Goal: Task Accomplishment & Management: Contribute content

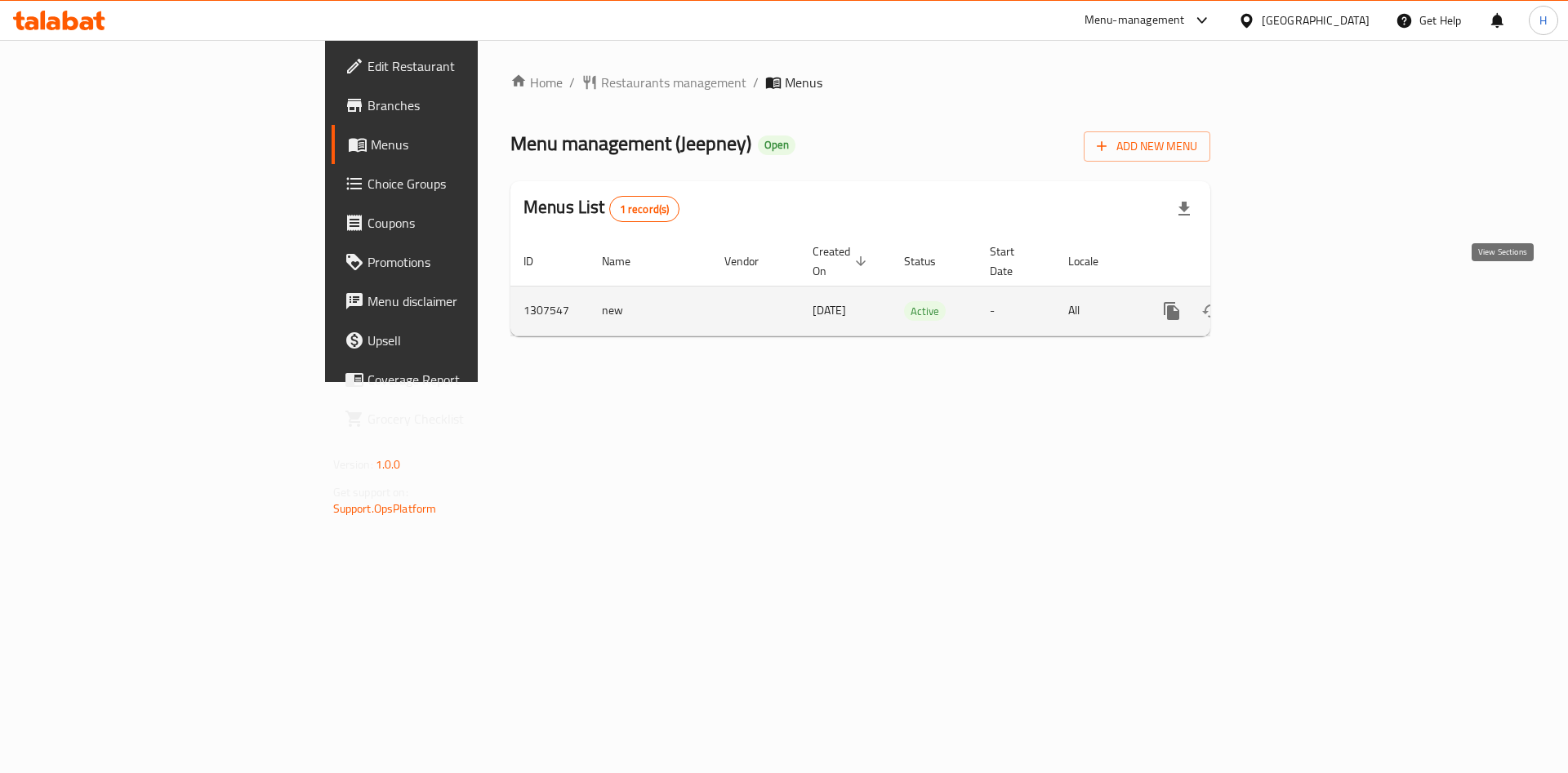
click at [1299, 302] on icon "enhanced table" at bounding box center [1289, 311] width 20 height 20
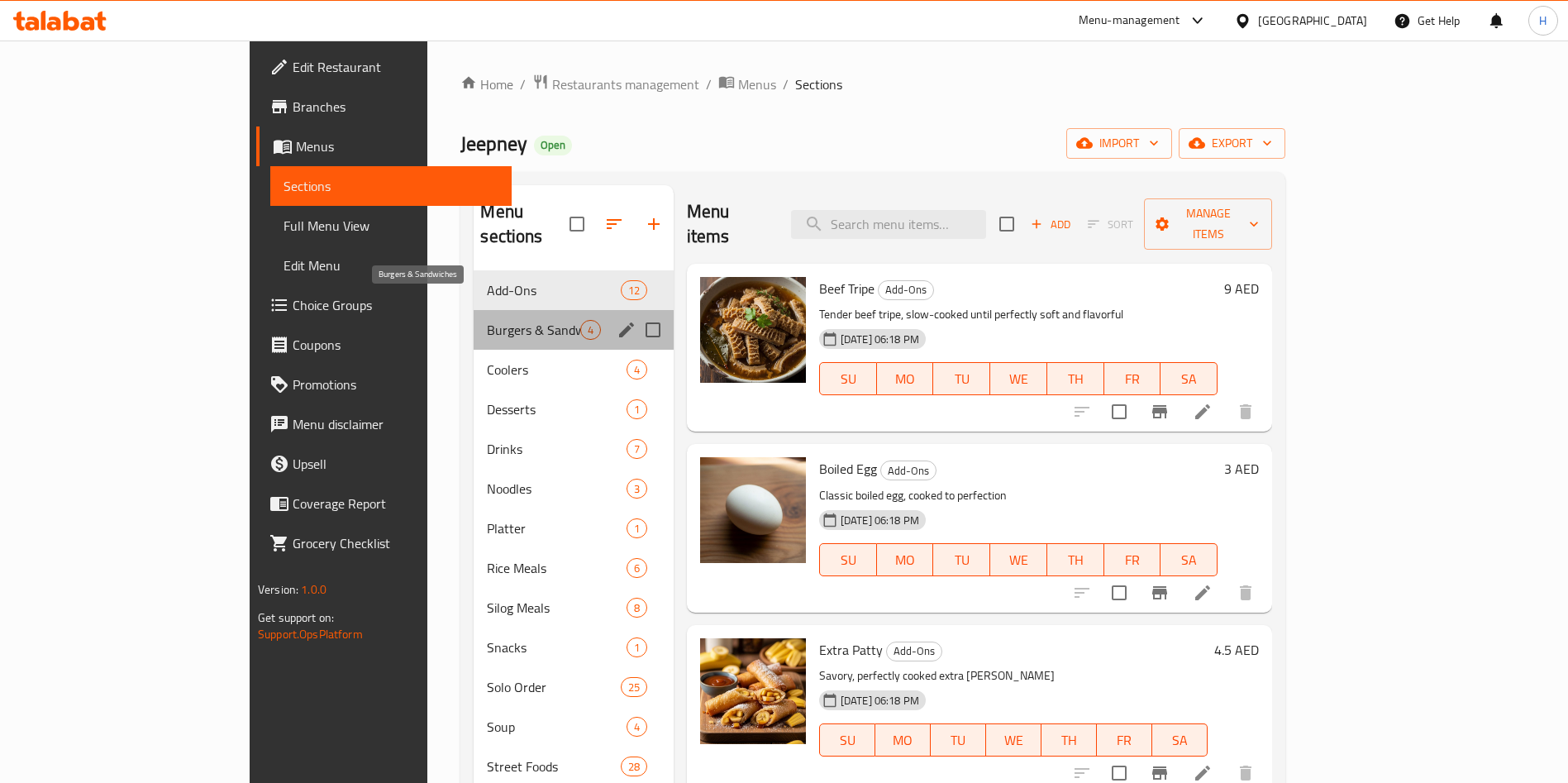
click at [500, 320] on span "Burgers & Sandwiches" at bounding box center [533, 330] width 93 height 20
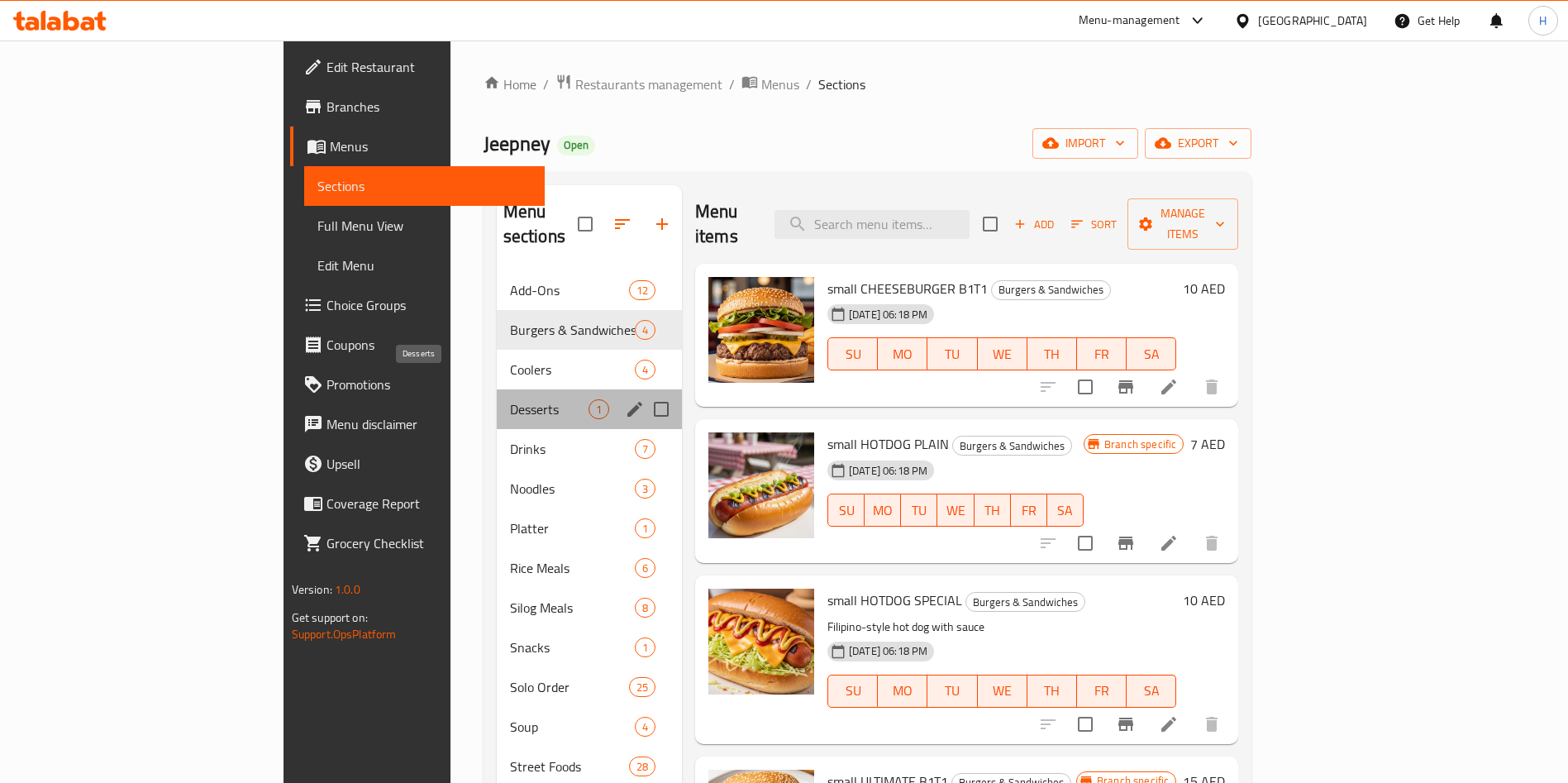
click at [510, 399] on span "Desserts" at bounding box center [548, 409] width 78 height 20
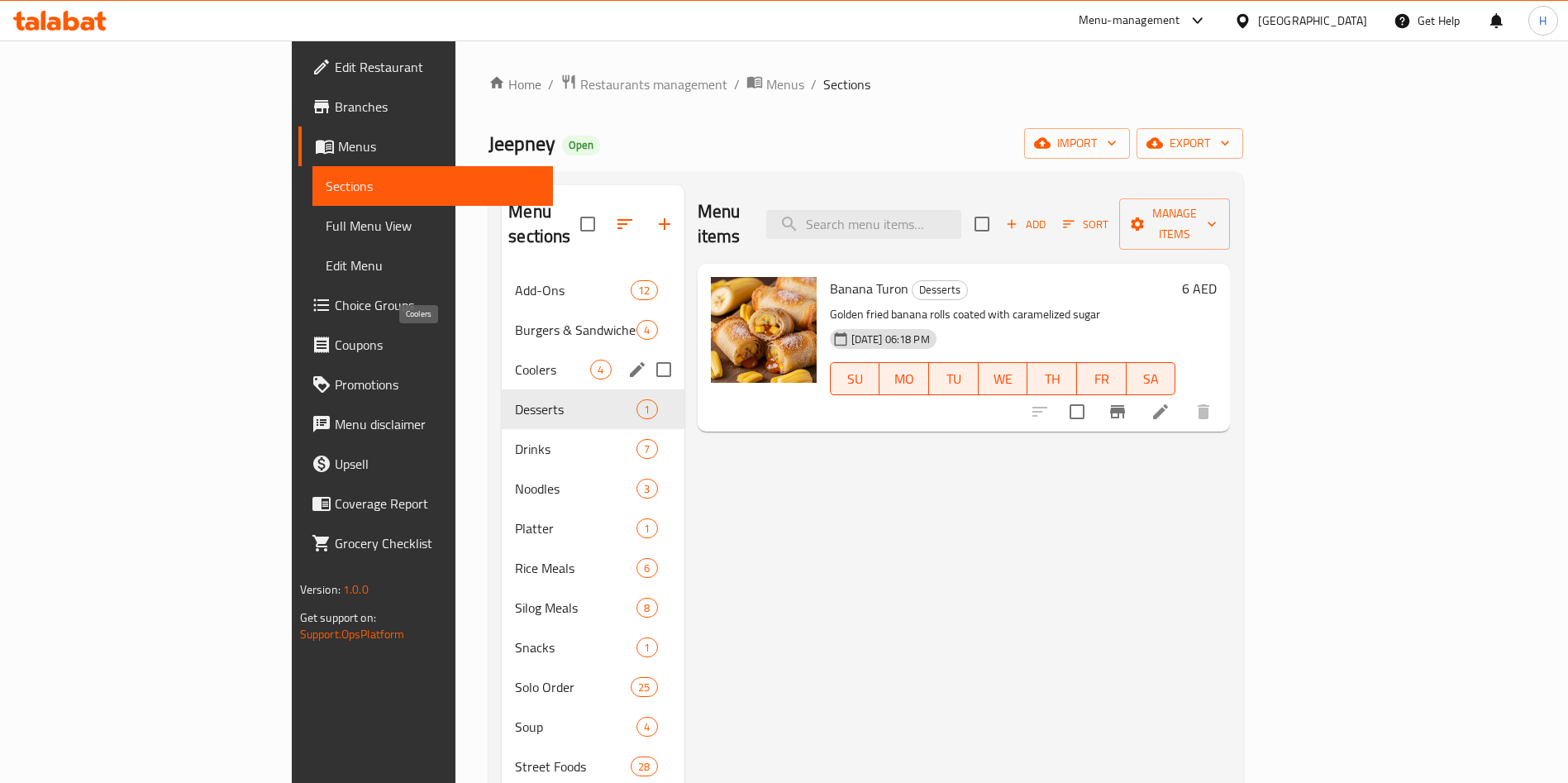
click at [515, 360] on span "Coolers" at bounding box center [553, 369] width 76 height 20
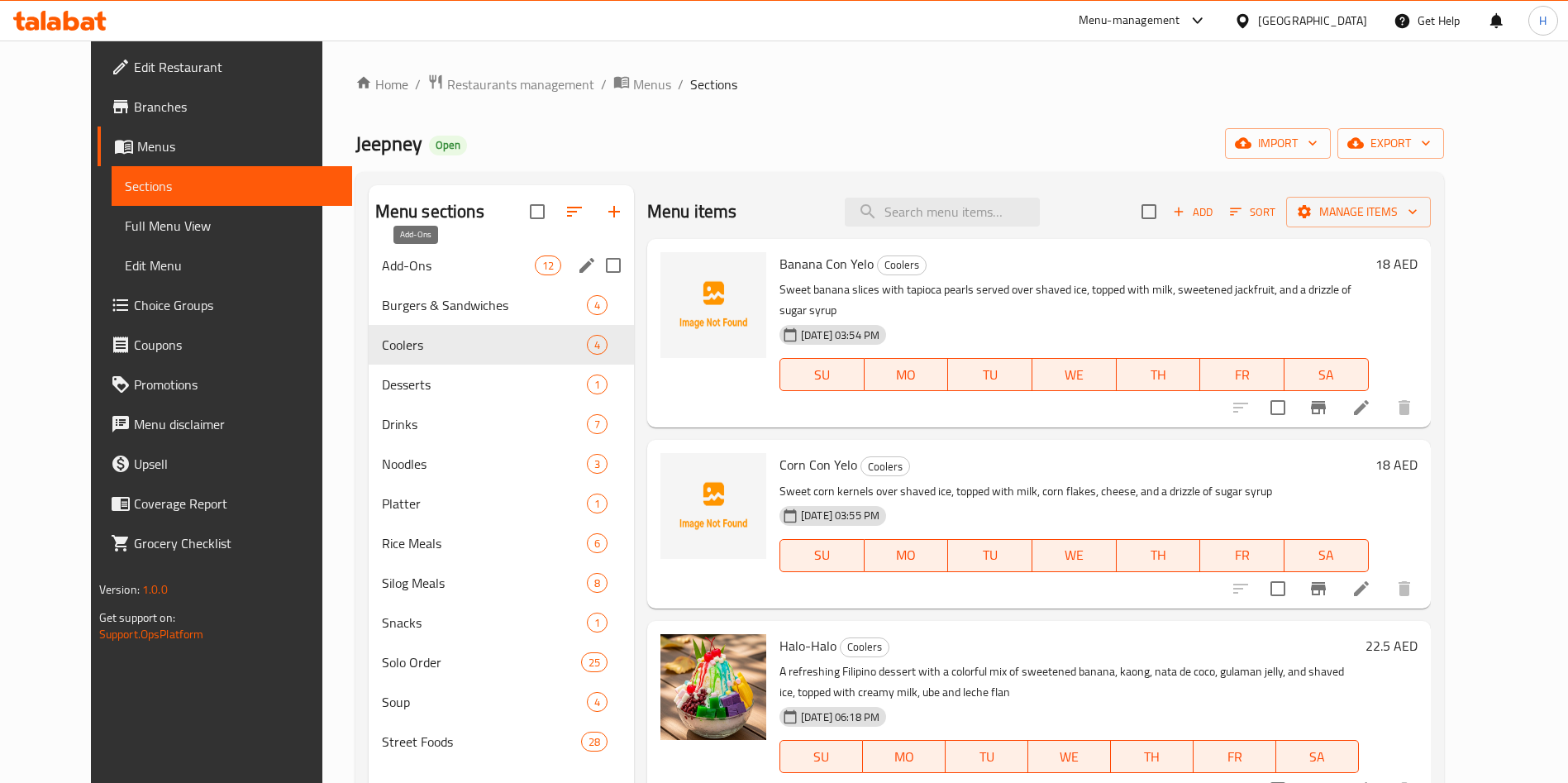
click at [446, 259] on span "Add-Ons" at bounding box center [458, 266] width 153 height 20
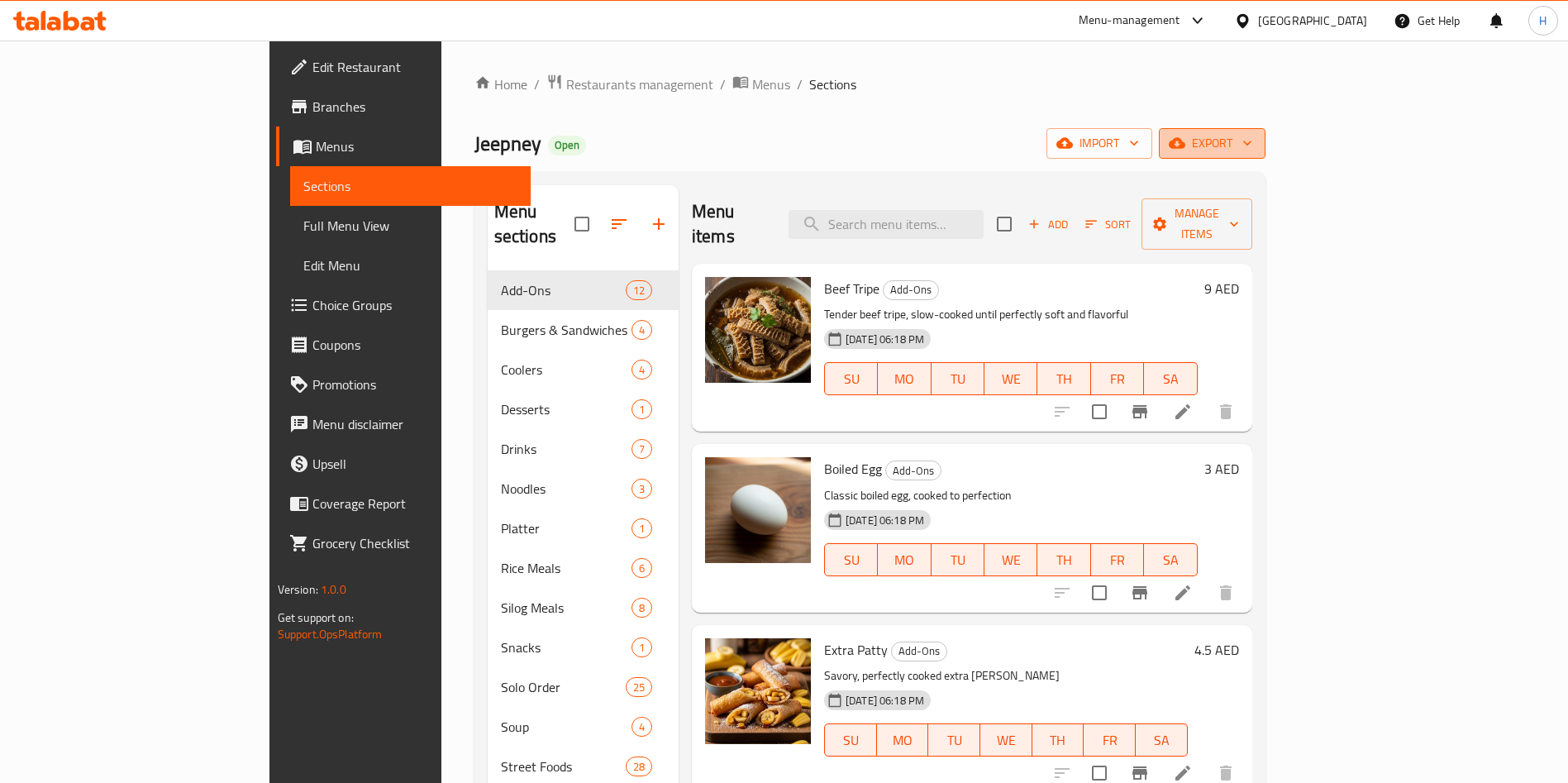
click at [1253, 149] on span "export" at bounding box center [1212, 143] width 80 height 21
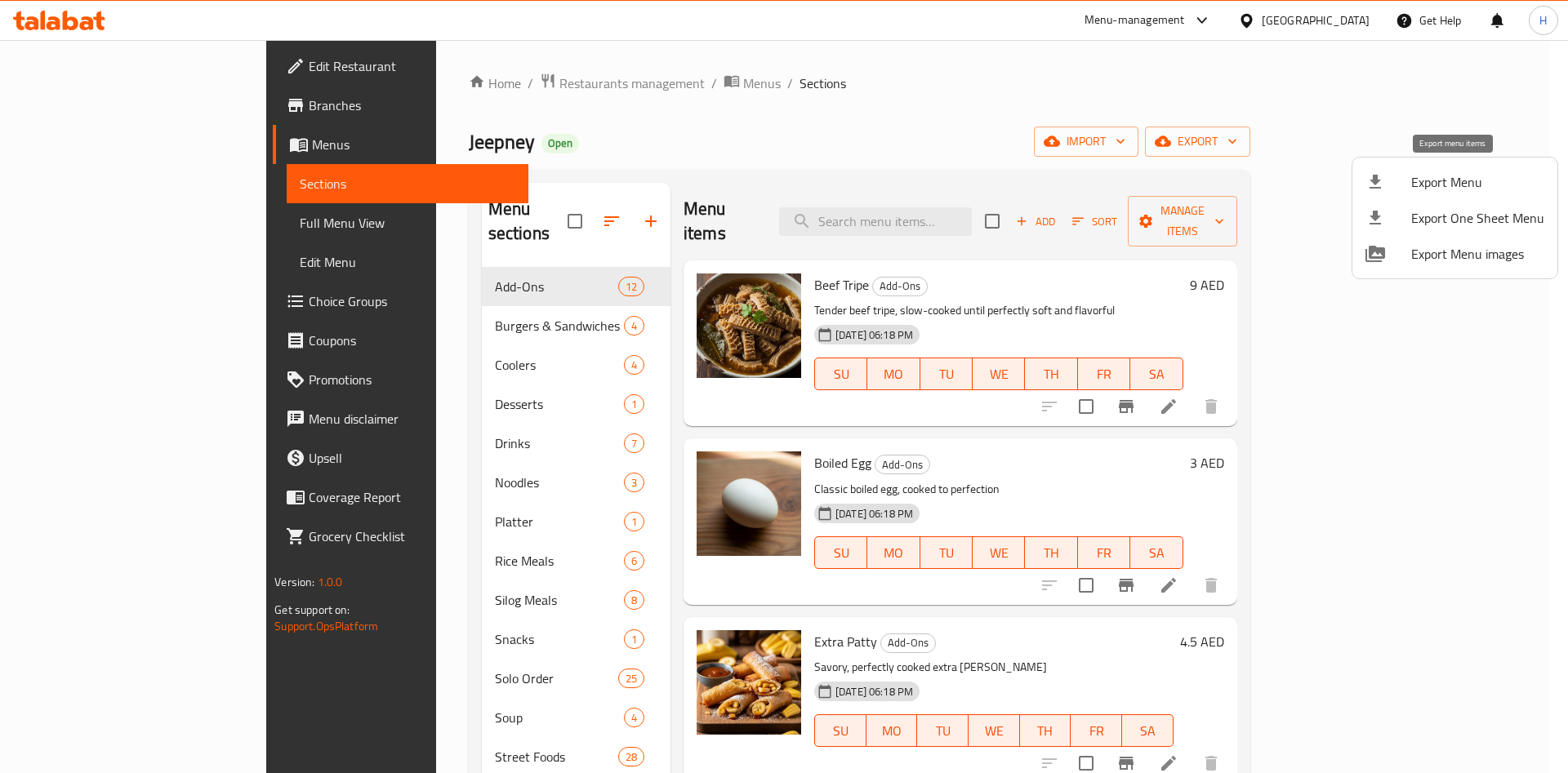
click at [1473, 185] on span "Export Menu" at bounding box center [1478, 182] width 133 height 20
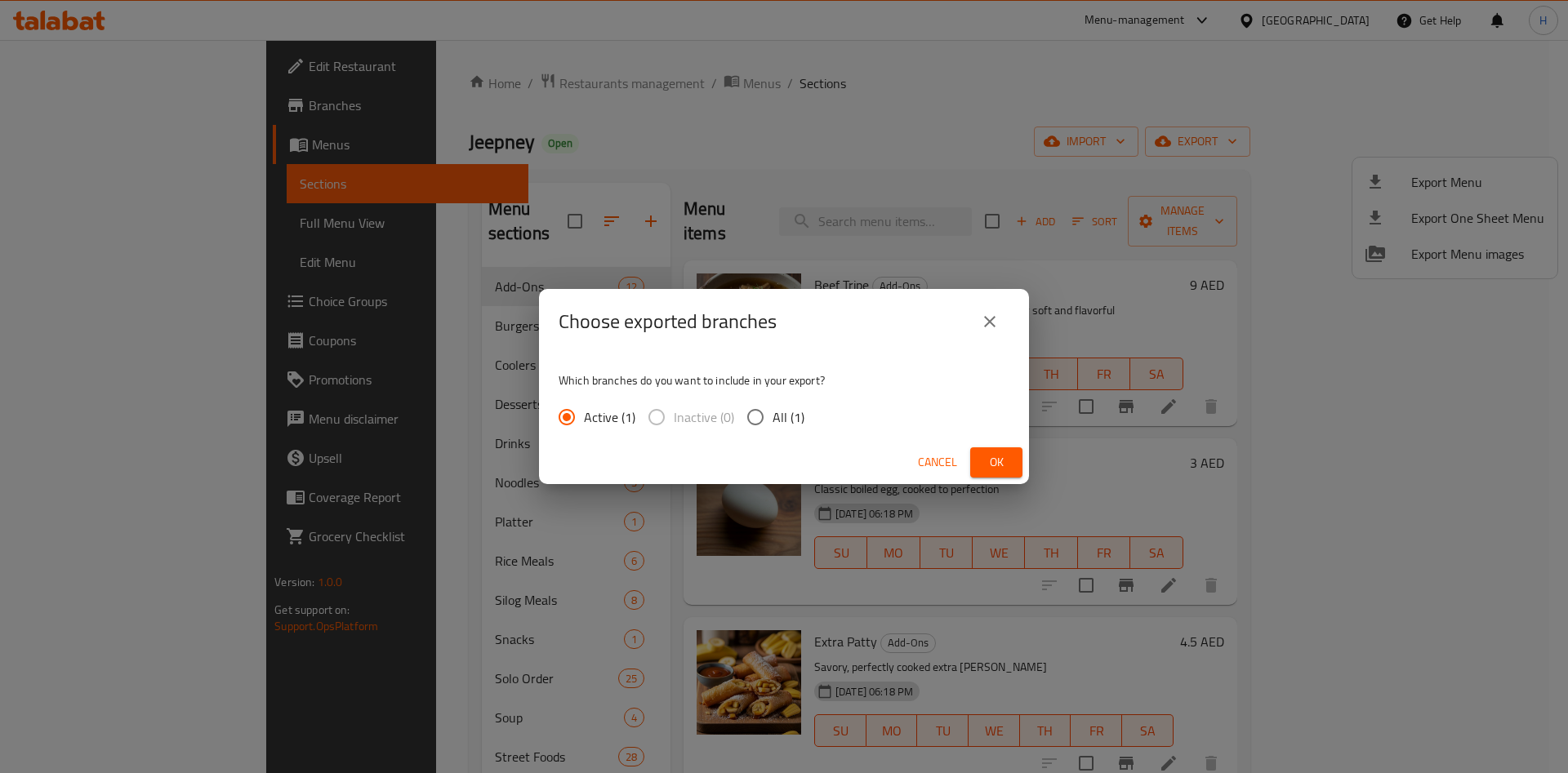
click at [982, 456] on button "Ok" at bounding box center [997, 463] width 53 height 30
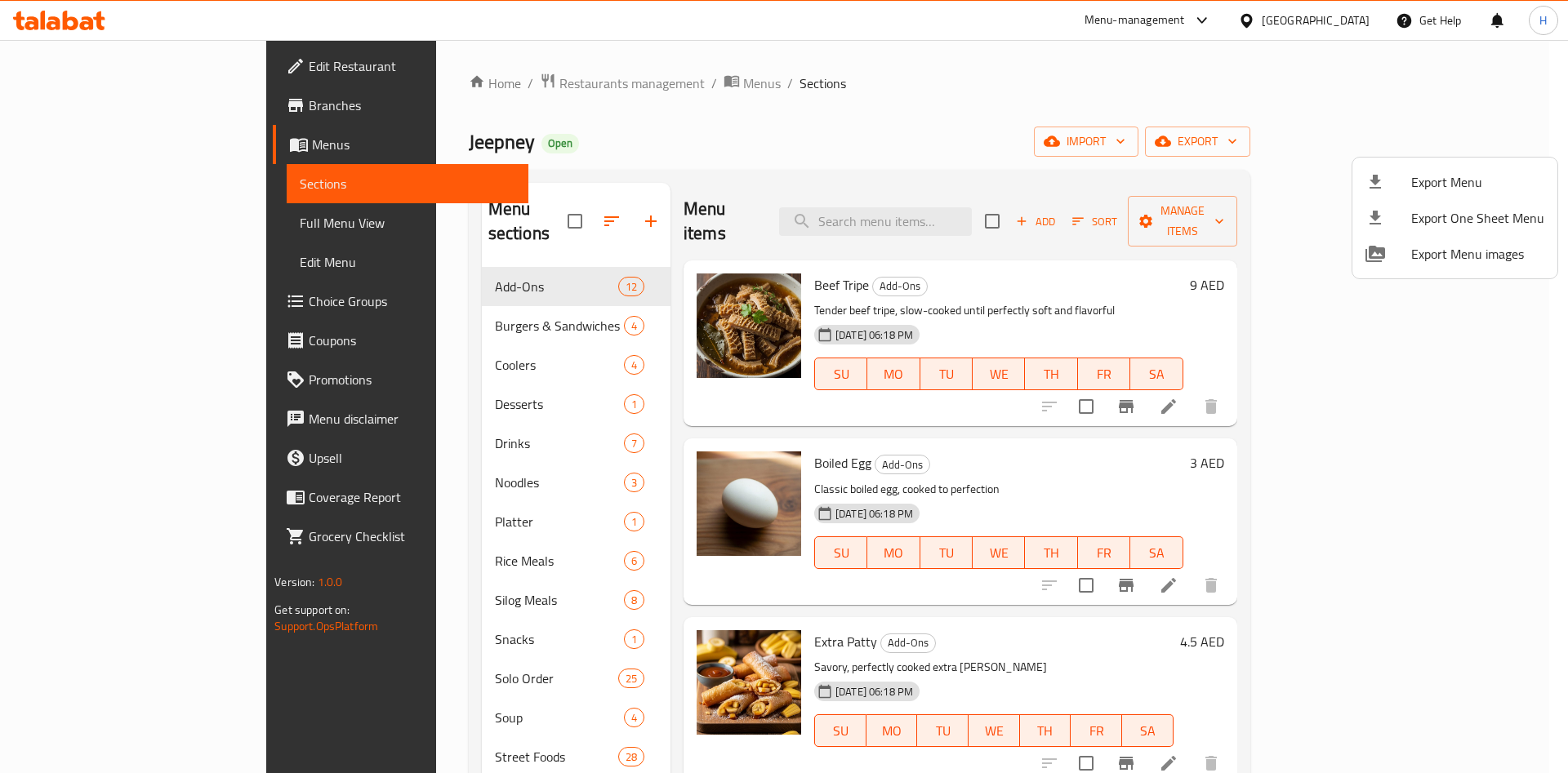
click at [422, 389] on div at bounding box center [784, 386] width 1568 height 773
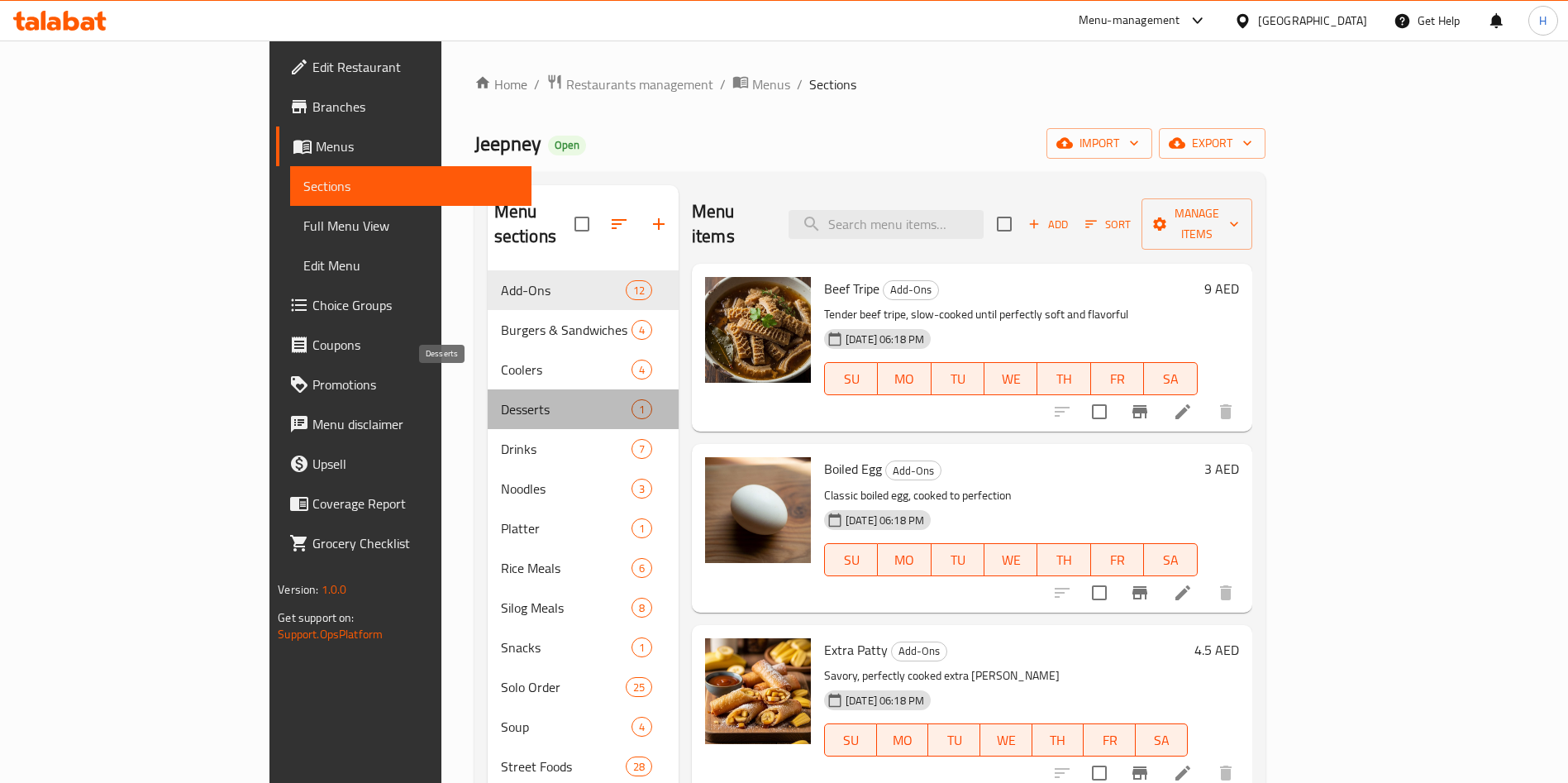
click at [501, 399] on span "Desserts" at bounding box center [566, 409] width 131 height 20
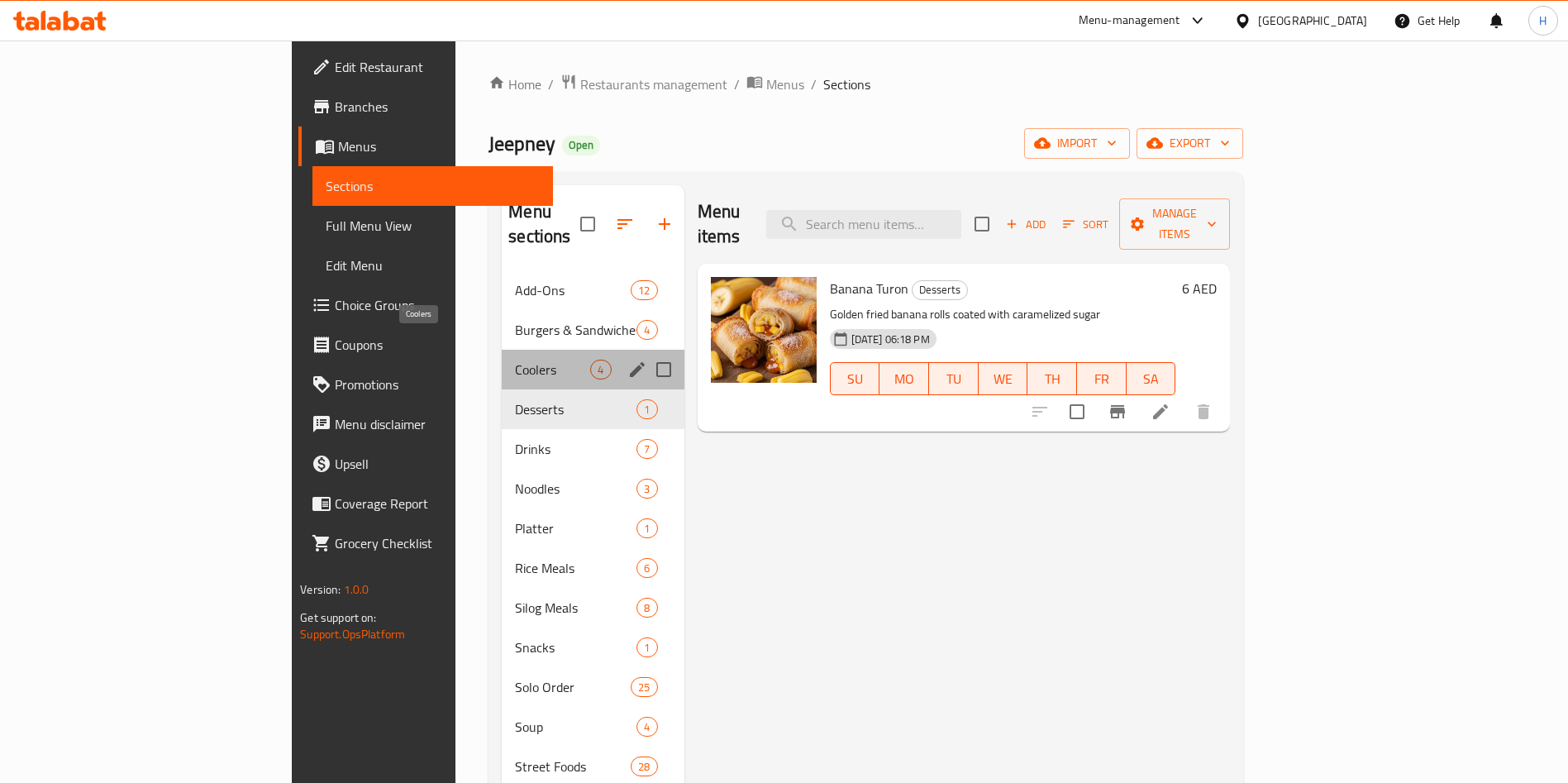
click at [515, 360] on span "Coolers" at bounding box center [553, 369] width 76 height 20
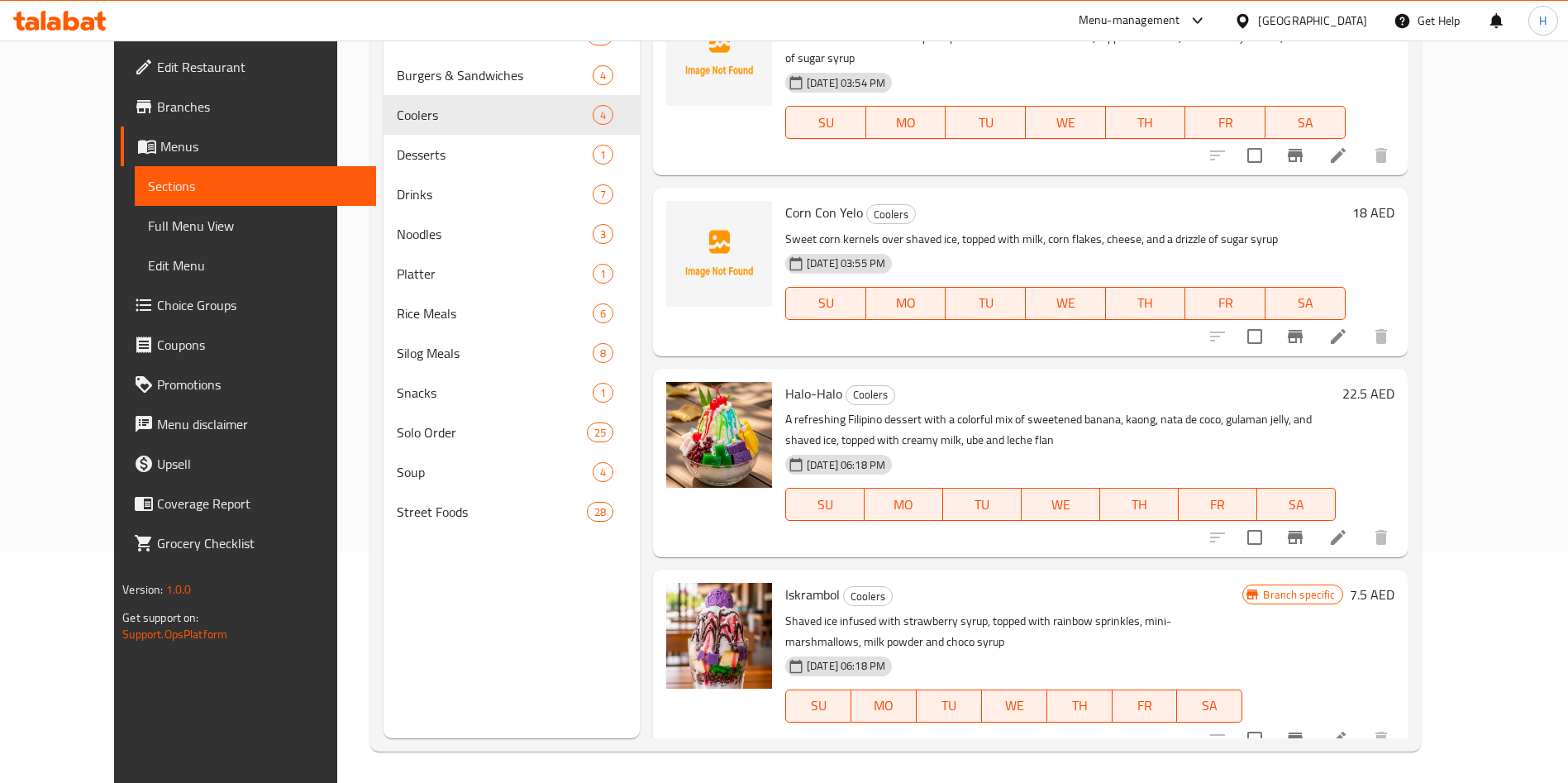
scroll to position [232, 0]
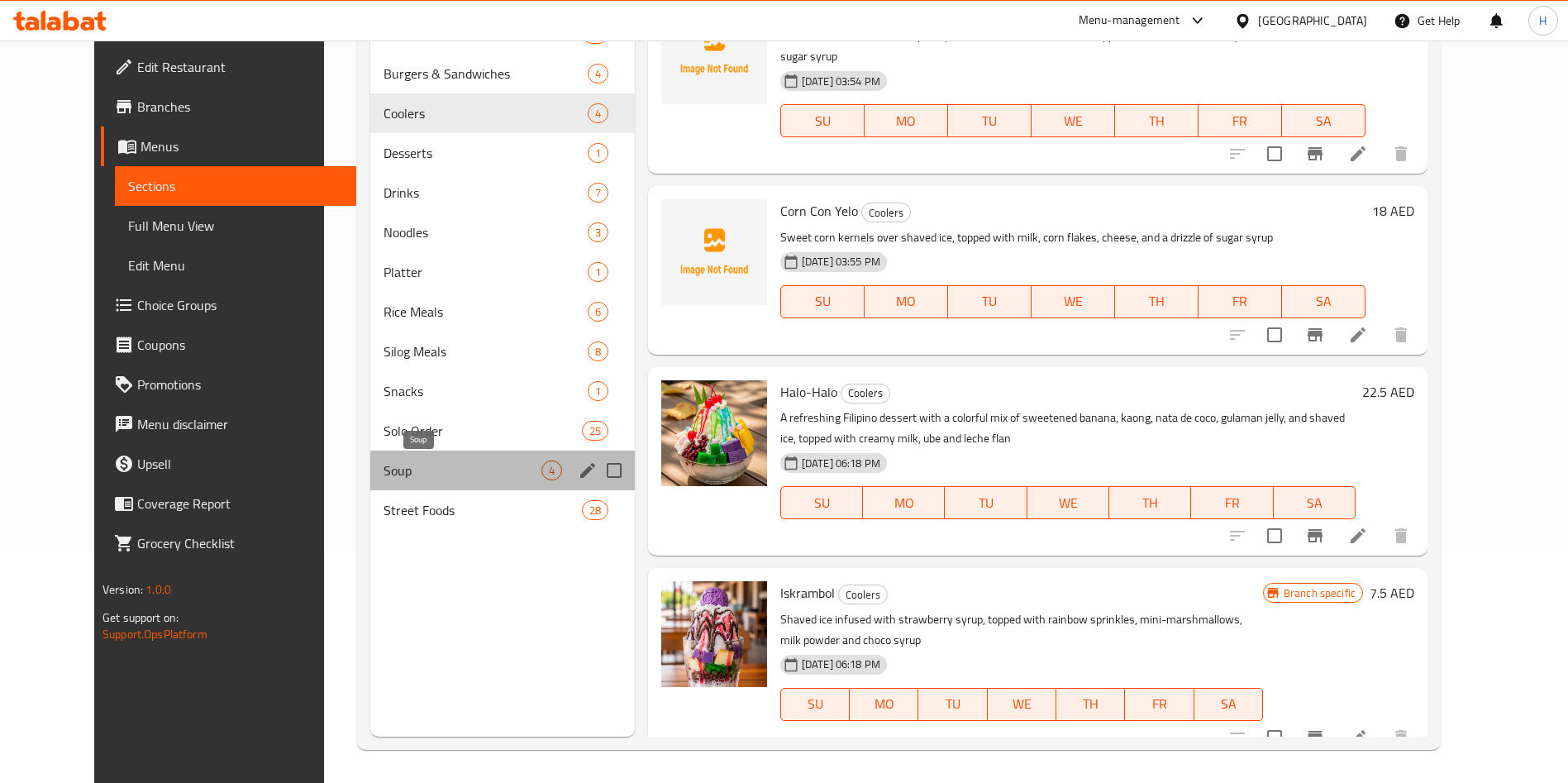
click at [457, 476] on span "Soup" at bounding box center [462, 470] width 158 height 20
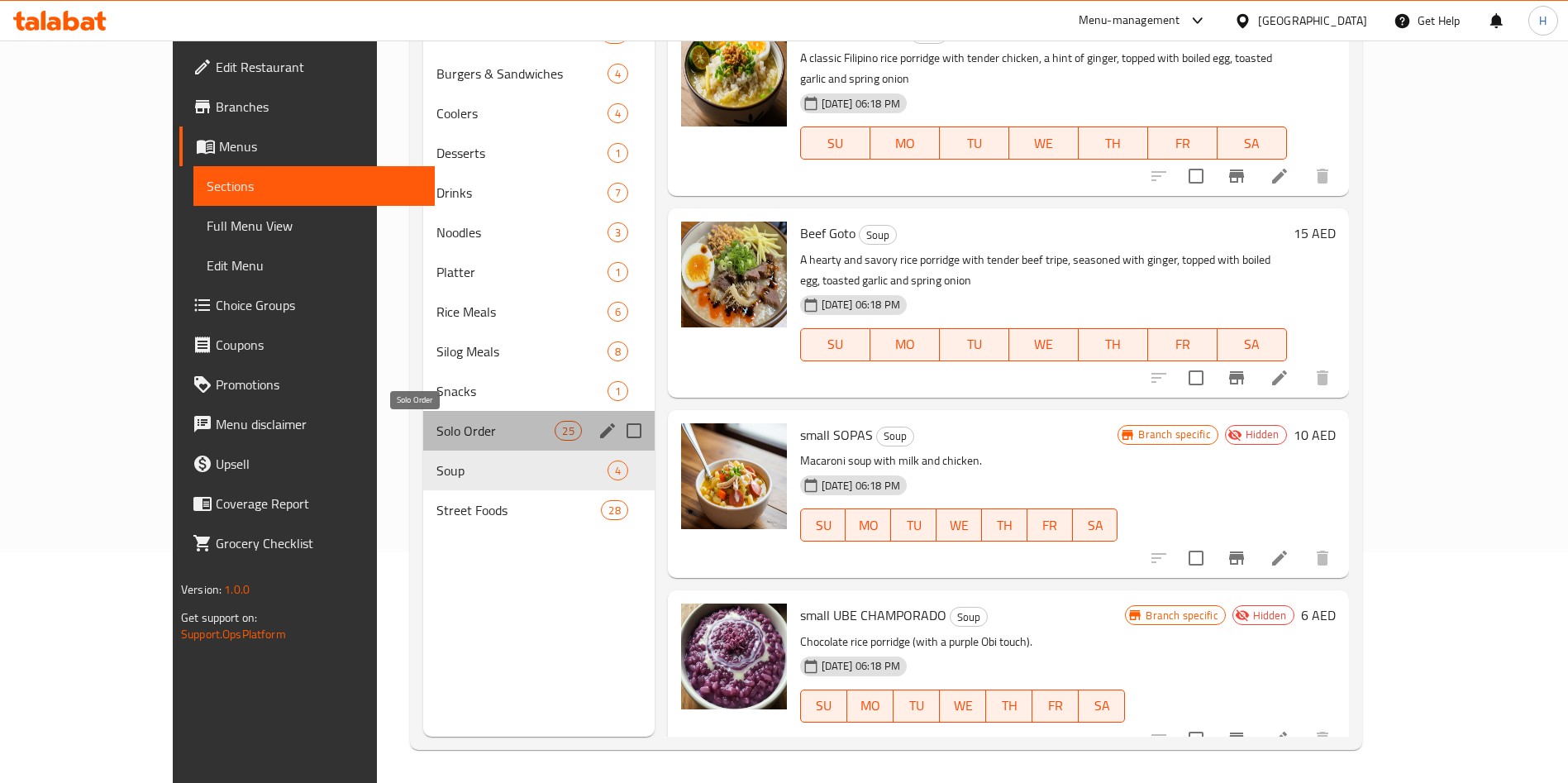
click at [457, 424] on span "Solo Order" at bounding box center [496, 431] width 119 height 20
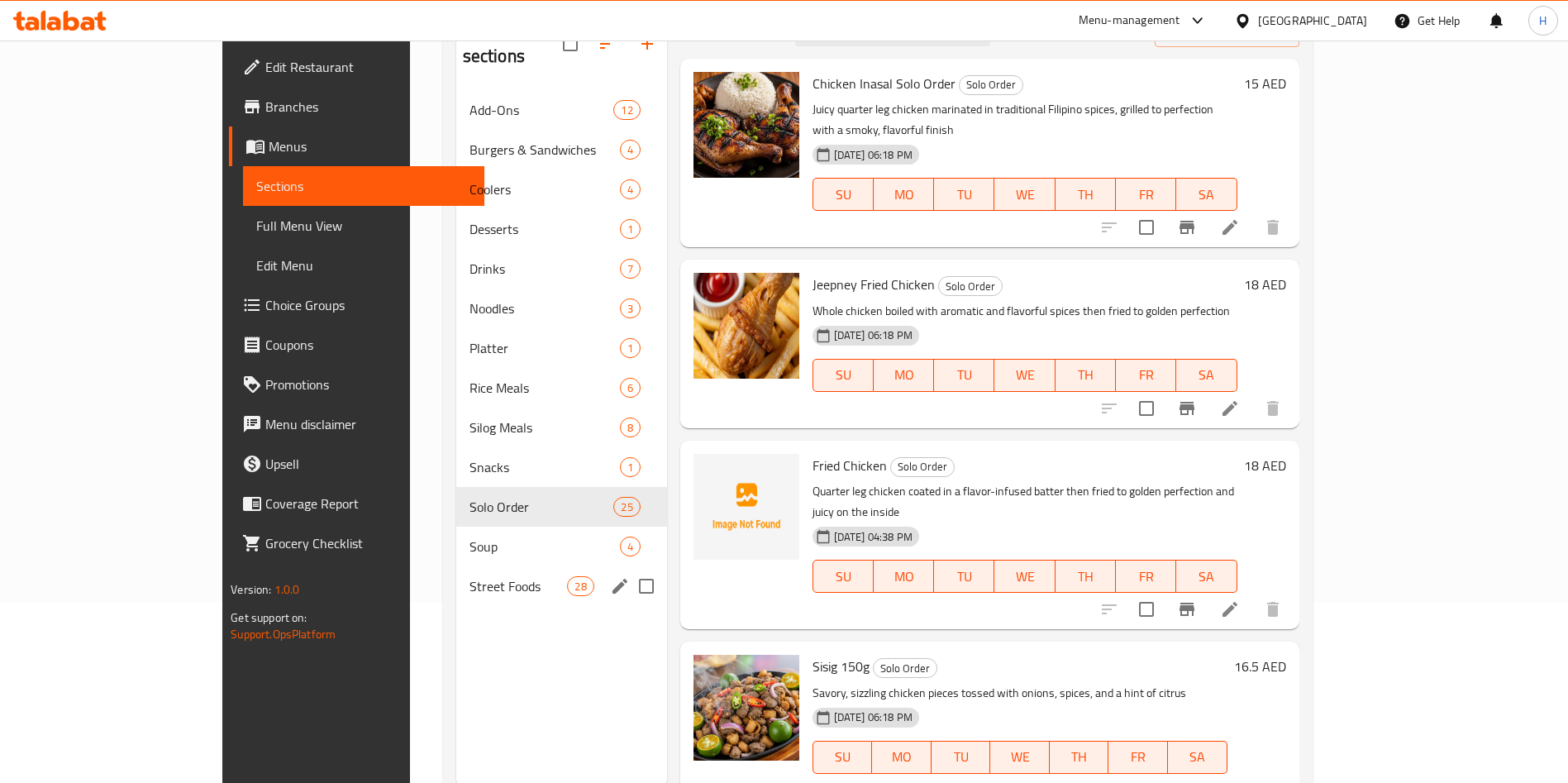
scroll to position [232, 0]
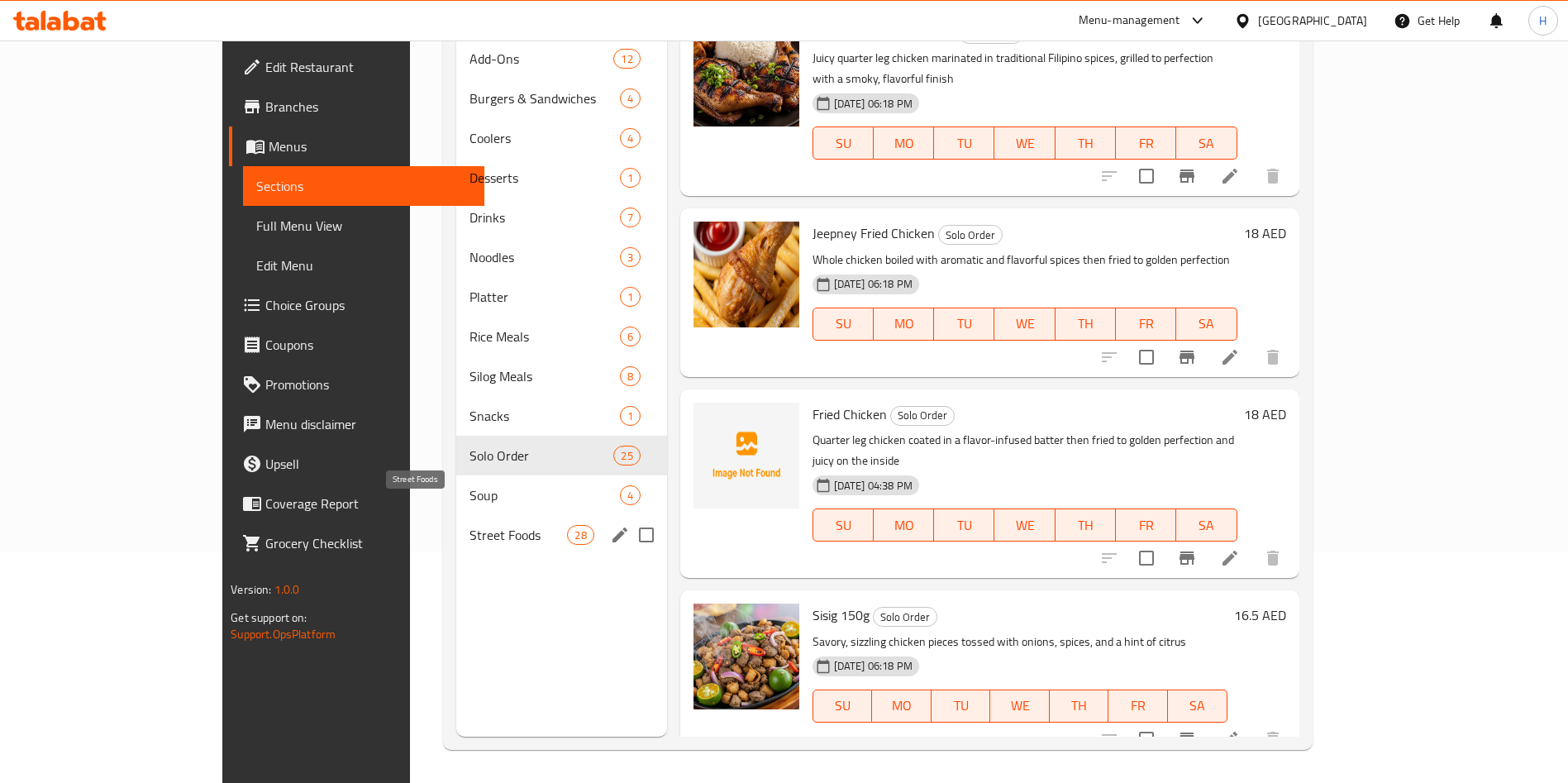
click at [469, 525] on span "Street Foods" at bounding box center [518, 535] width 98 height 20
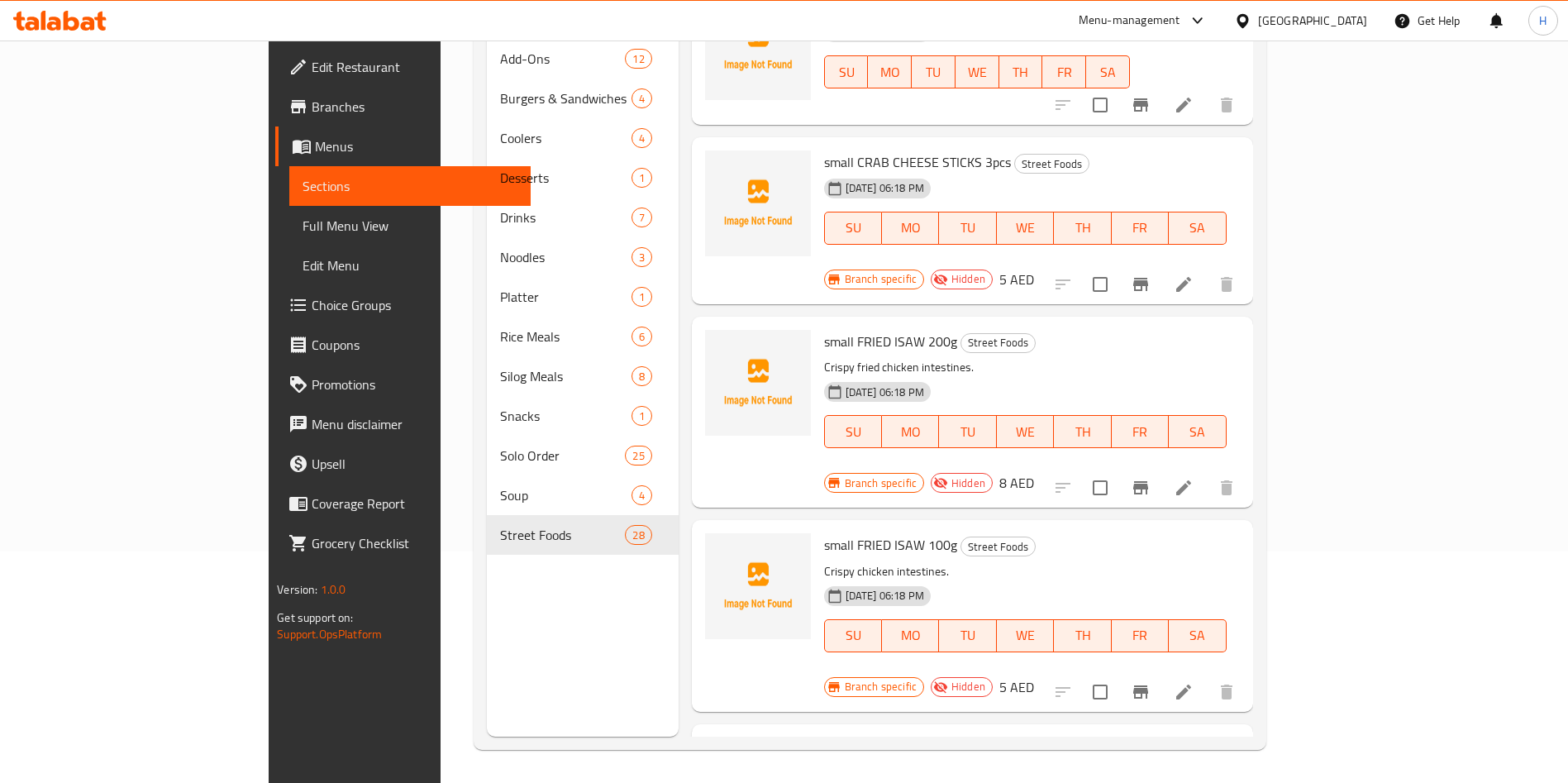
scroll to position [4219, 0]
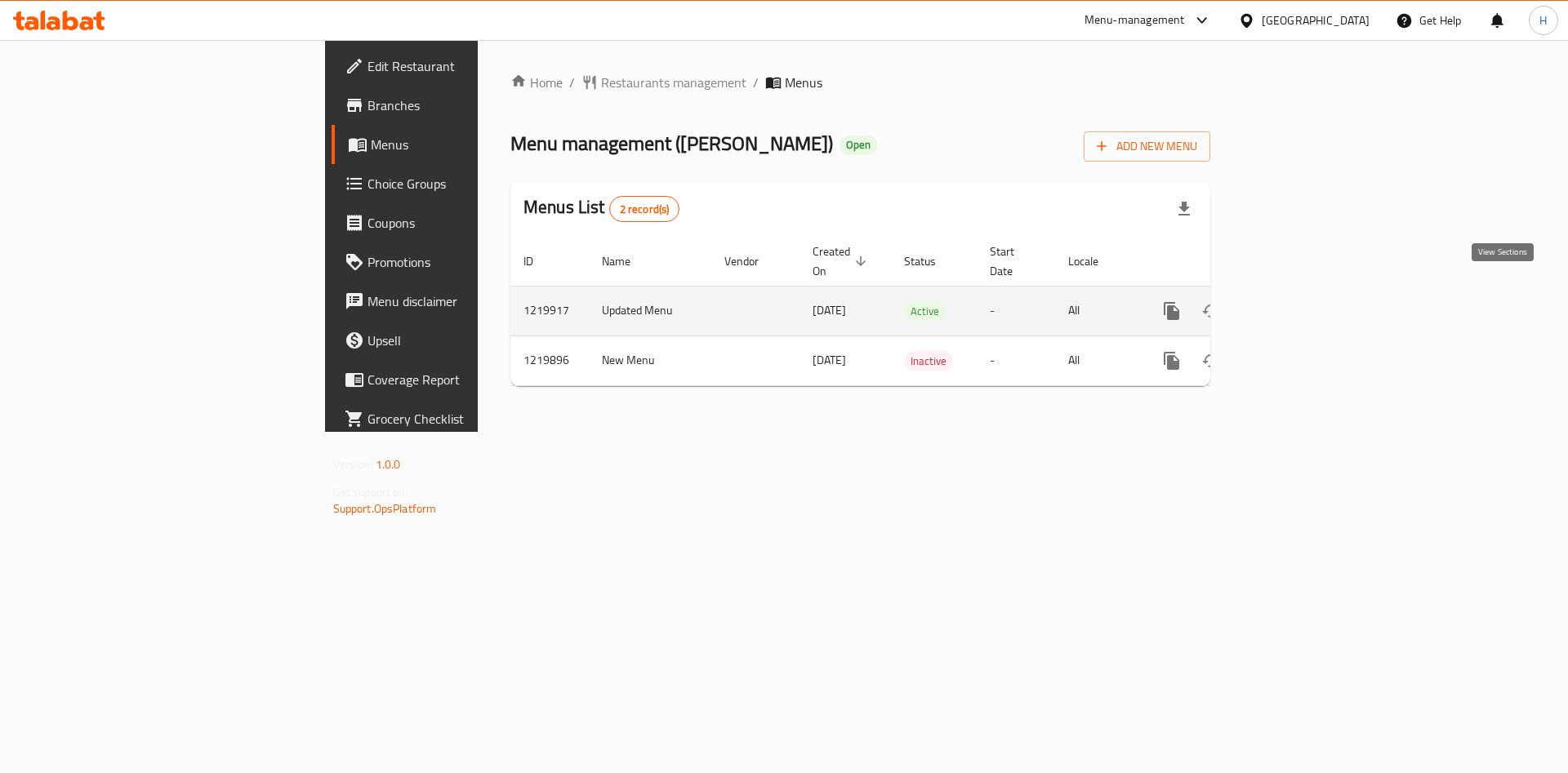
click at [1299, 302] on icon "enhanced table" at bounding box center [1289, 311] width 20 height 20
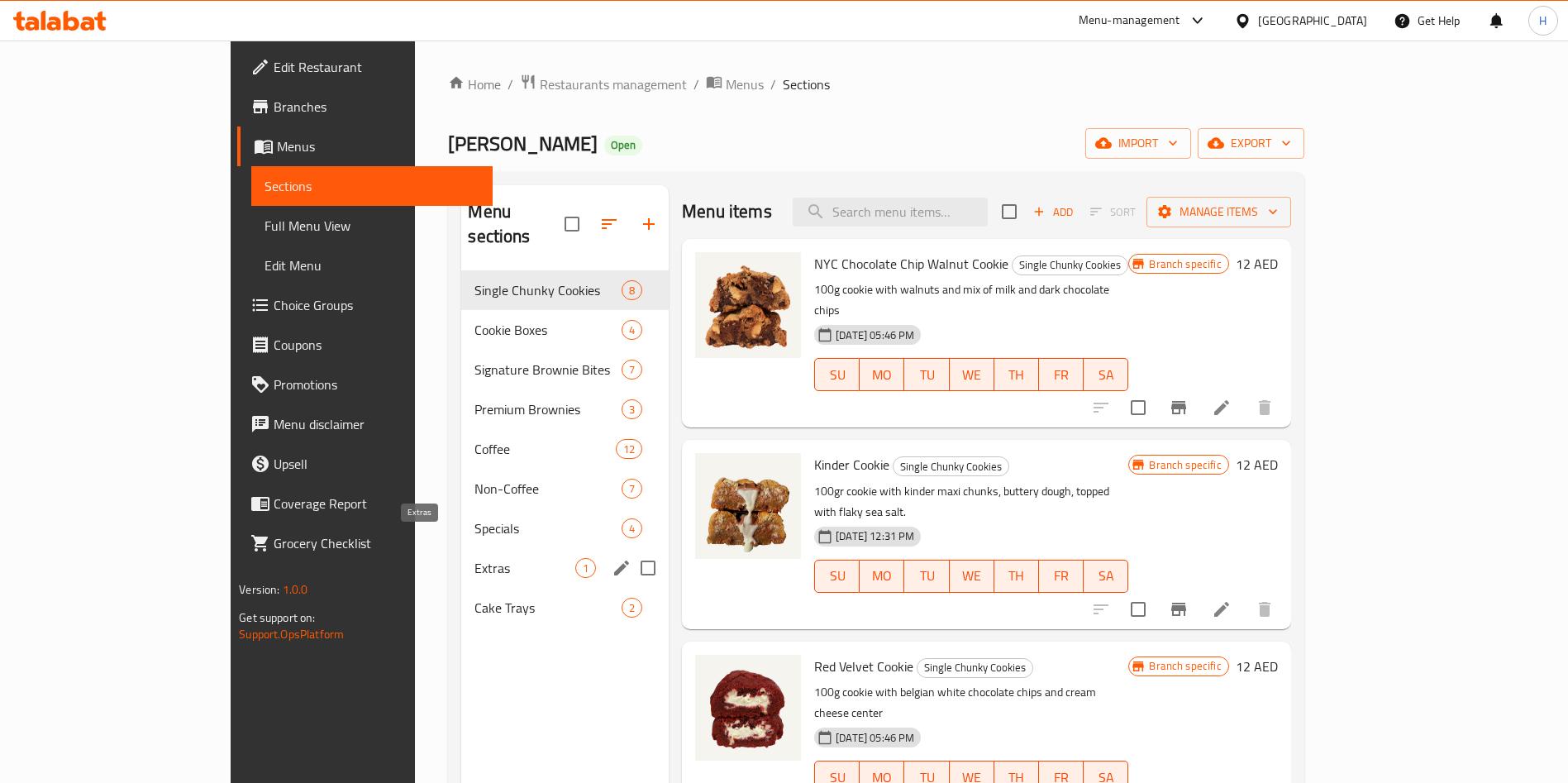
click at [475, 519] on span "Specials" at bounding box center [548, 529] width 147 height 20
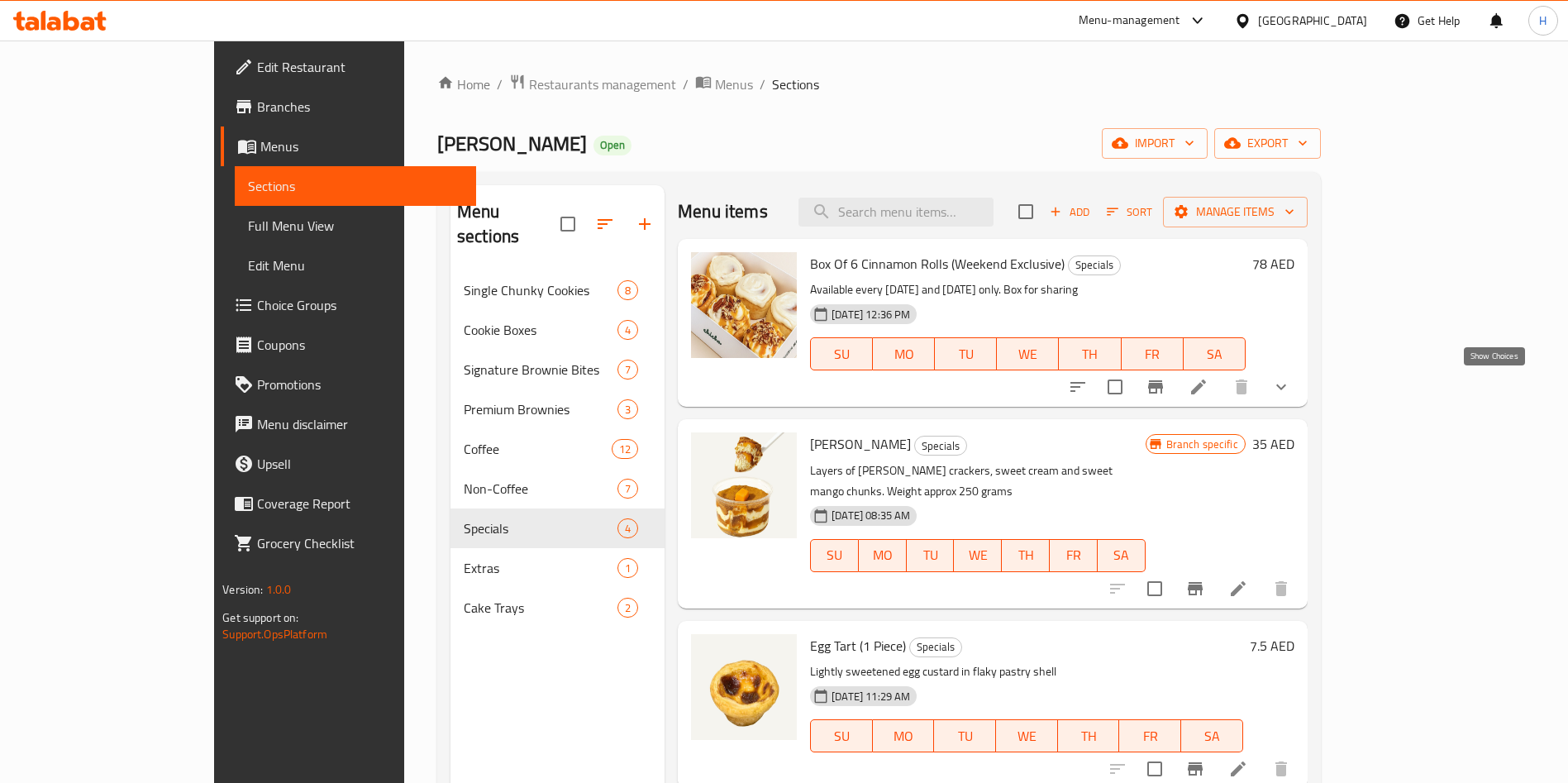
click at [1286, 387] on icon "show more" at bounding box center [1281, 387] width 10 height 5
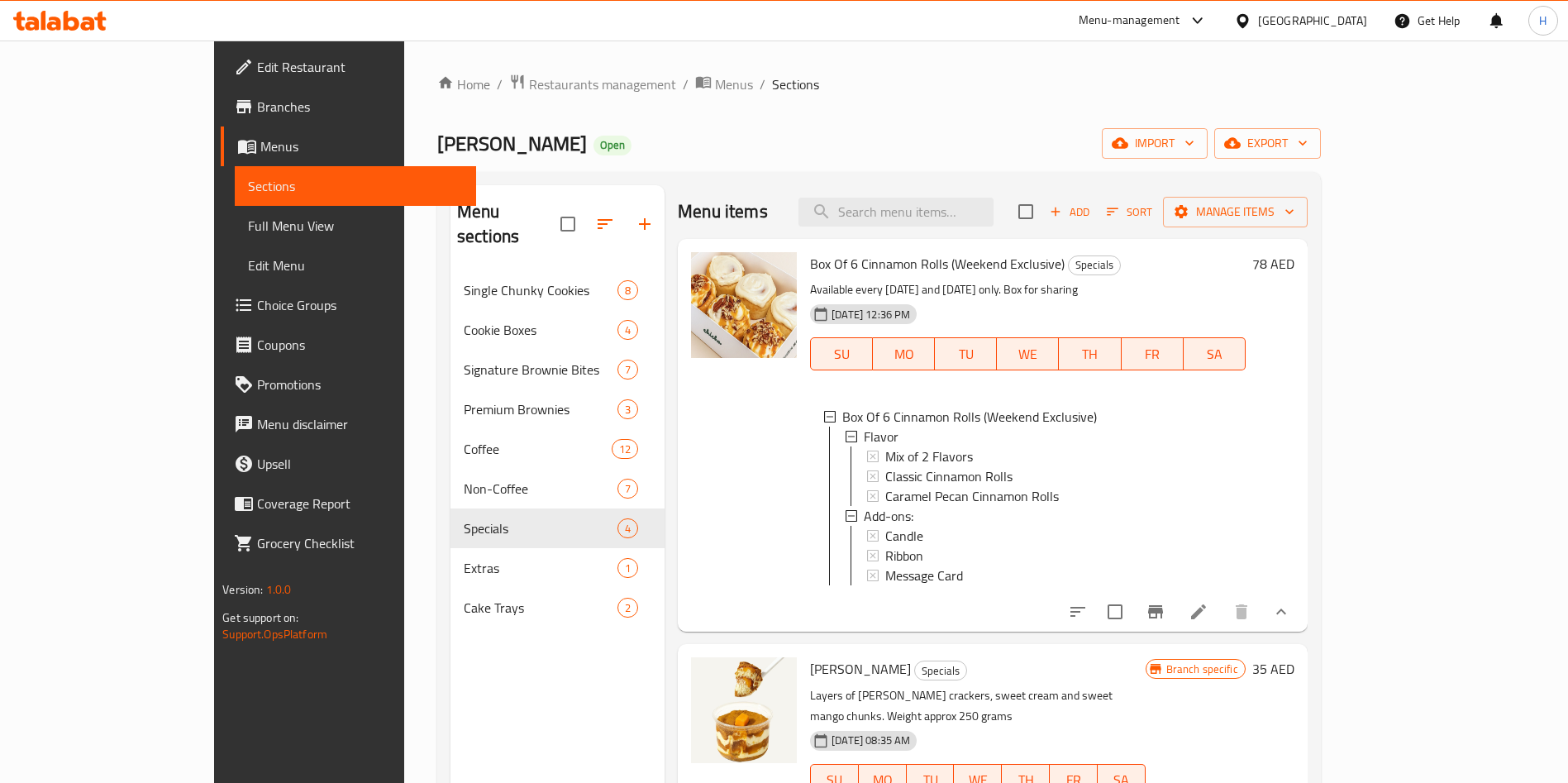
click at [1292, 622] on icon "show more" at bounding box center [1282, 612] width 20 height 20
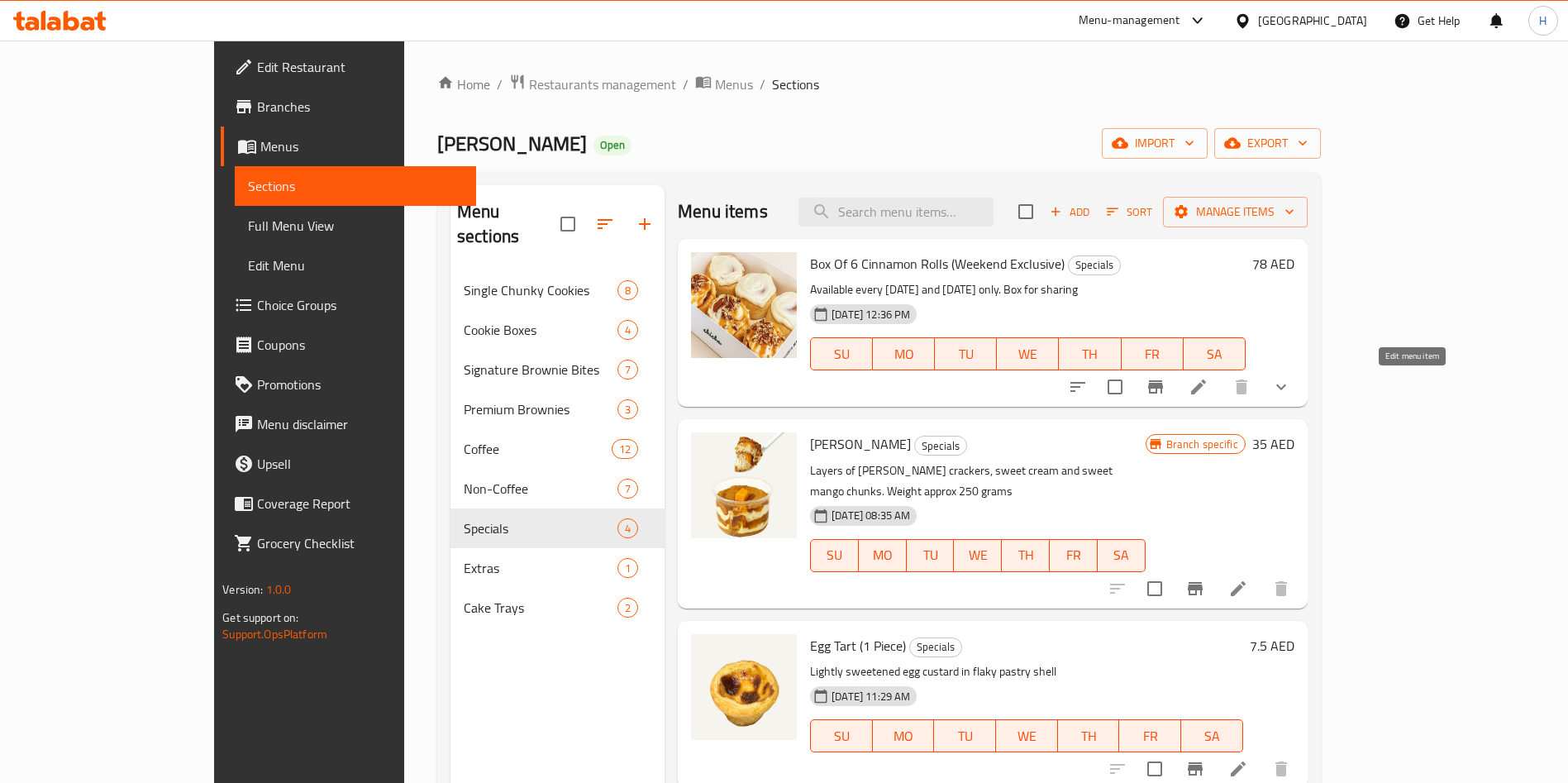
click at [1206, 387] on icon at bounding box center [1199, 387] width 15 height 15
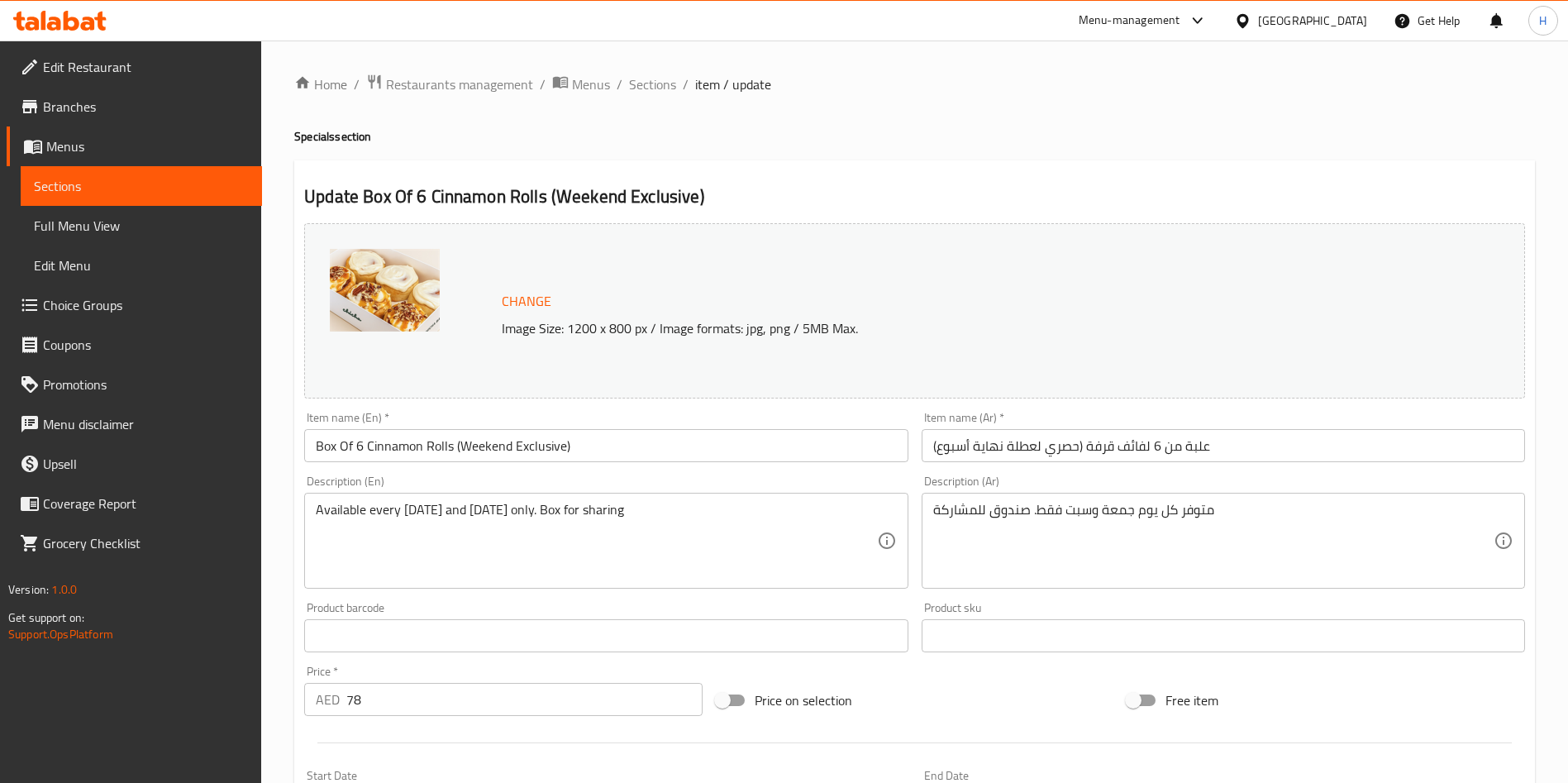
click at [165, 172] on link "Sections" at bounding box center [141, 187] width 241 height 40
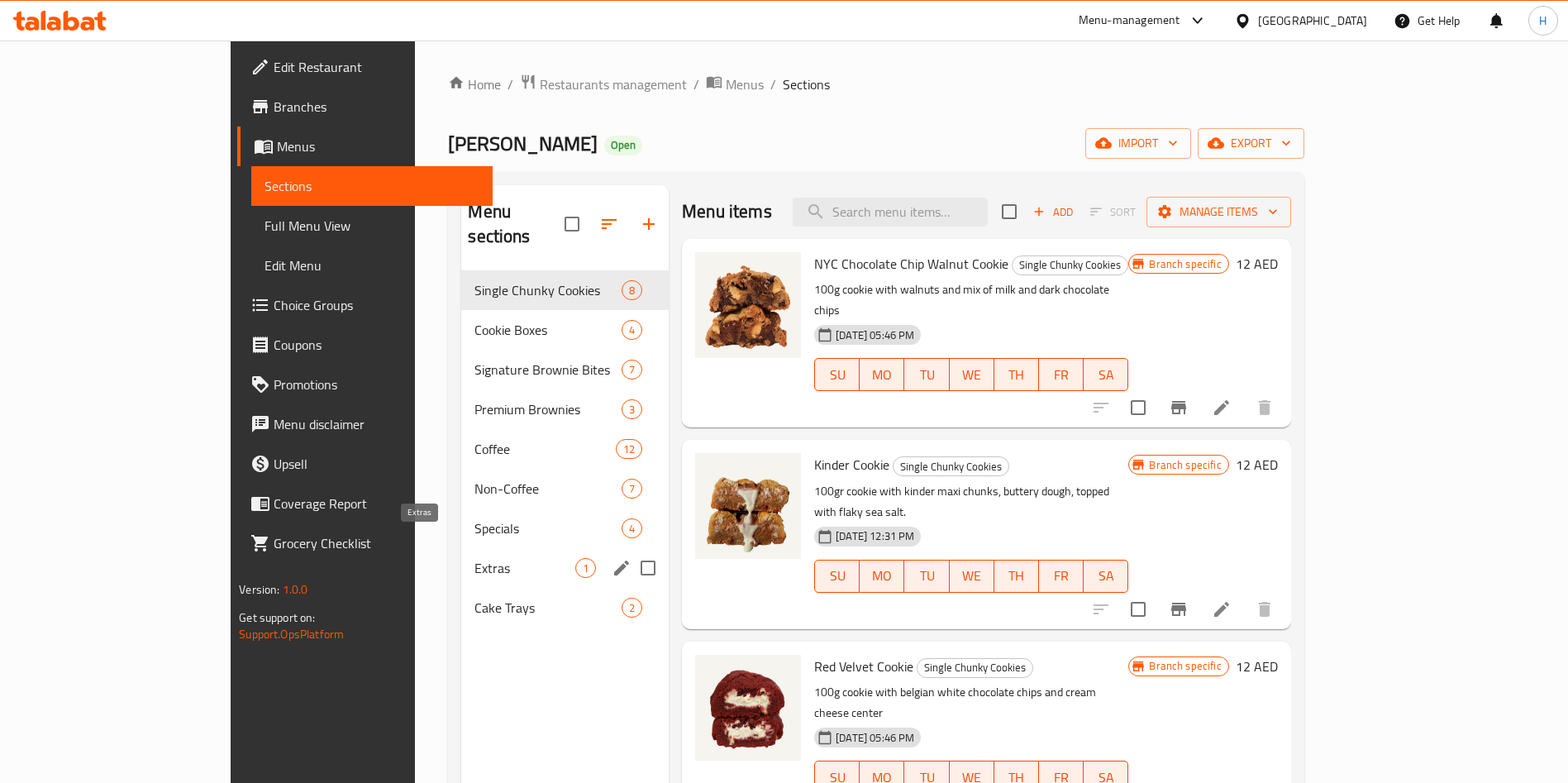
click at [475, 519] on span "Specials" at bounding box center [548, 529] width 147 height 20
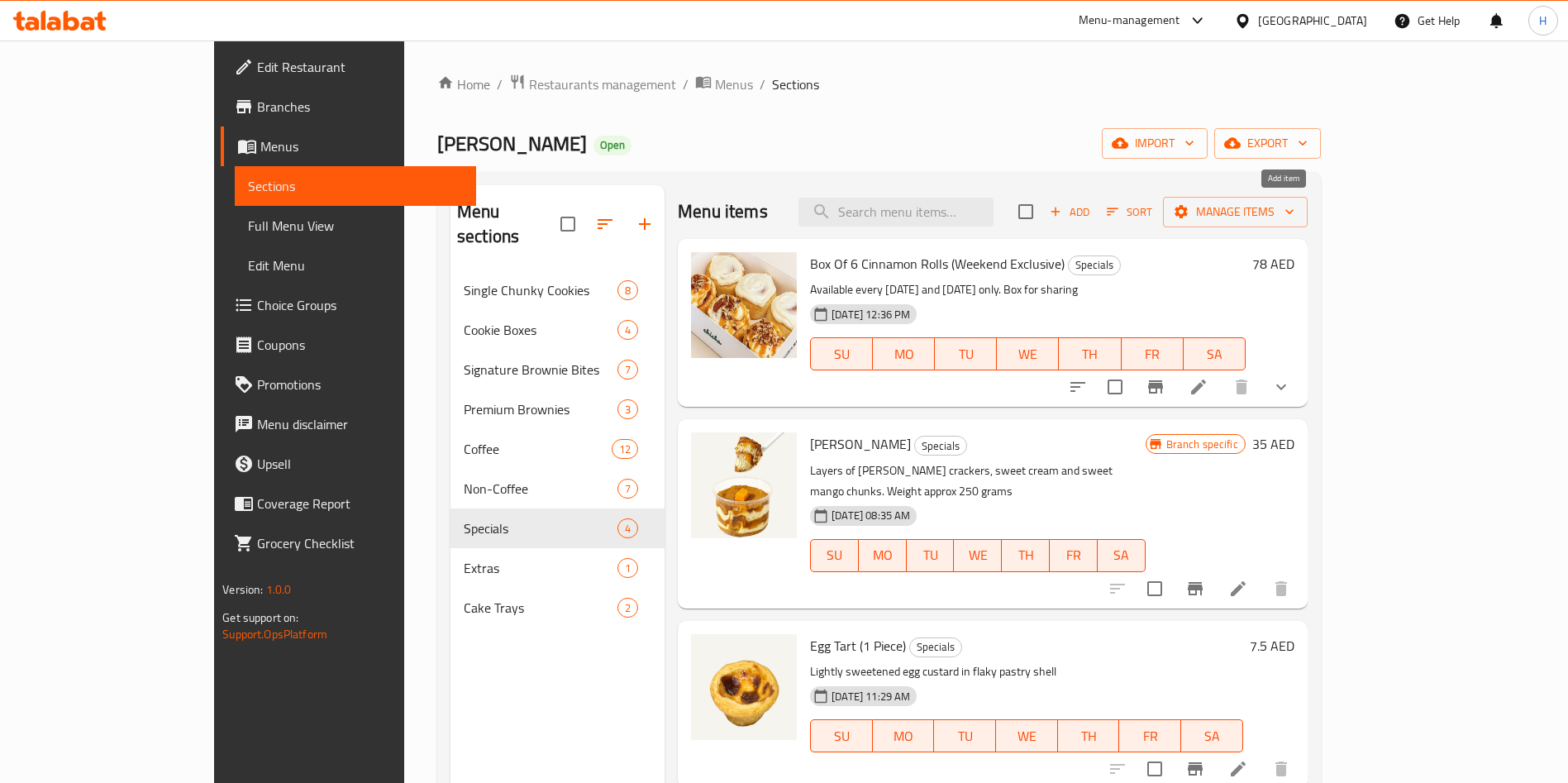
click at [1092, 213] on span "Add" at bounding box center [1070, 212] width 45 height 19
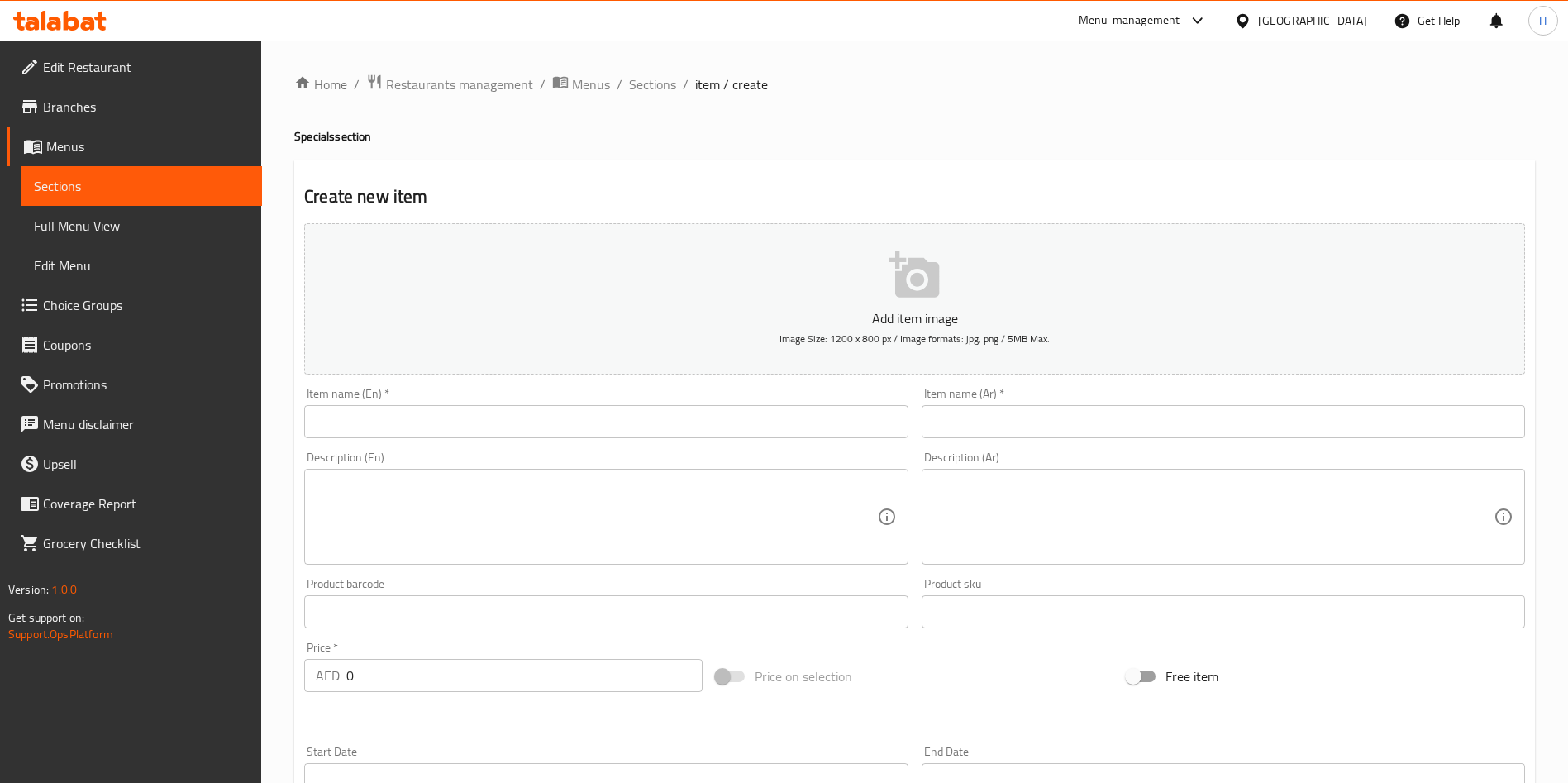
click at [609, 432] on input "text" at bounding box center [606, 422] width 603 height 33
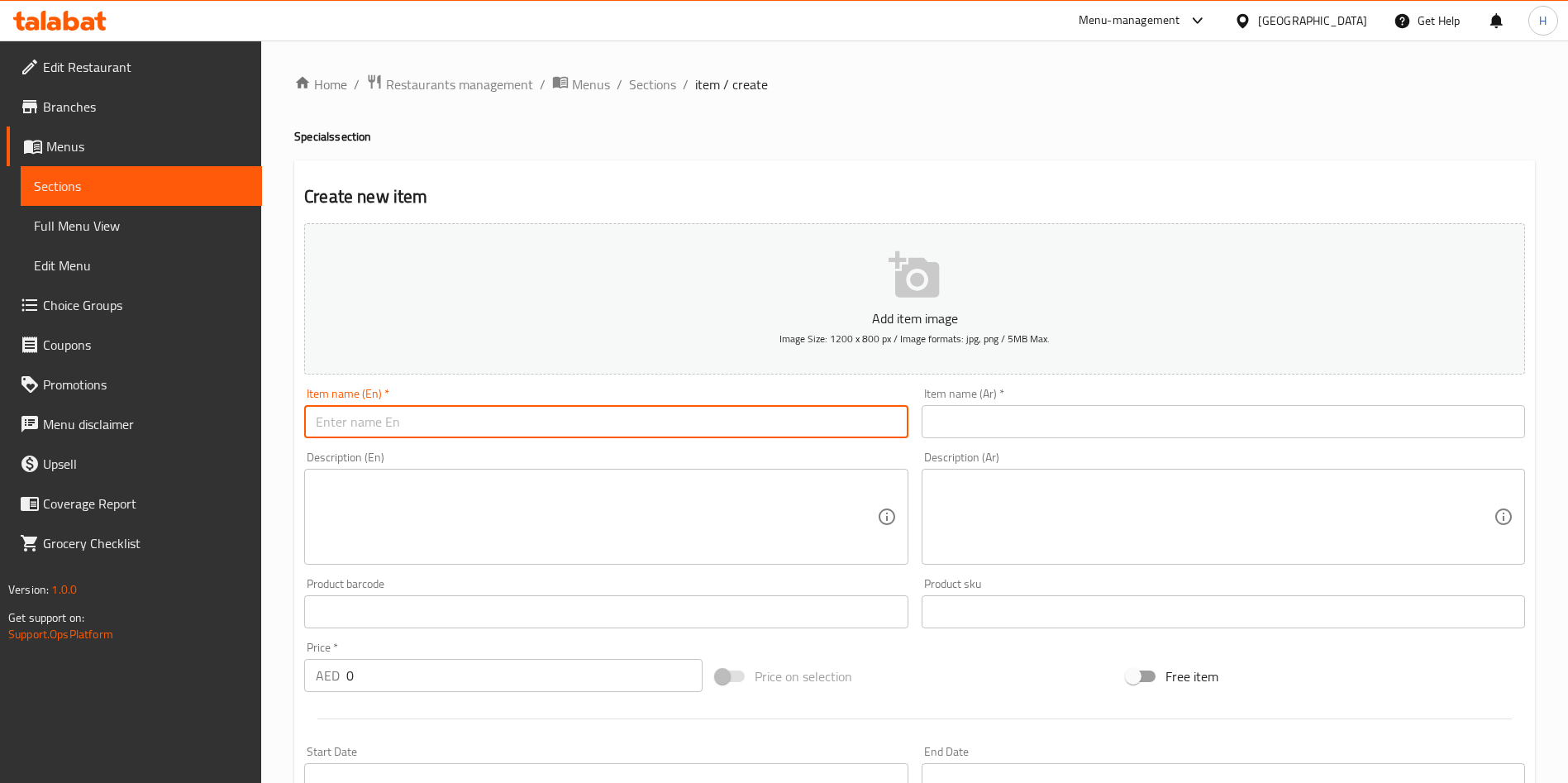
paste input "Classic Cinnamon Roll (Weekend Exclusive) -"
type input "Classic Cinnamon Roll (Weekend Exclusive)"
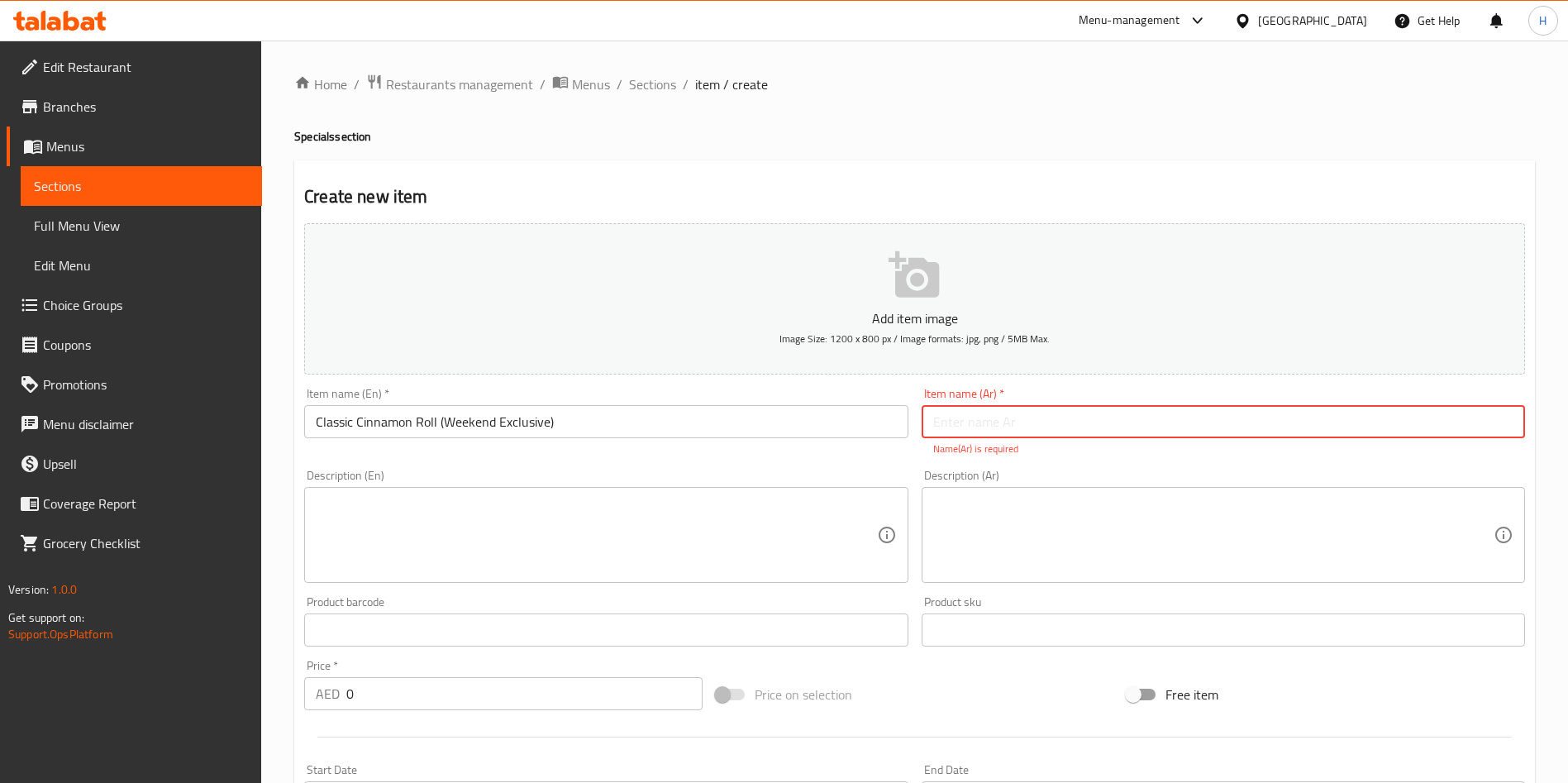
paste input "لفائف القرفة الكلاسيكية (حصريًا لعطلة نهاية الأسبوع)"
type input "لفائف القرفة الكلاسيكية (حصريًا لعطلة نهاية الأسبوع)"
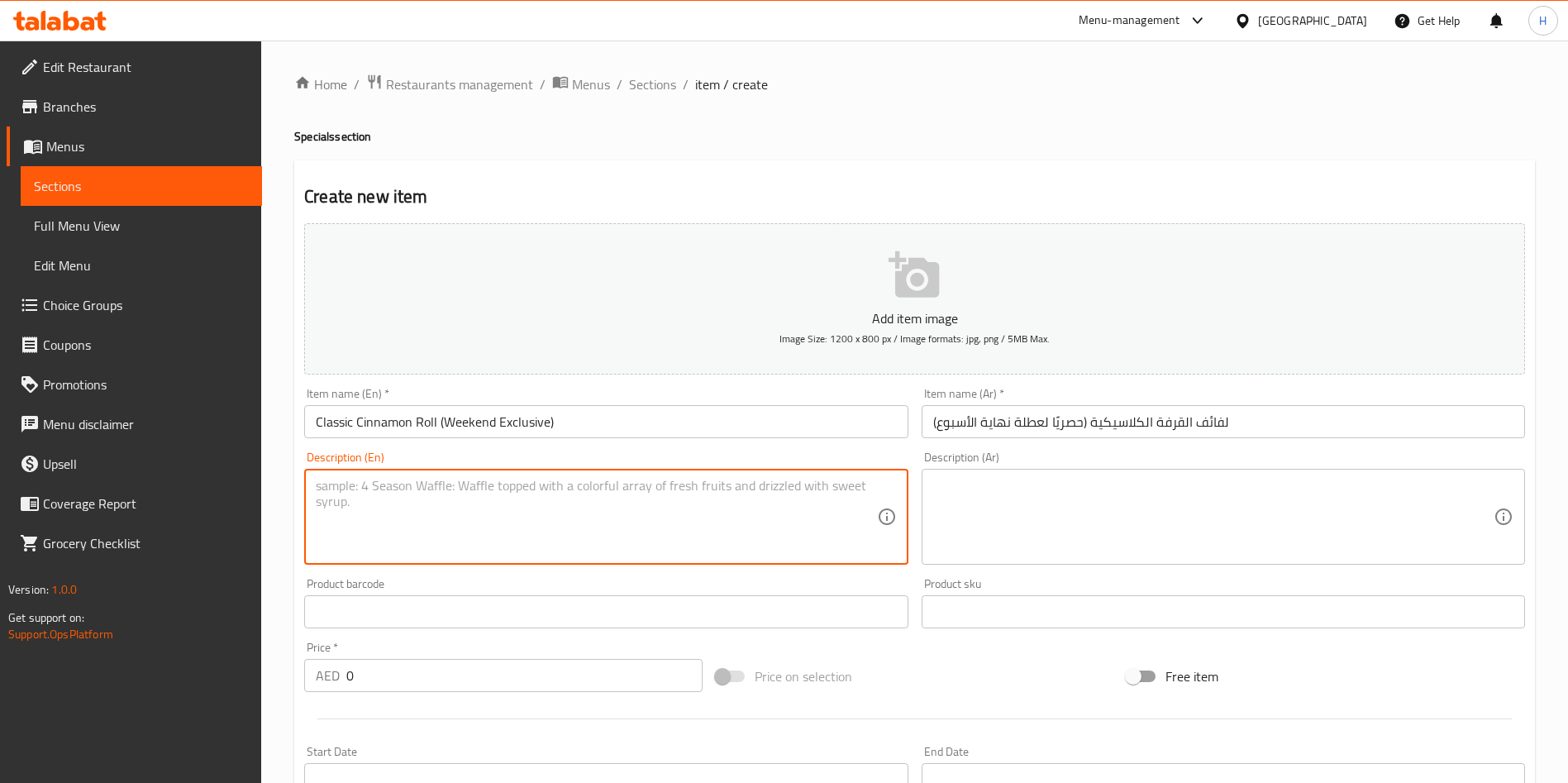
click at [749, 535] on textarea at bounding box center [596, 517] width 560 height 78
paste textarea "Available every [DATE] and [DATE] only. Pillowy soft pastry rolled and filled w…"
type textarea "Available every [DATE] and [DATE] only. Pillowy soft pastry rolled and filled w…"
click at [1149, 489] on textarea at bounding box center [1213, 517] width 560 height 78
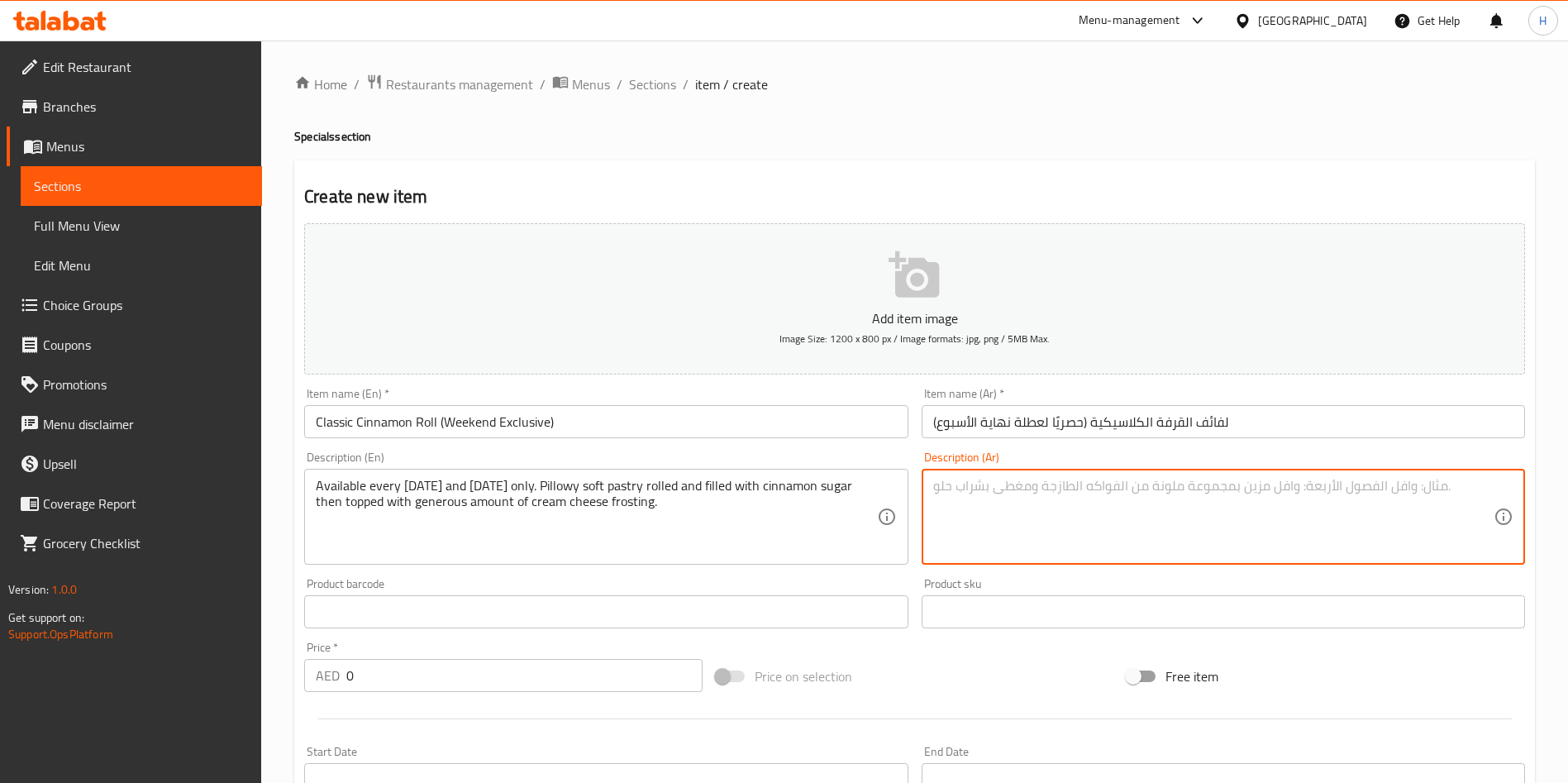
paste textarea "معجنات ناعمة ملفوفة ومحشوة بسكر القرفة ثم مغطاة بكمية وفيرة من كريمة الجبن"
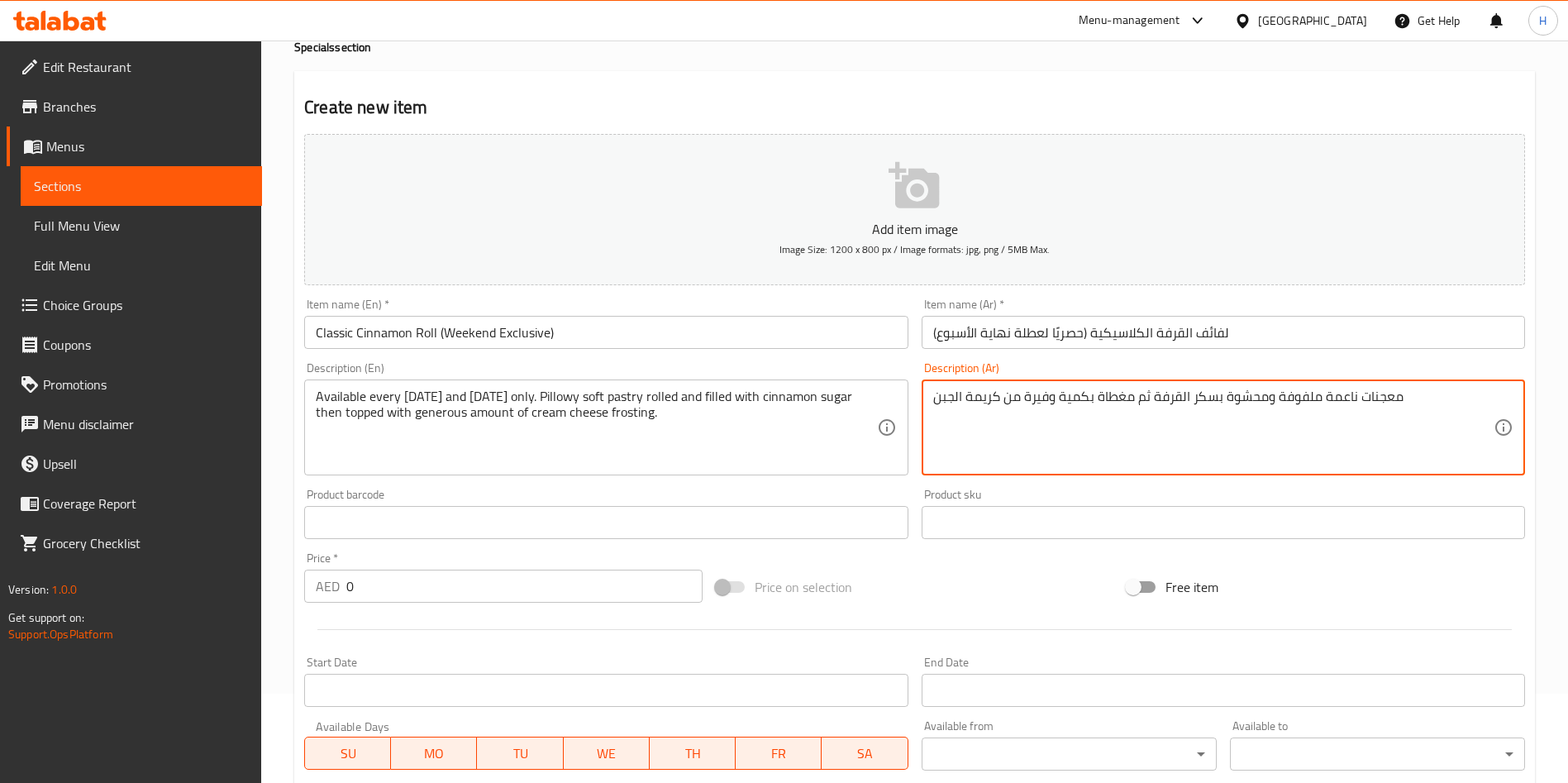
scroll to position [124, 0]
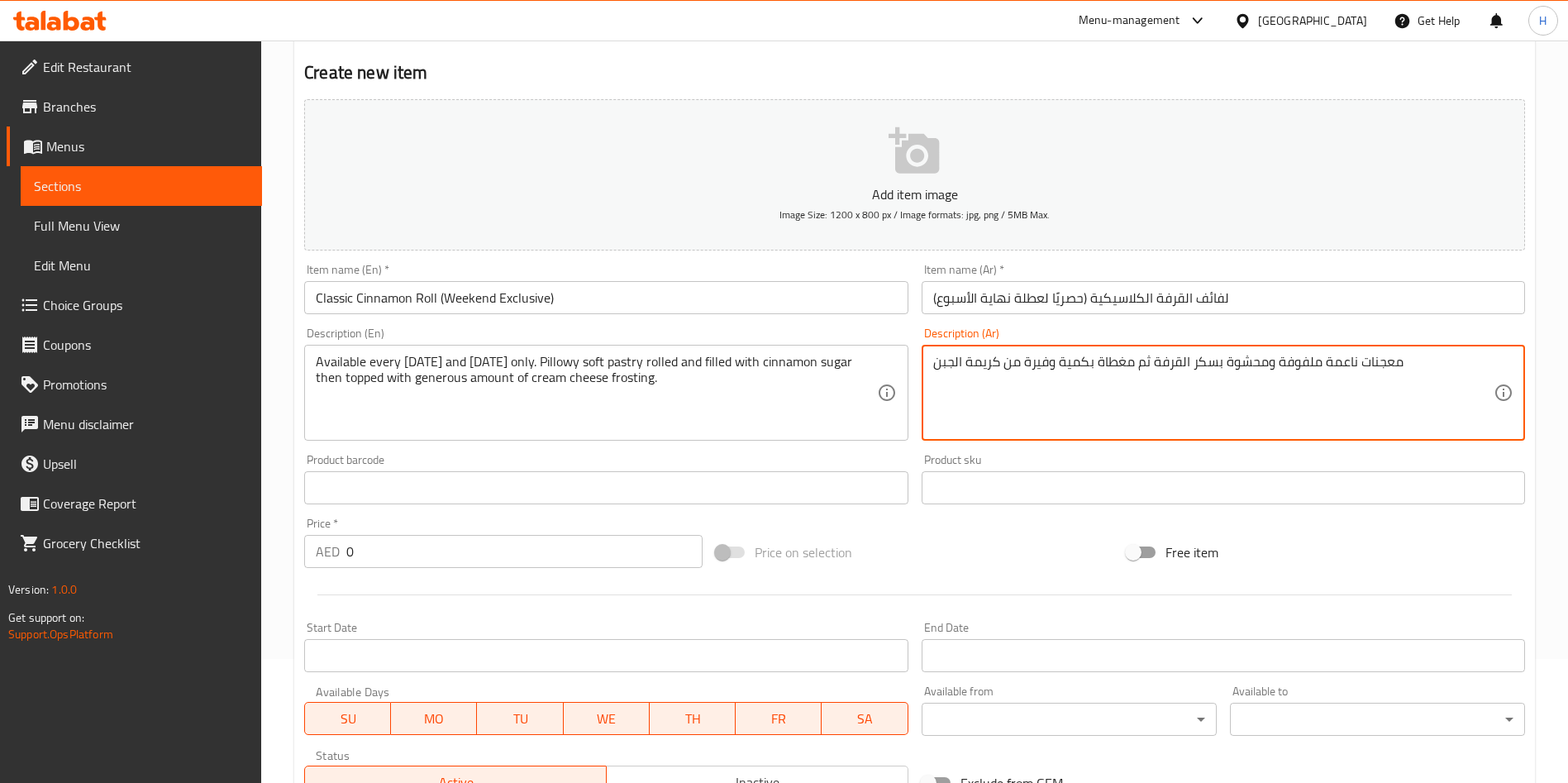
type textarea "معجنات ناعمة ملفوفة ومحشوة بسكر القرفة ثم مغطاة بكمية وفيرة من كريمة الجبن"
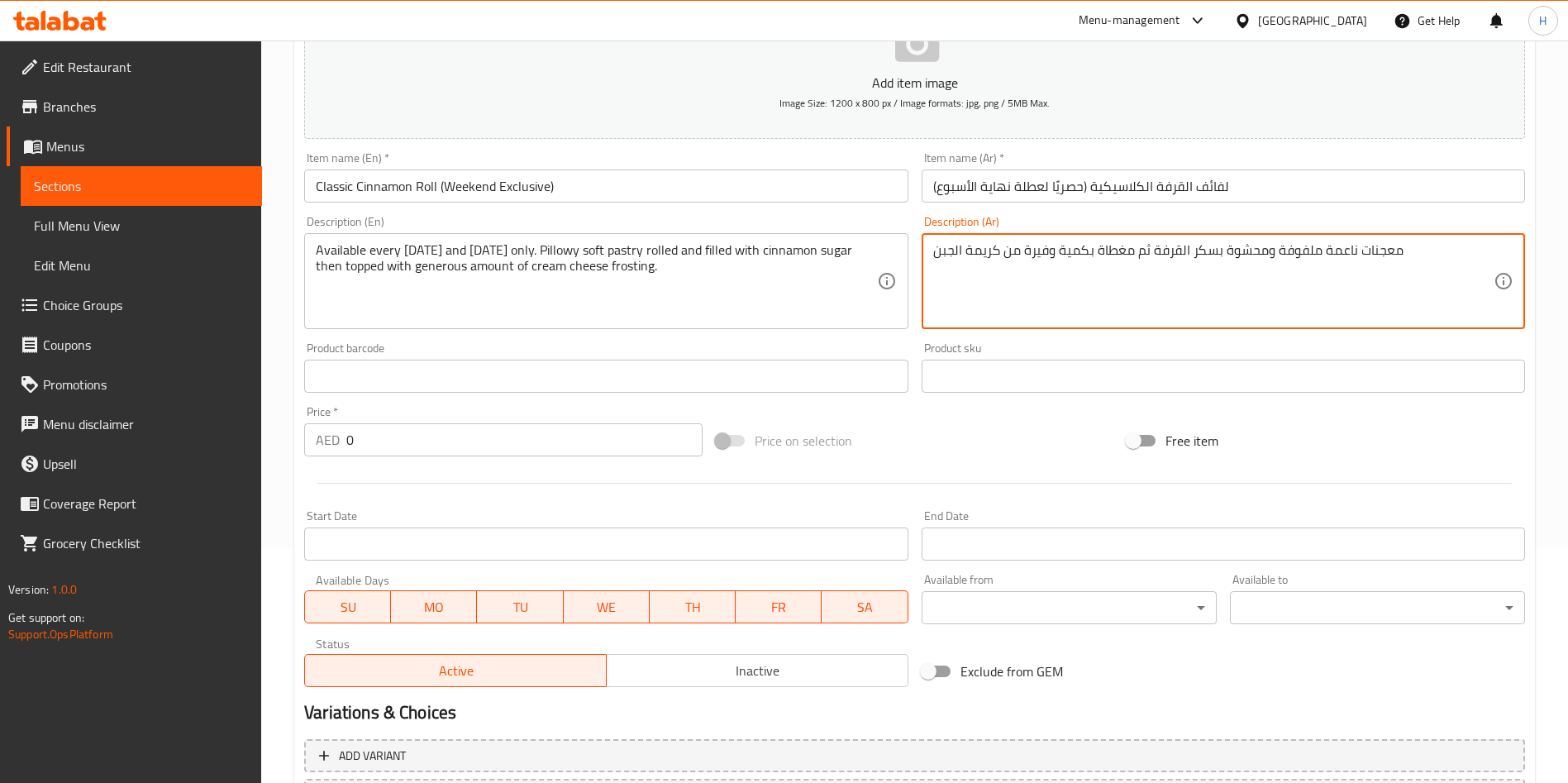
scroll to position [372, 0]
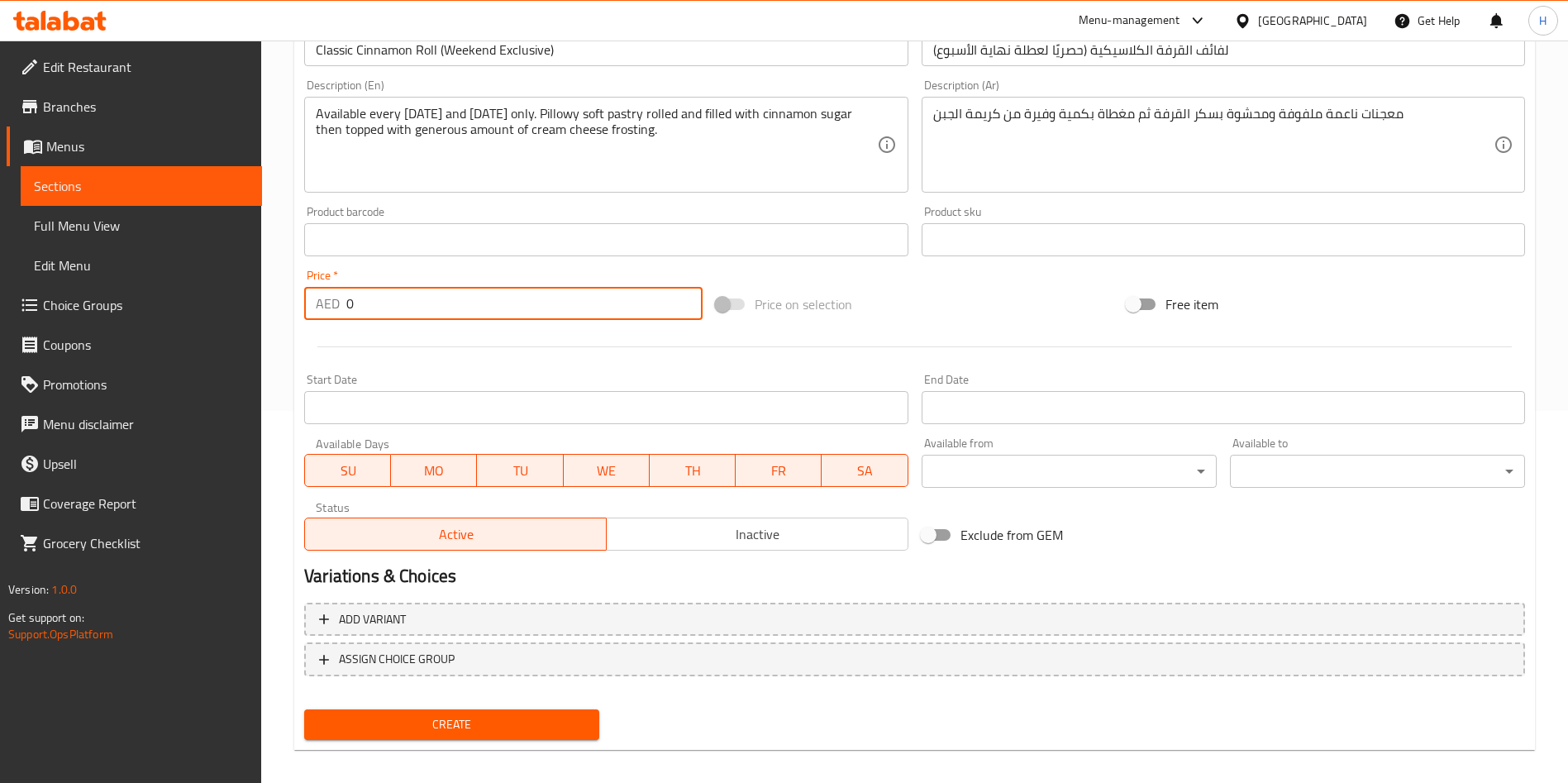
click at [557, 305] on input "0" at bounding box center [525, 304] width 357 height 33
type input "14"
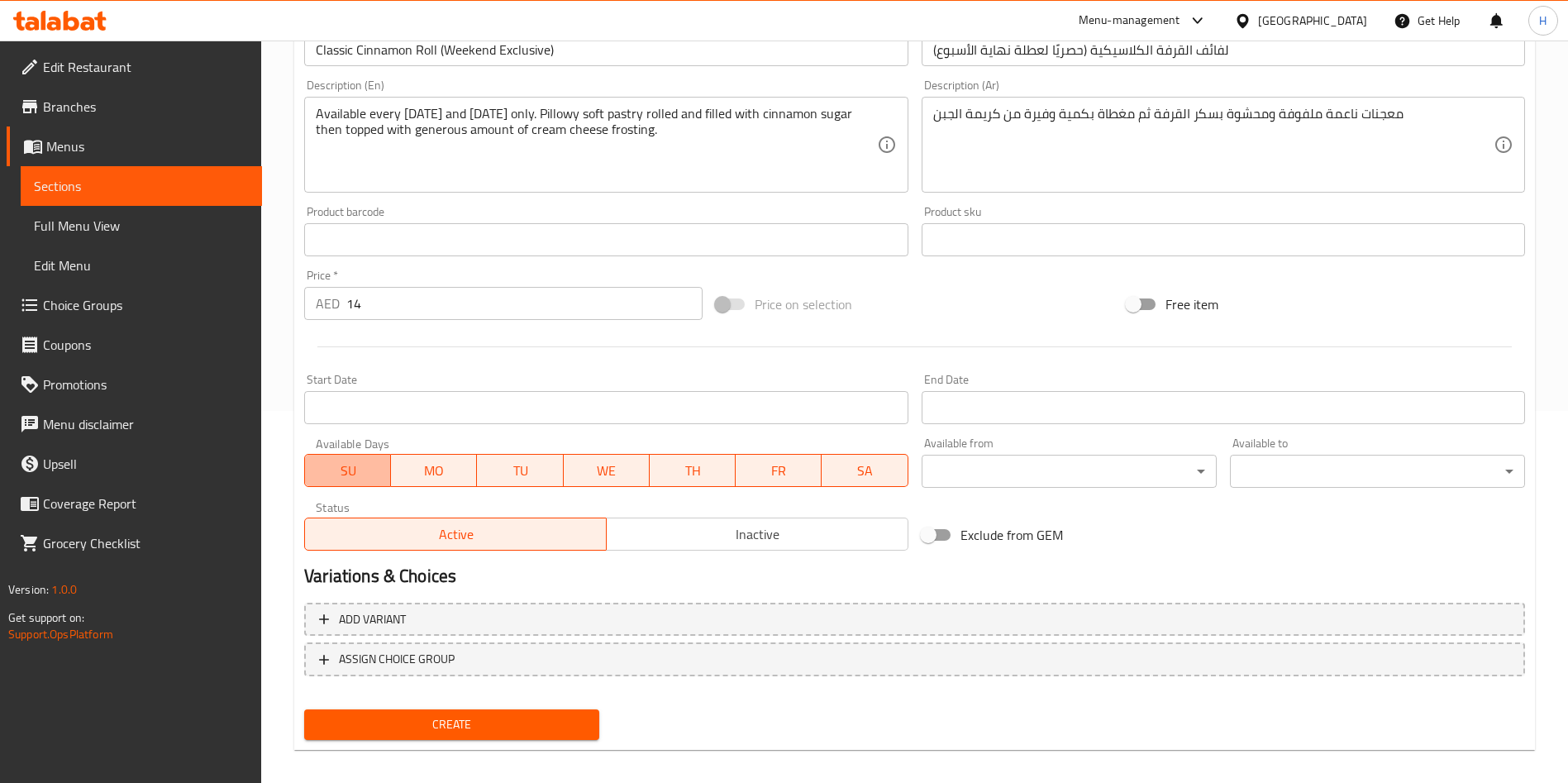
click at [343, 481] on span "SU" at bounding box center [348, 470] width 73 height 24
click at [460, 460] on span "MO" at bounding box center [434, 470] width 73 height 24
drag, startPoint x: 511, startPoint y: 466, endPoint x: 529, endPoint y: 466, distance: 18.0
click at [512, 466] on span "TU" at bounding box center [520, 470] width 73 height 24
drag, startPoint x: 593, startPoint y: 466, endPoint x: 630, endPoint y: 466, distance: 37.0
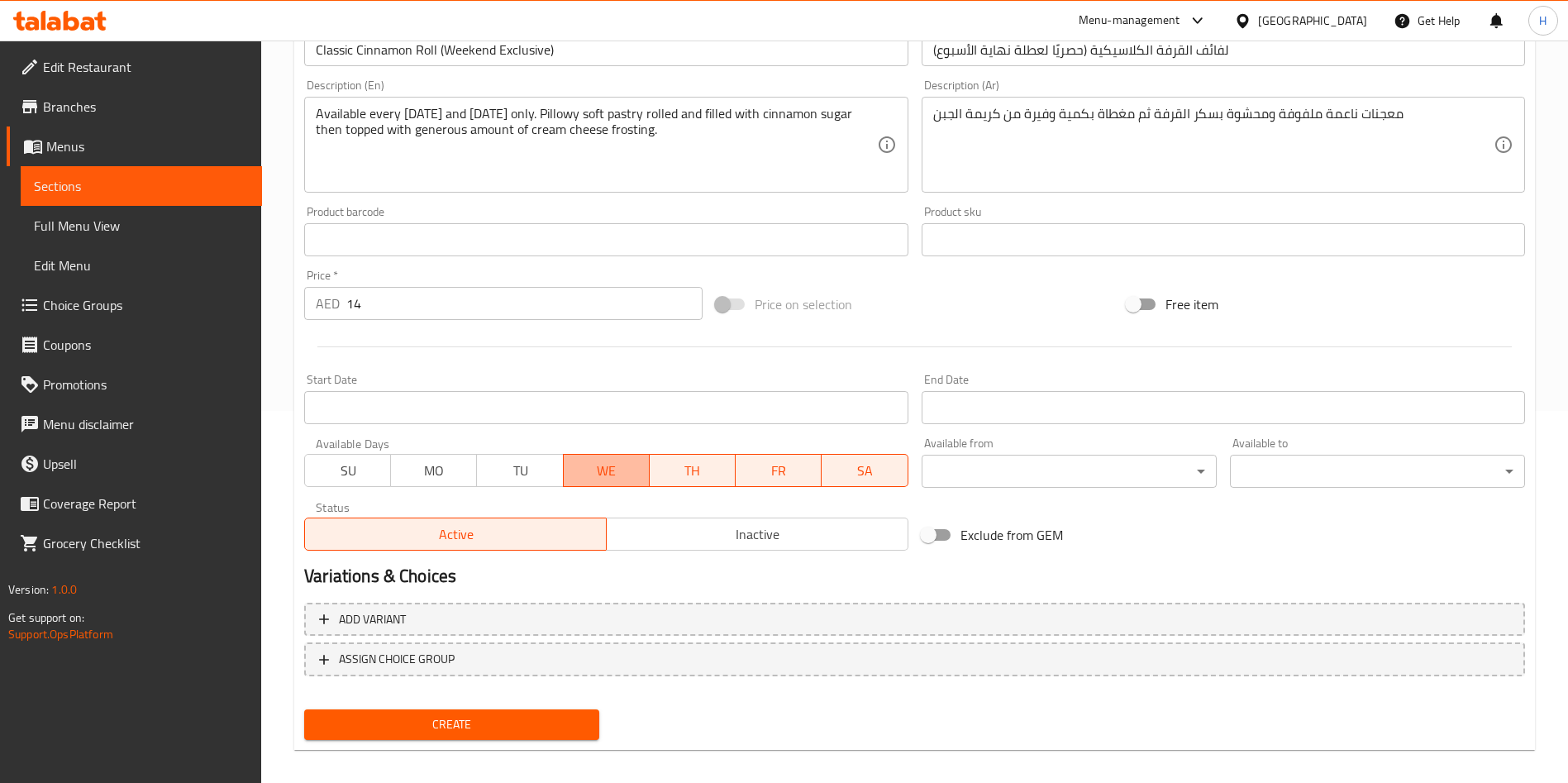
click at [594, 466] on span "WE" at bounding box center [606, 470] width 73 height 24
click at [672, 468] on span "TH" at bounding box center [693, 470] width 73 height 24
type button "4"
click at [1122, 411] on body "​ Menu-management [GEOGRAPHIC_DATA] Get Help H Edit Restaurant Branches Menus S…" at bounding box center [784, 40] width 1568 height 742
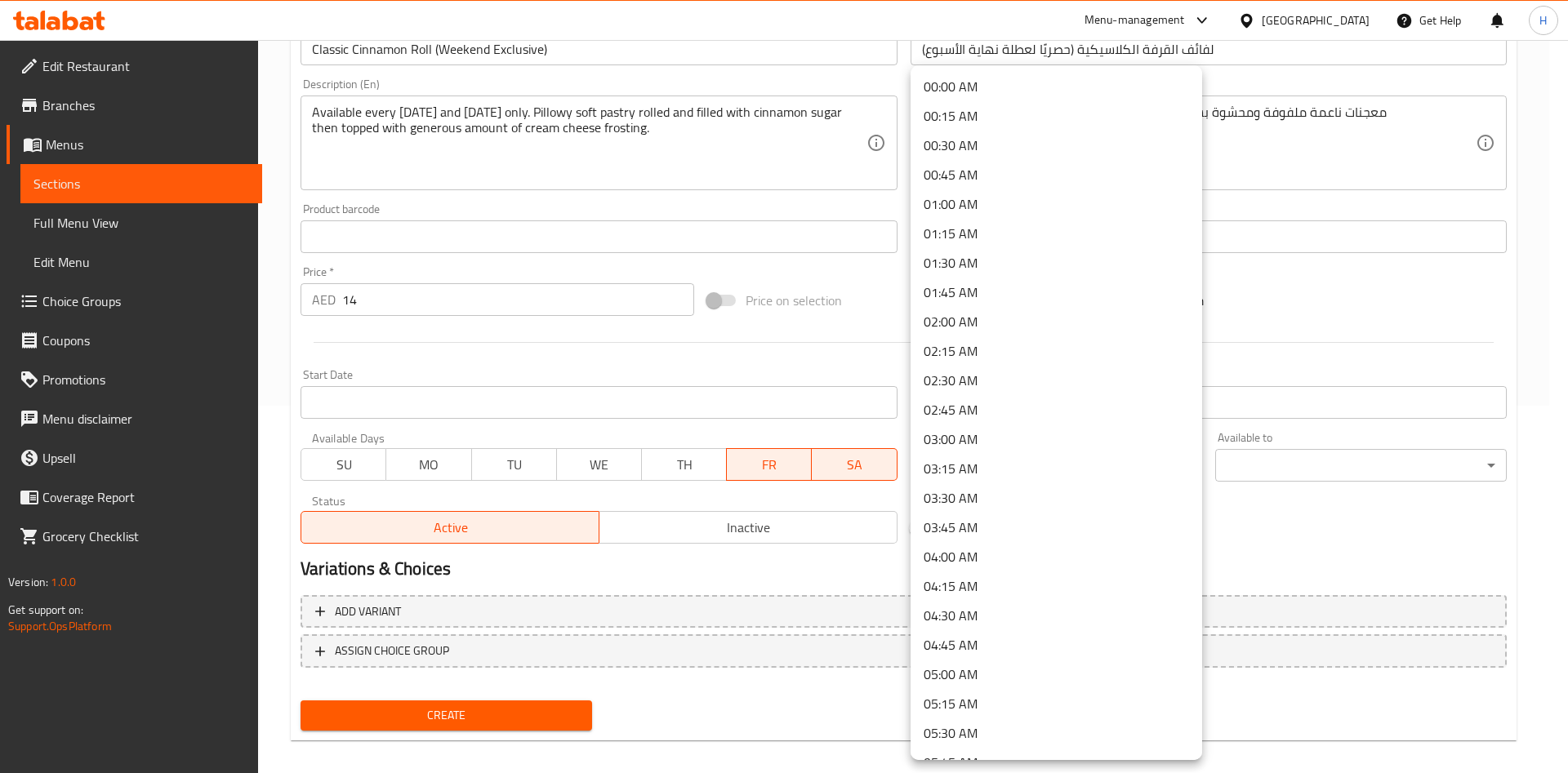
click at [1288, 509] on div at bounding box center [784, 386] width 1568 height 773
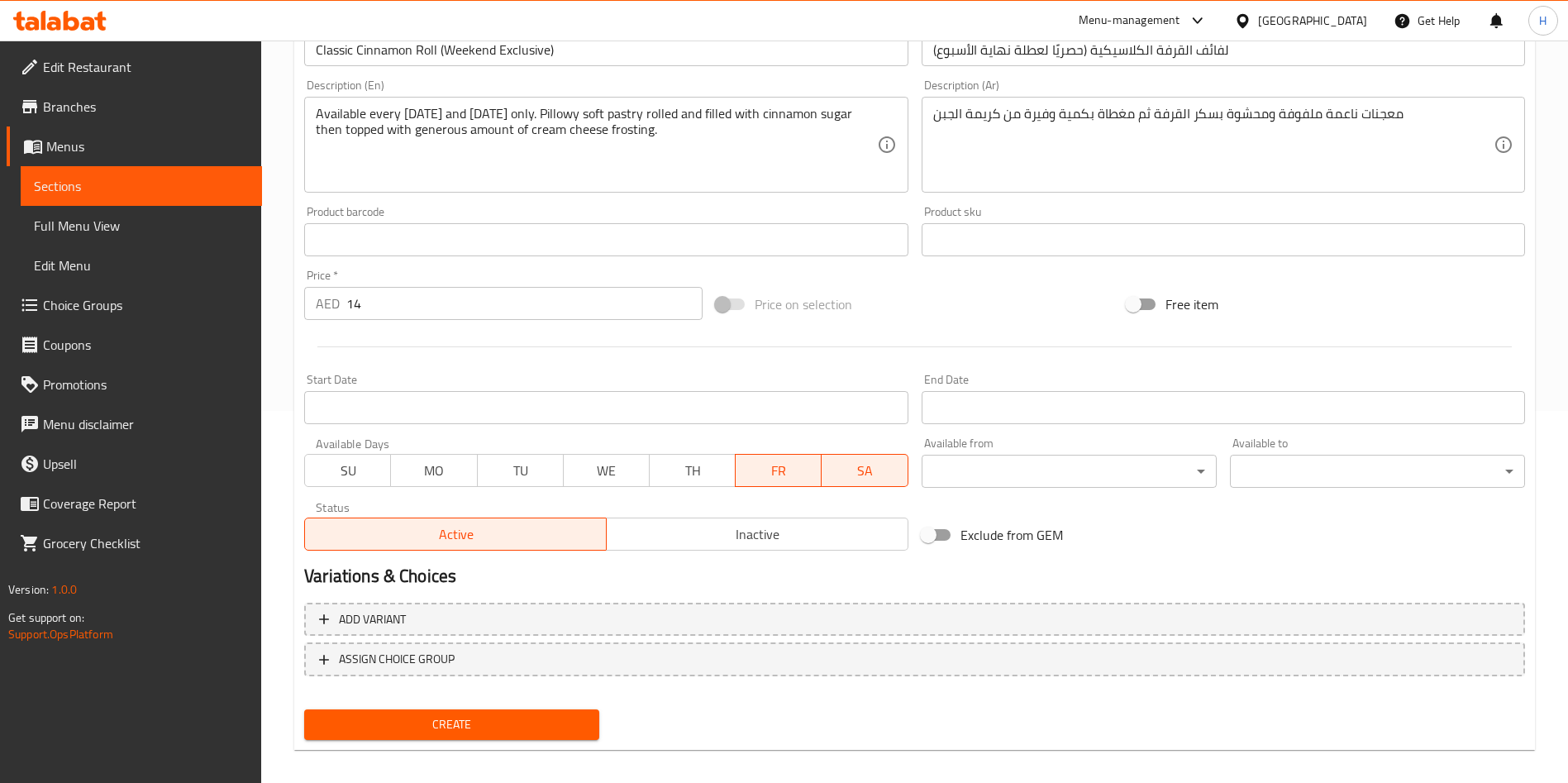
click at [922, 427] on div "End Date End Date" at bounding box center [1223, 399] width 617 height 64
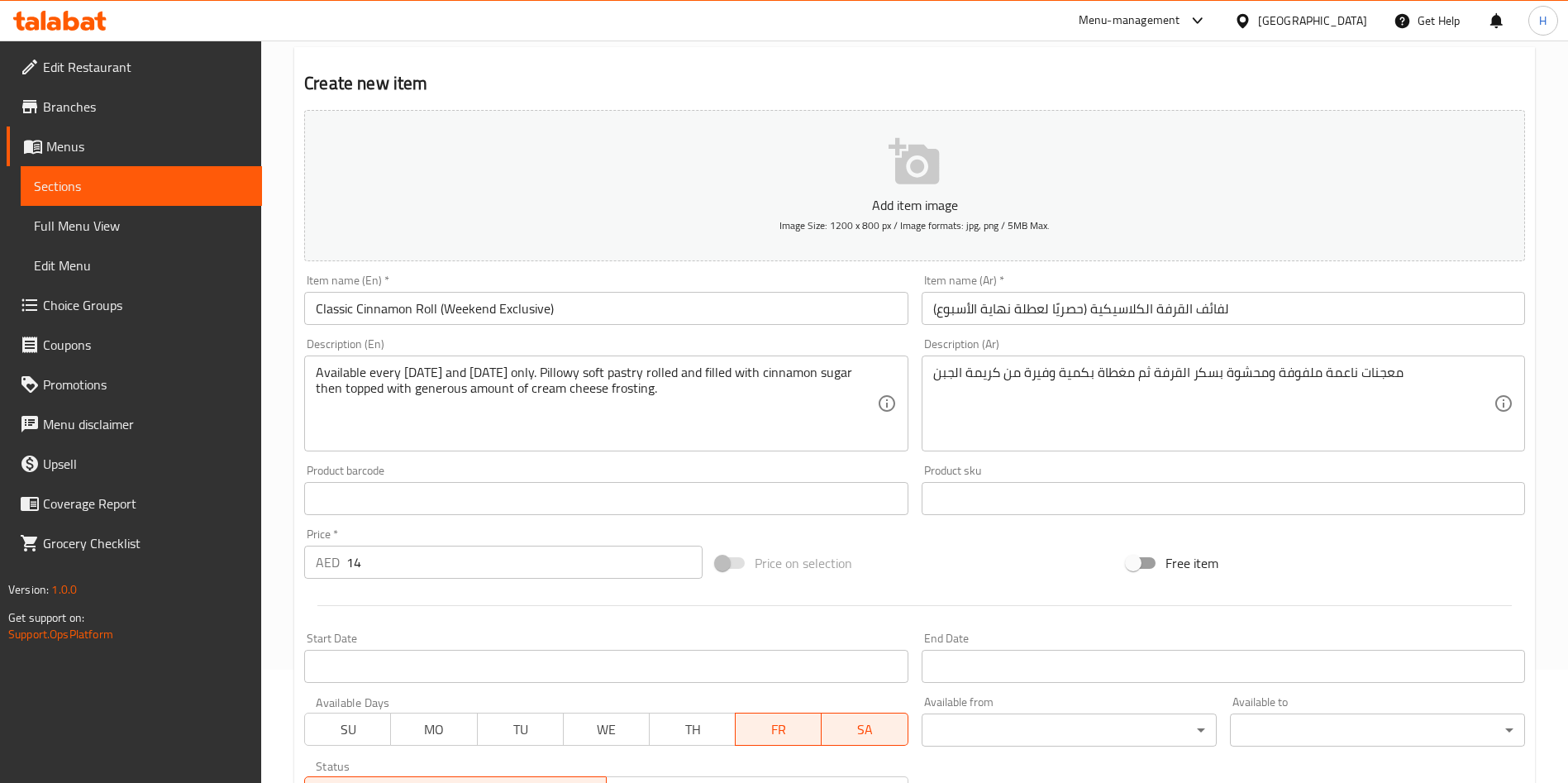
scroll to position [0, 0]
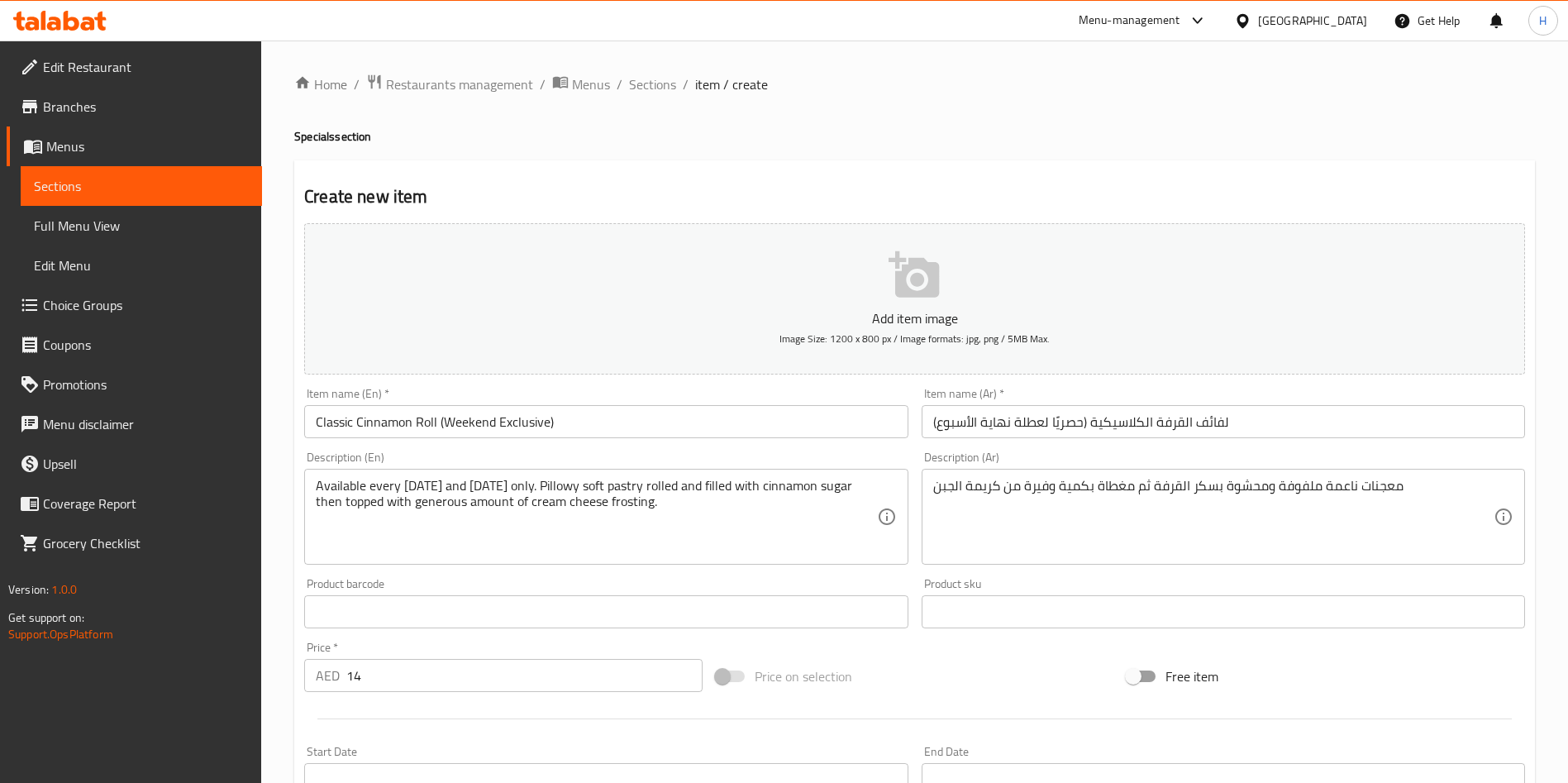
click at [904, 283] on icon "button" at bounding box center [914, 274] width 50 height 46
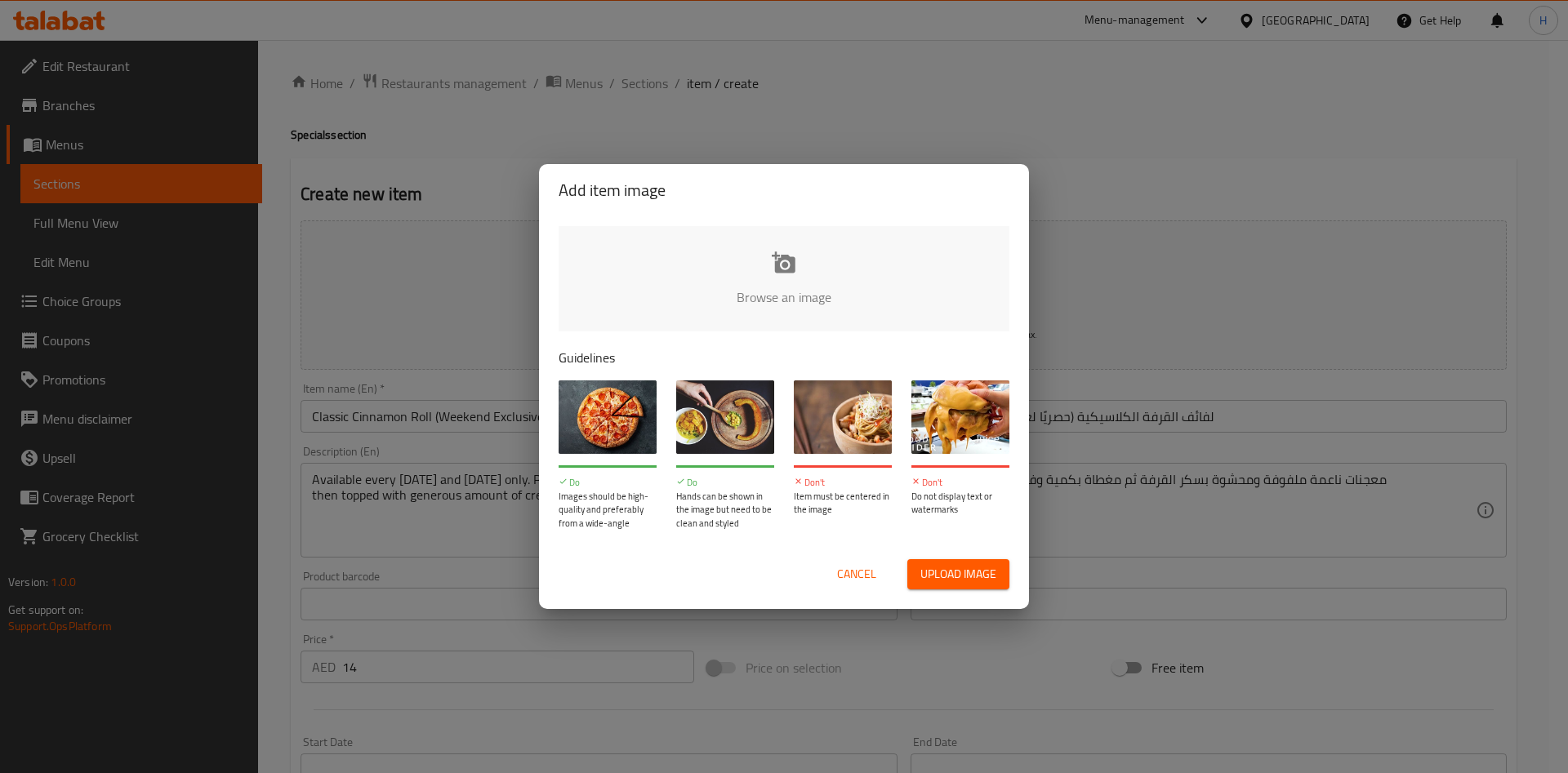
click at [800, 275] on input "file" at bounding box center [1337, 302] width 1556 height 153
type input "C:\fakepath\WhatsApp Image [DATE] at 13.24.12_2cad28b2.jpg"
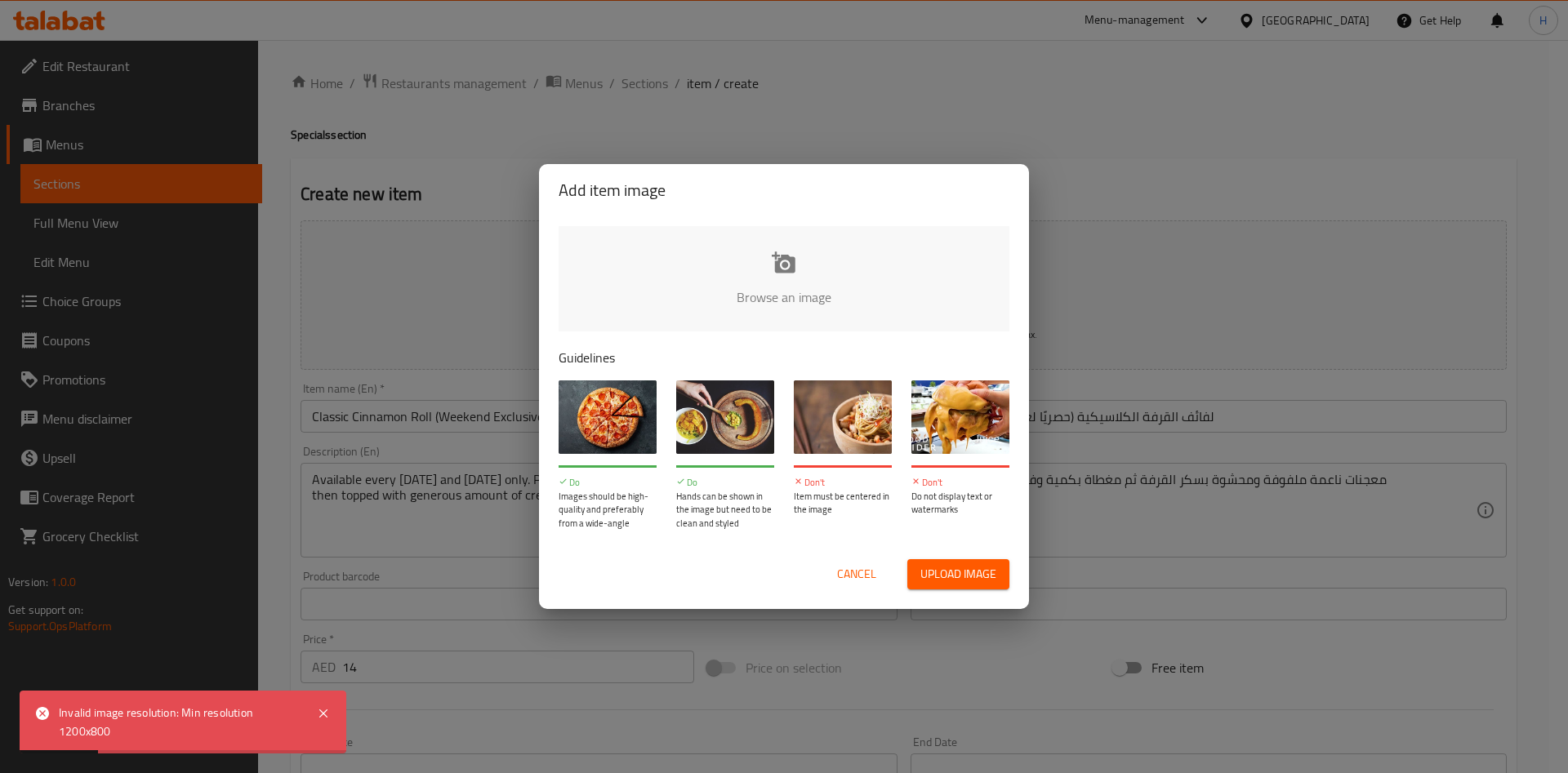
drag, startPoint x: 130, startPoint y: 731, endPoint x: 44, endPoint y: 722, distance: 86.5
click at [44, 722] on div "Invalid image resolution: Min resolution 1200x800" at bounding box center [182, 722] width 327 height 63
drag, startPoint x: 117, startPoint y: 737, endPoint x: 58, endPoint y: 711, distance: 64.5
click at [58, 711] on div "Invalid image resolution: Min resolution 1200x800" at bounding box center [182, 722] width 327 height 63
drag, startPoint x: 58, startPoint y: 710, endPoint x: 126, endPoint y: 747, distance: 77.4
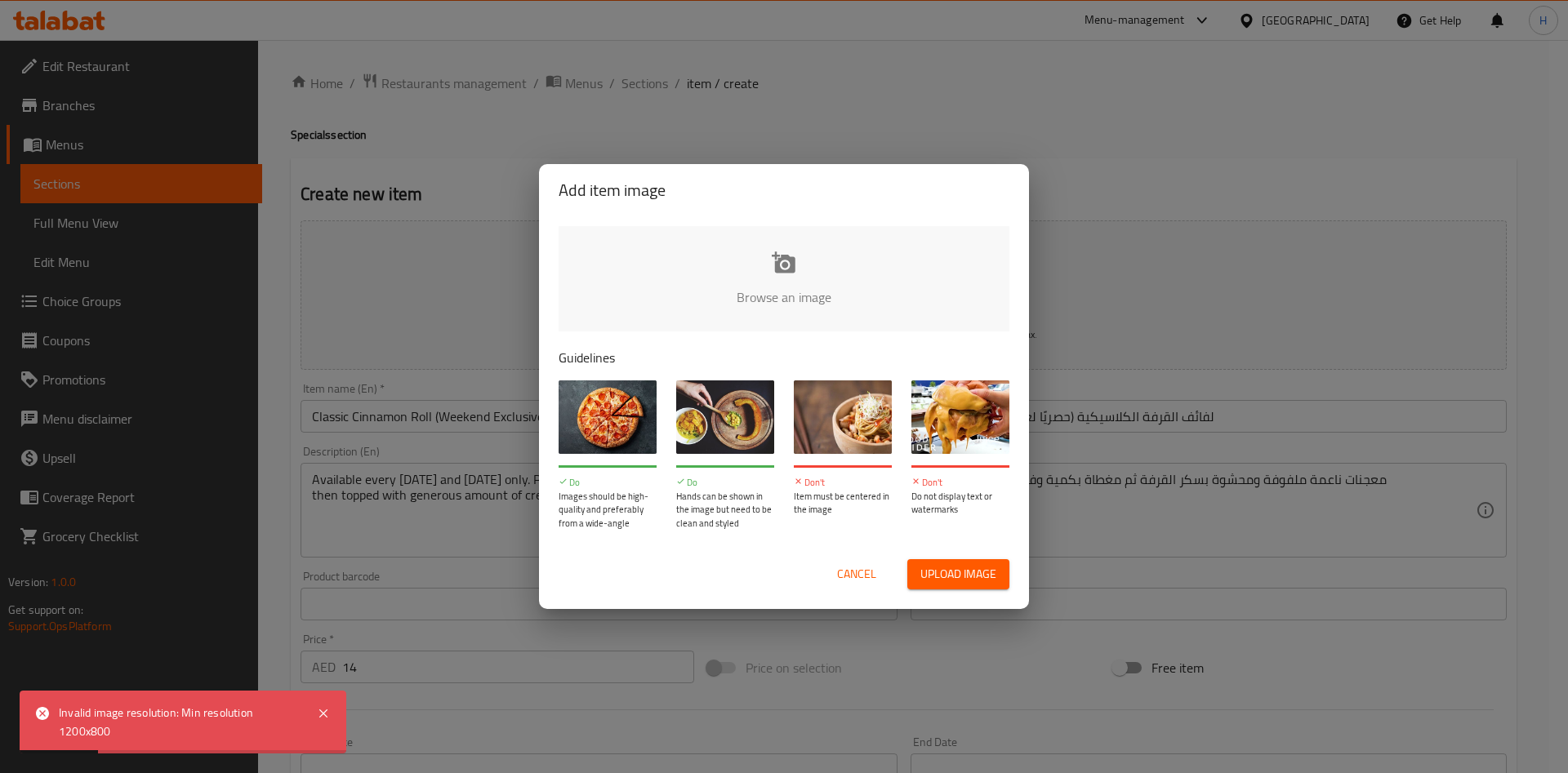
click at [126, 747] on div "Invalid image resolution: Min resolution 1200x800" at bounding box center [182, 722] width 327 height 63
click at [763, 352] on p "Guidelines" at bounding box center [784, 358] width 451 height 20
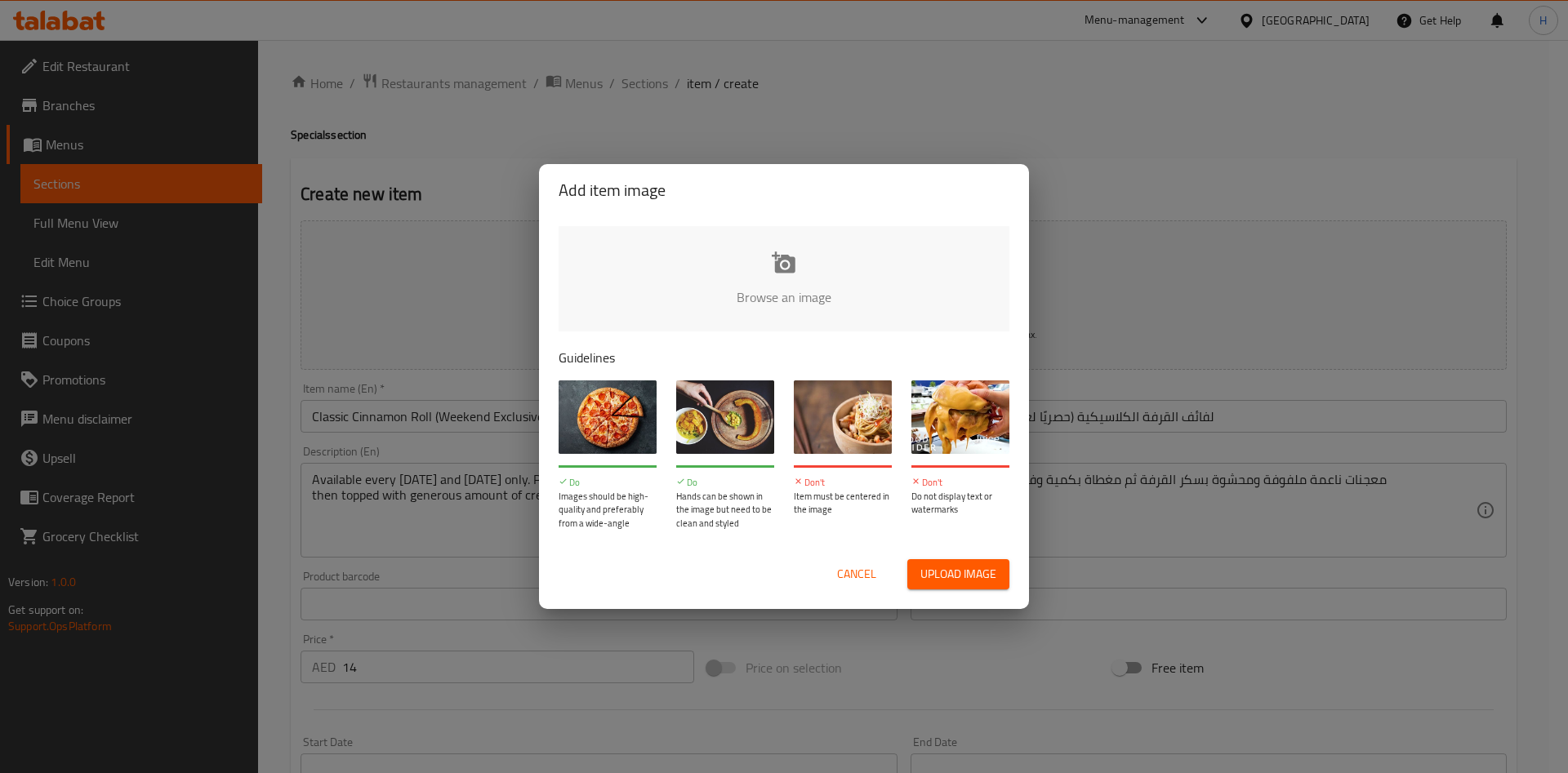
click at [751, 287] on input "file" at bounding box center [1337, 302] width 1556 height 153
click at [867, 576] on span "Cancel" at bounding box center [857, 574] width 39 height 20
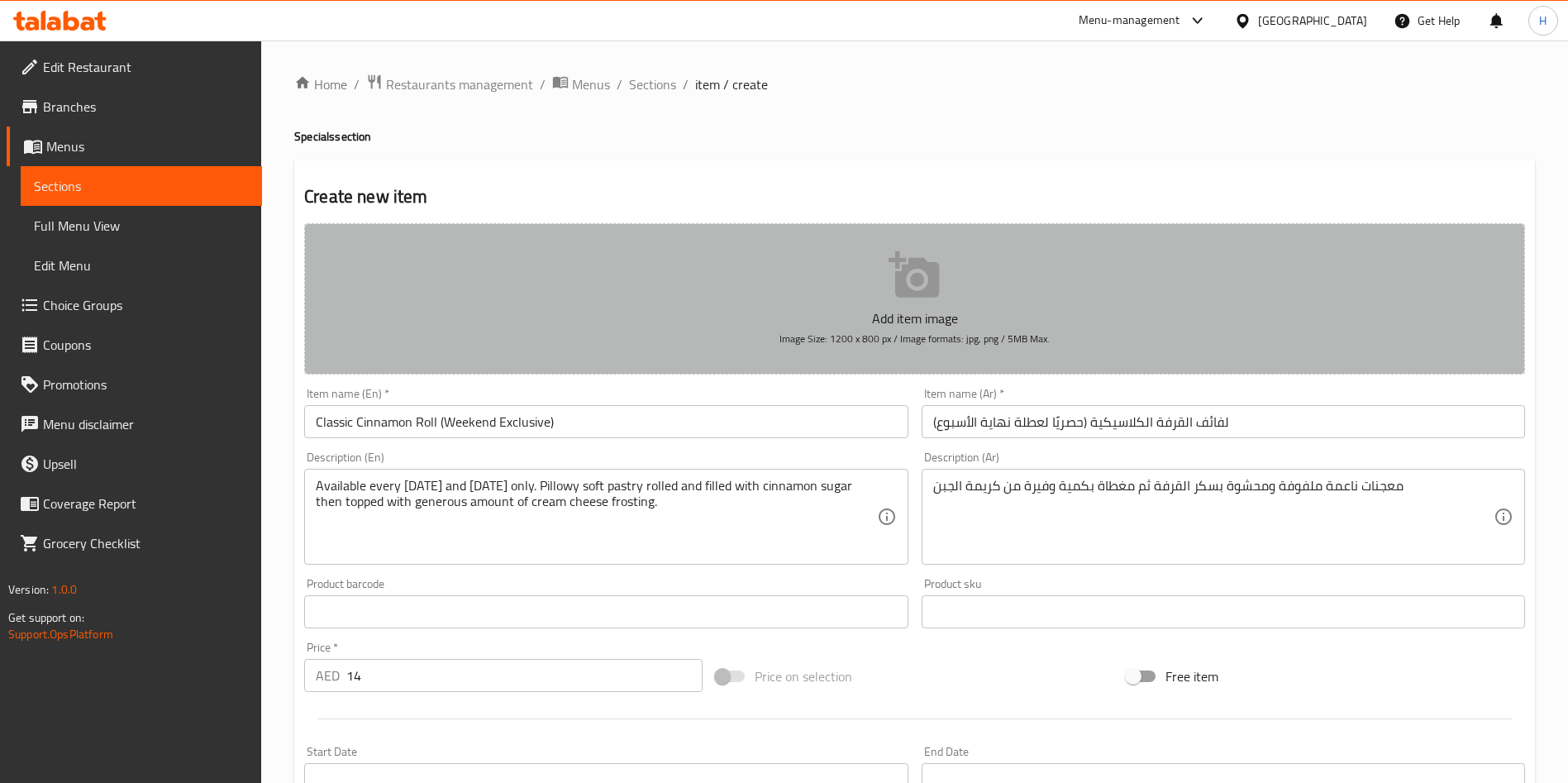
click at [917, 287] on icon "button" at bounding box center [915, 275] width 53 height 53
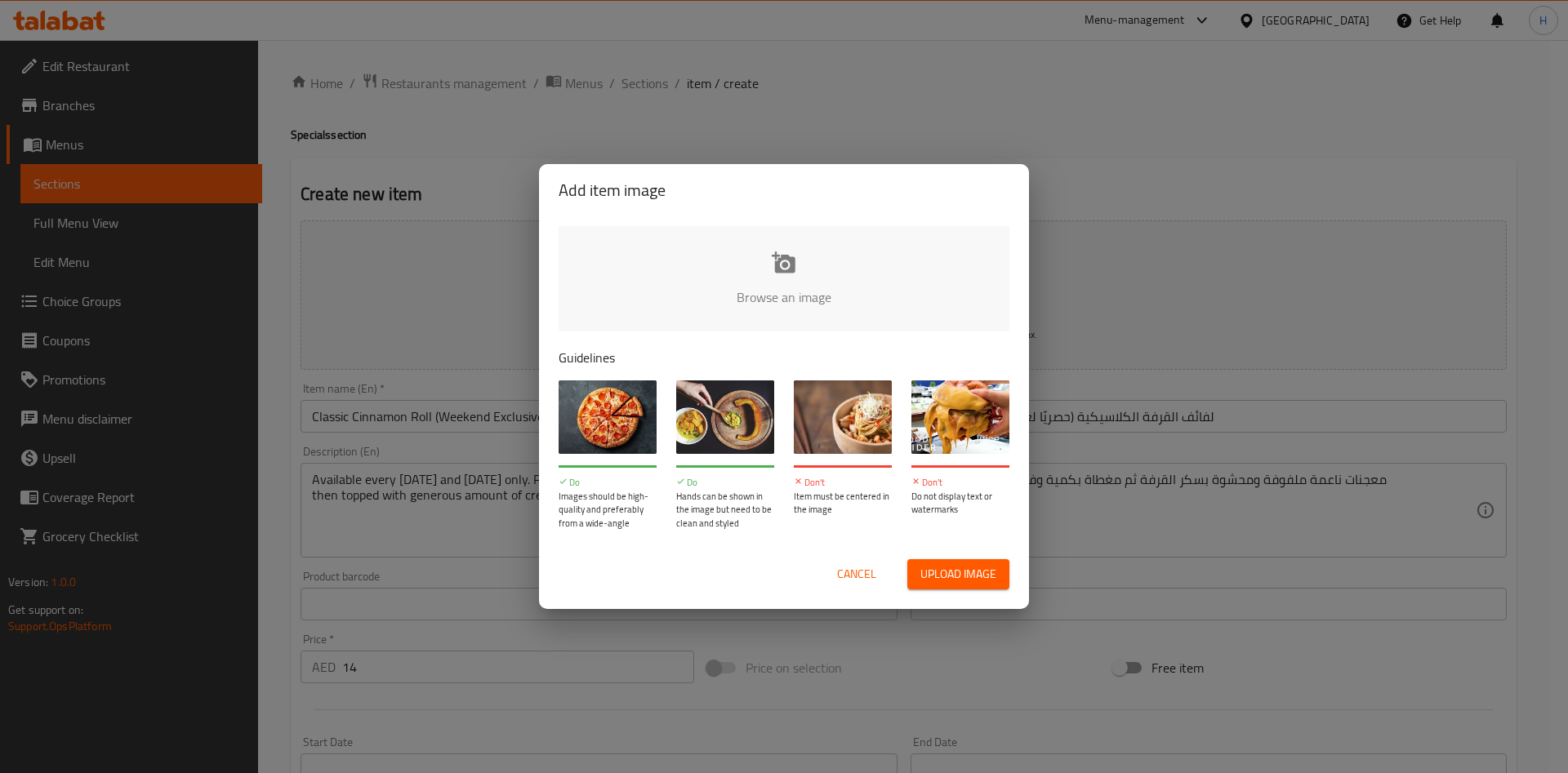
click at [781, 281] on input "file" at bounding box center [1337, 302] width 1556 height 153
type input "C:\fakepath\WhatsApp Image [DATE] at 13.24.12_2cad28b2.jpg"
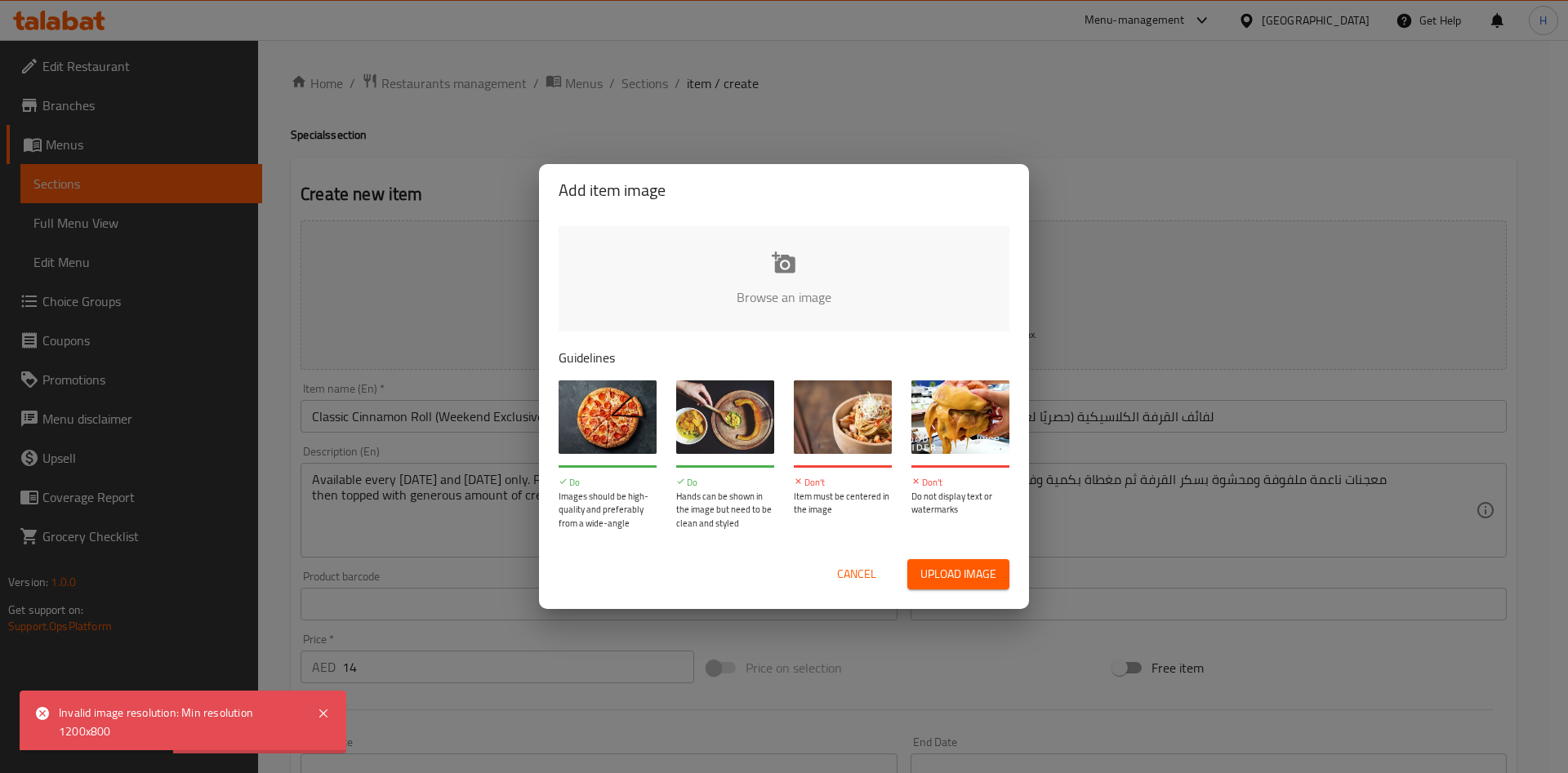
drag, startPoint x: 144, startPoint y: 728, endPoint x: 62, endPoint y: 717, distance: 82.7
click at [63, 717] on div "Invalid image resolution: Min resolution 1200x800" at bounding box center [180, 721] width 242 height 36
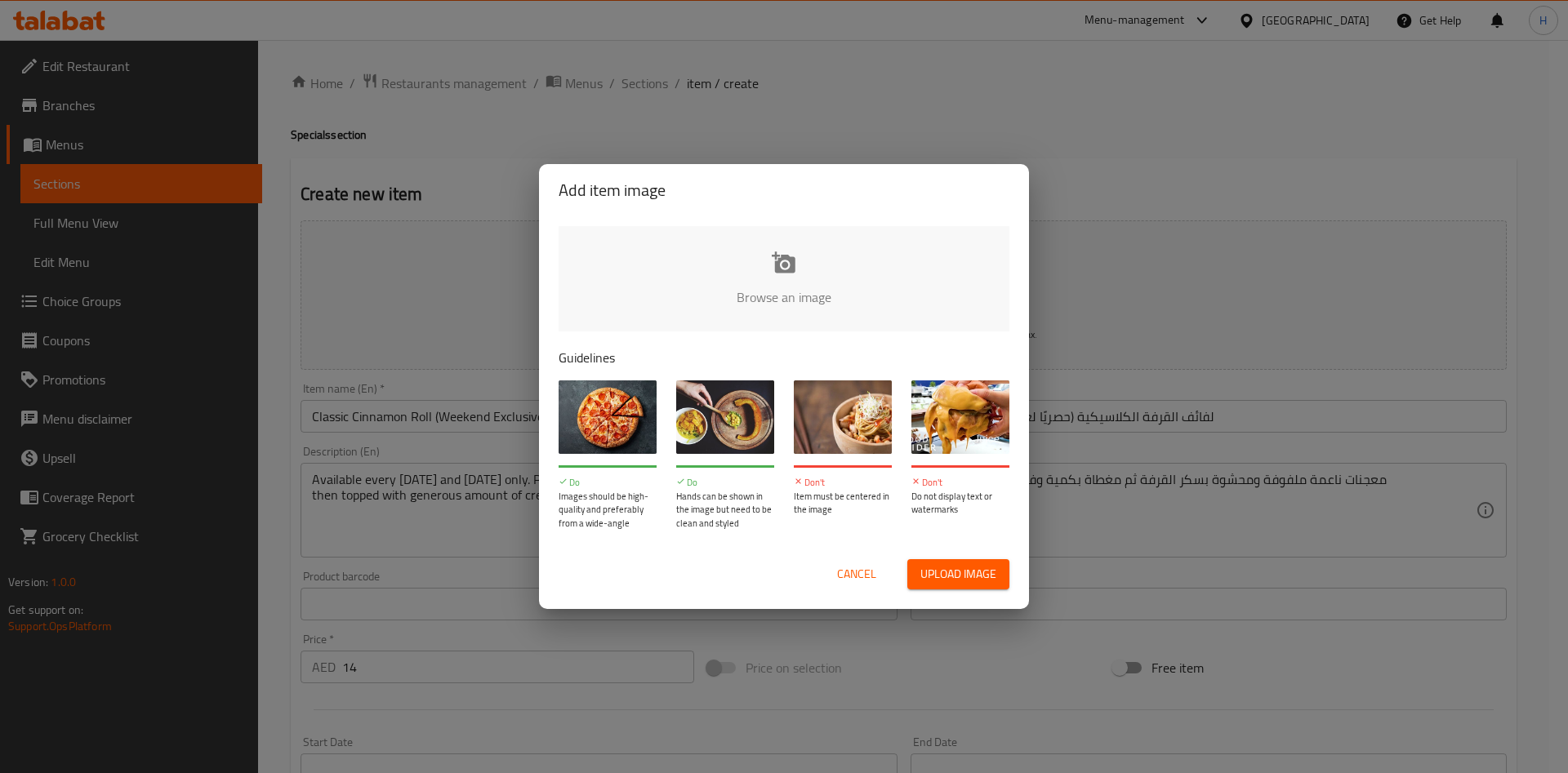
click at [810, 272] on input "file" at bounding box center [1337, 302] width 1556 height 153
click at [853, 568] on span "Cancel" at bounding box center [857, 574] width 39 height 20
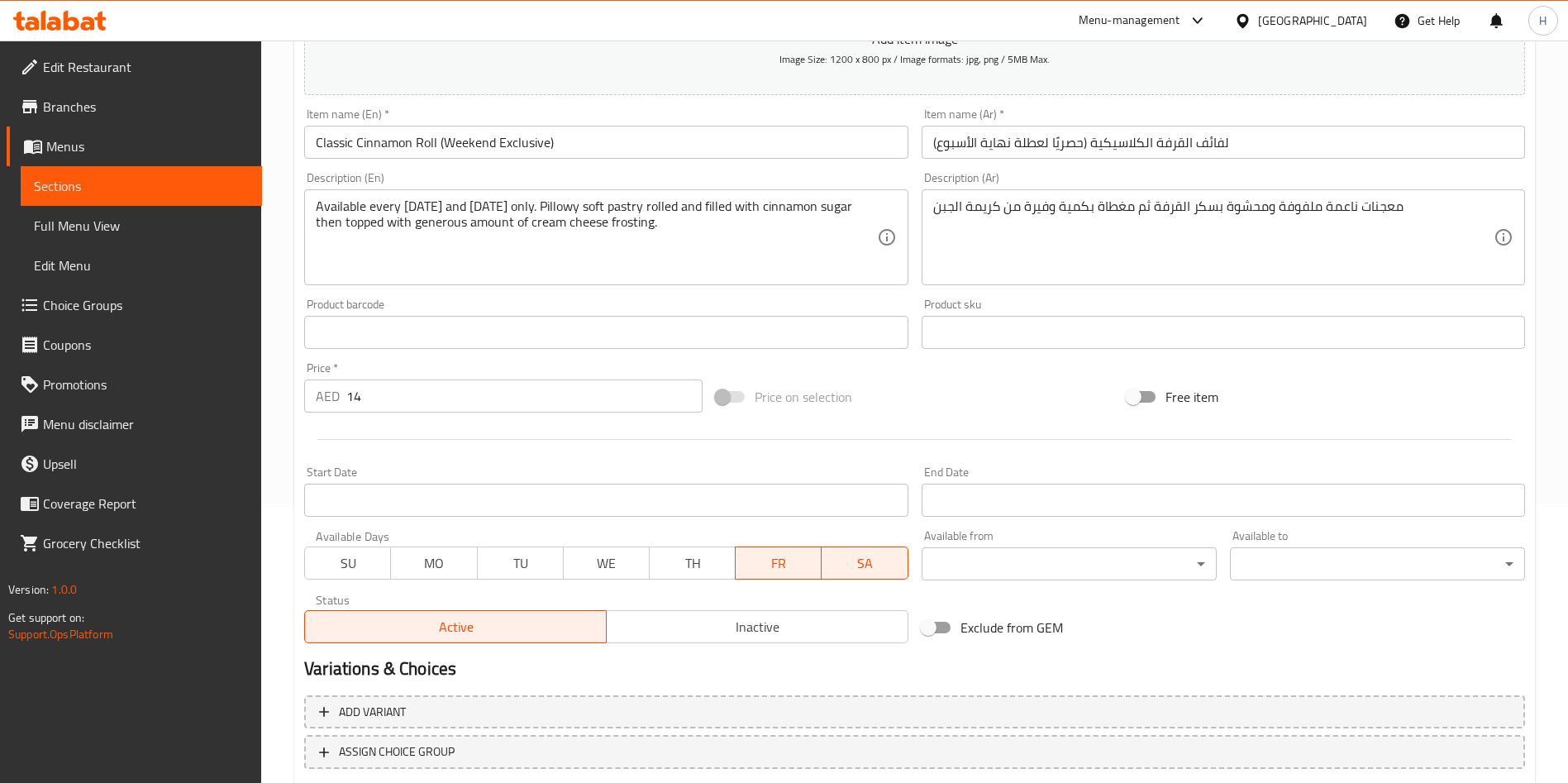
scroll to position [386, 0]
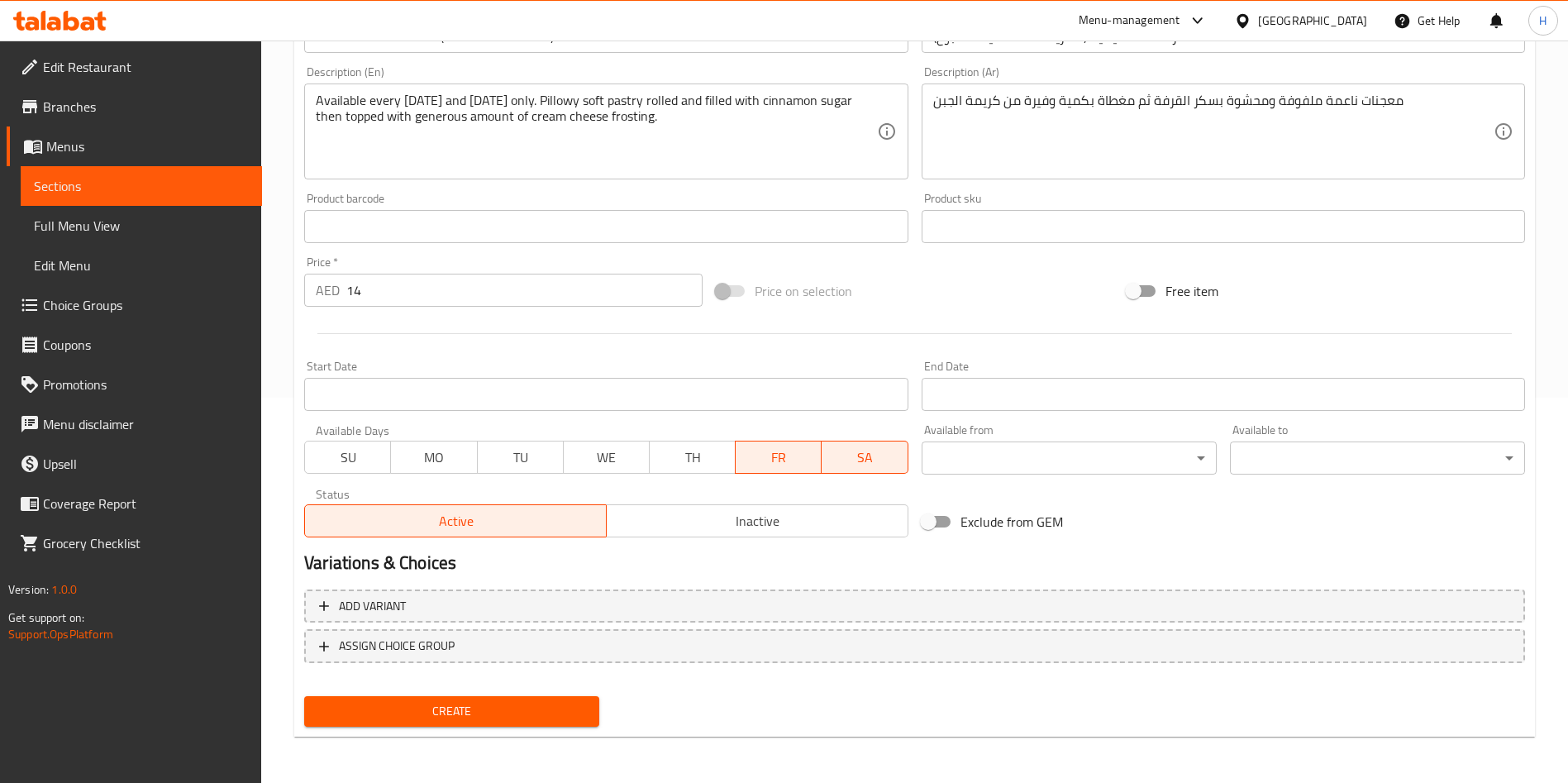
click at [469, 718] on span "Create" at bounding box center [451, 711] width 268 height 21
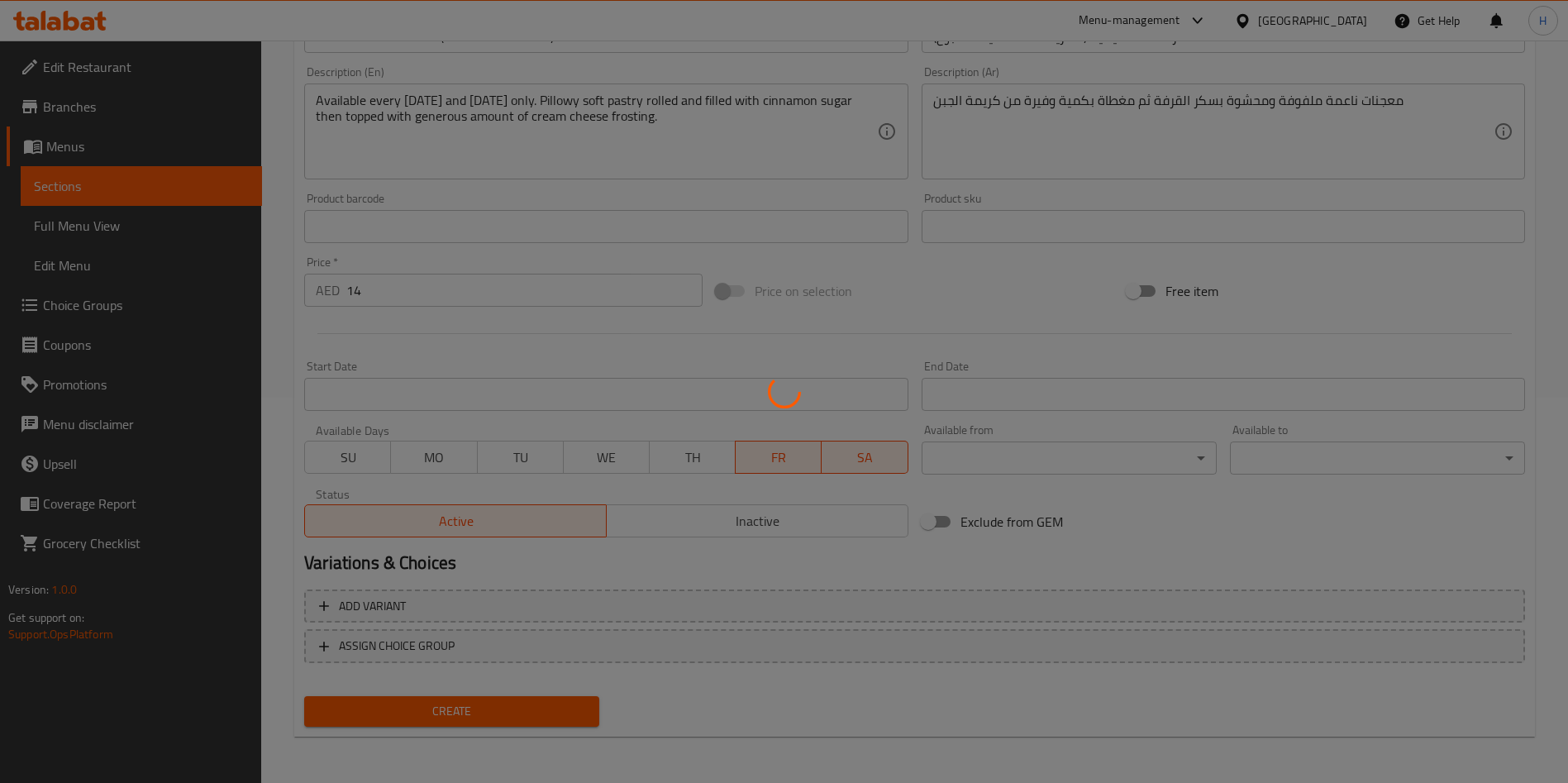
type input "0"
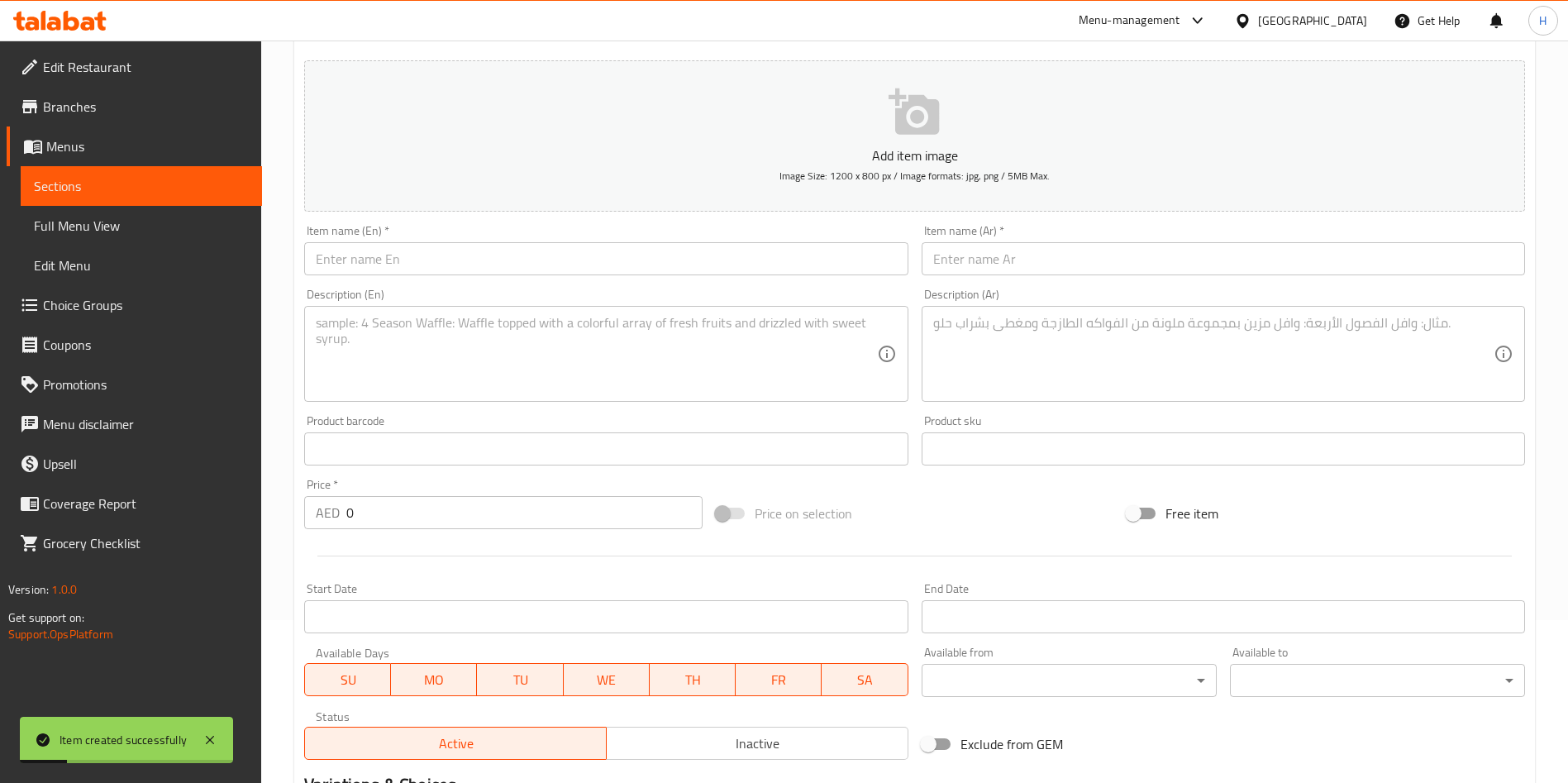
scroll to position [372, 0]
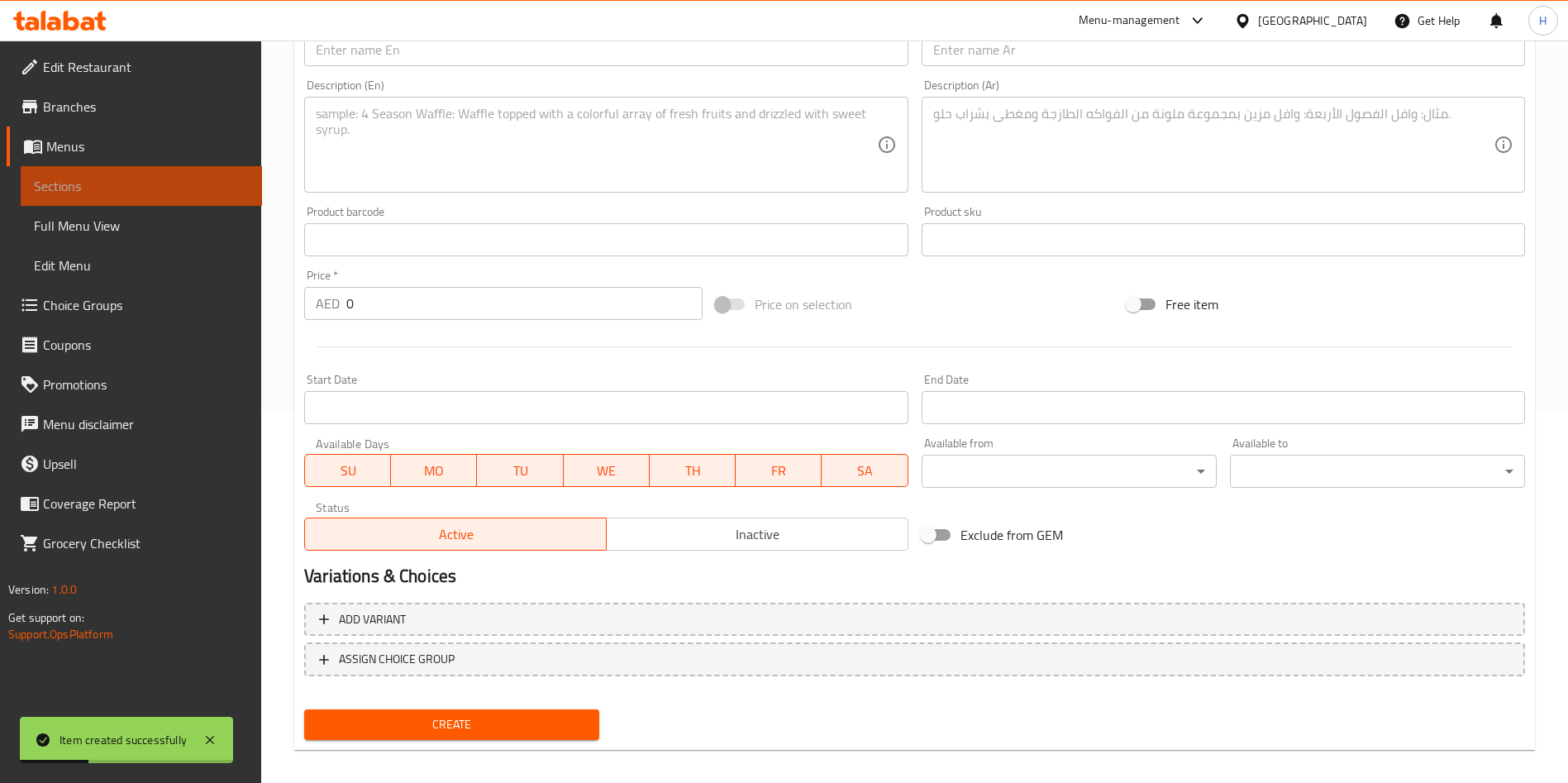
click at [126, 185] on span "Sections" at bounding box center [141, 187] width 215 height 20
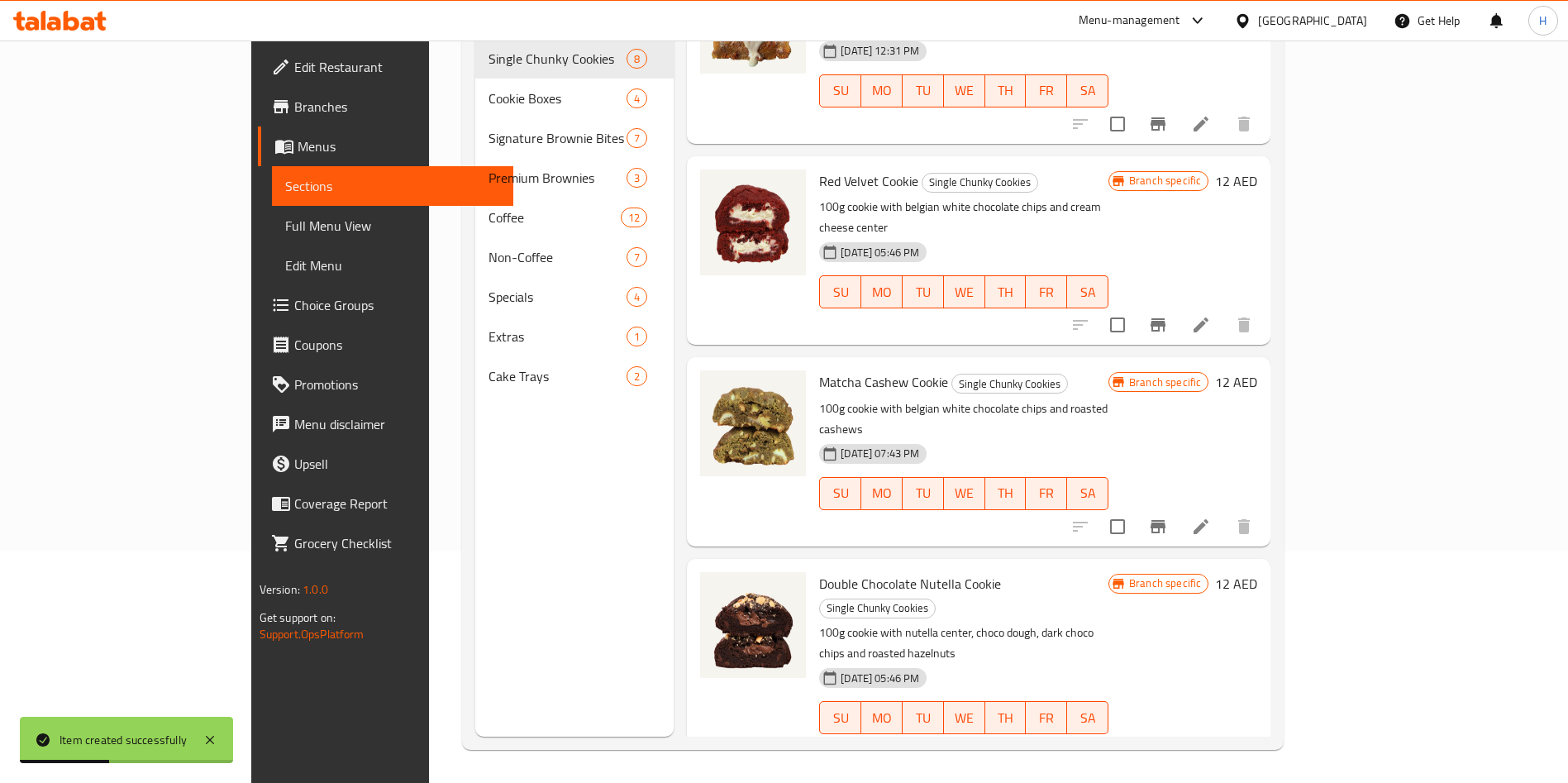
scroll to position [248, 0]
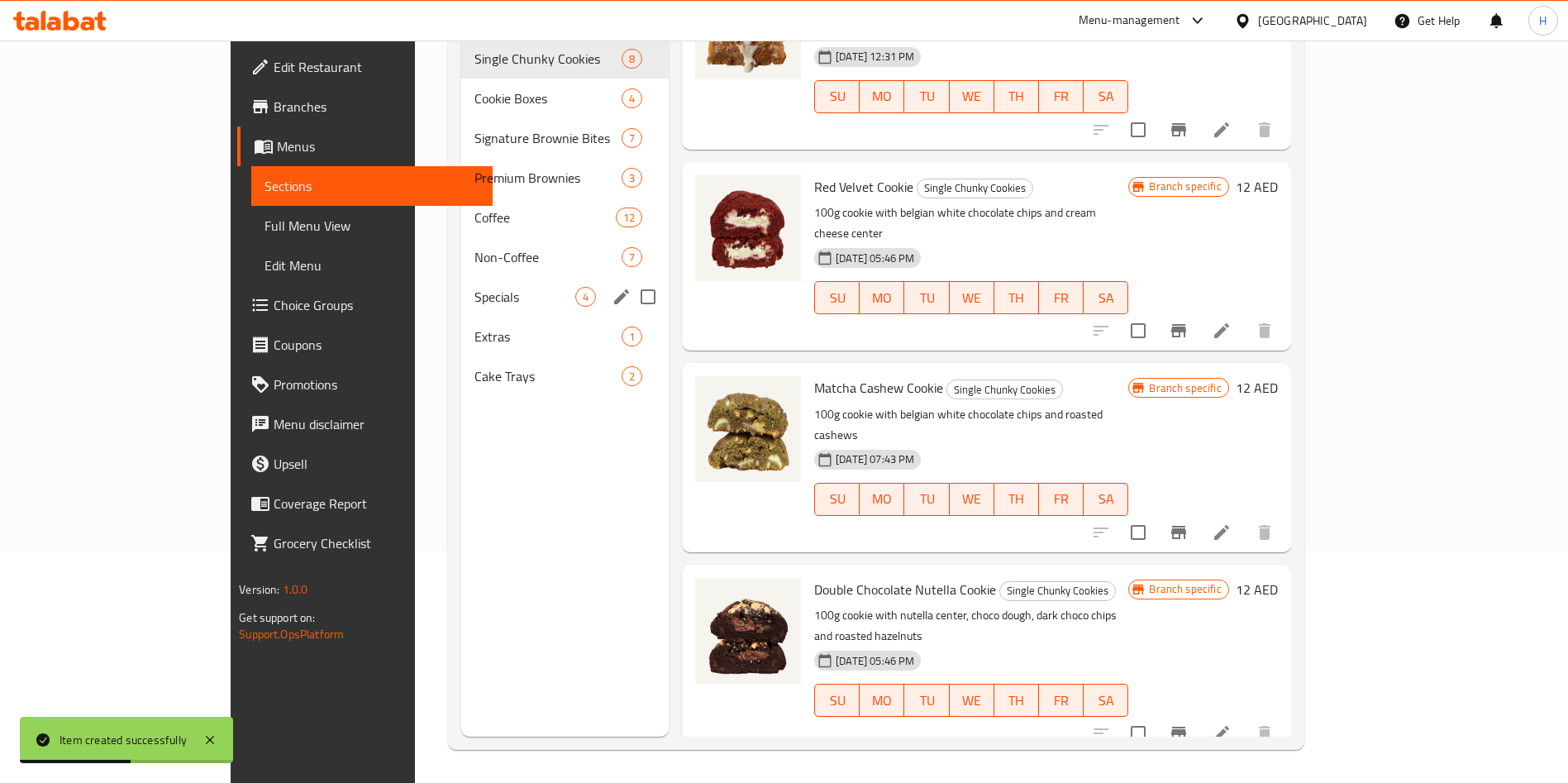
click at [461, 286] on div "Specials 4" at bounding box center [565, 297] width 207 height 40
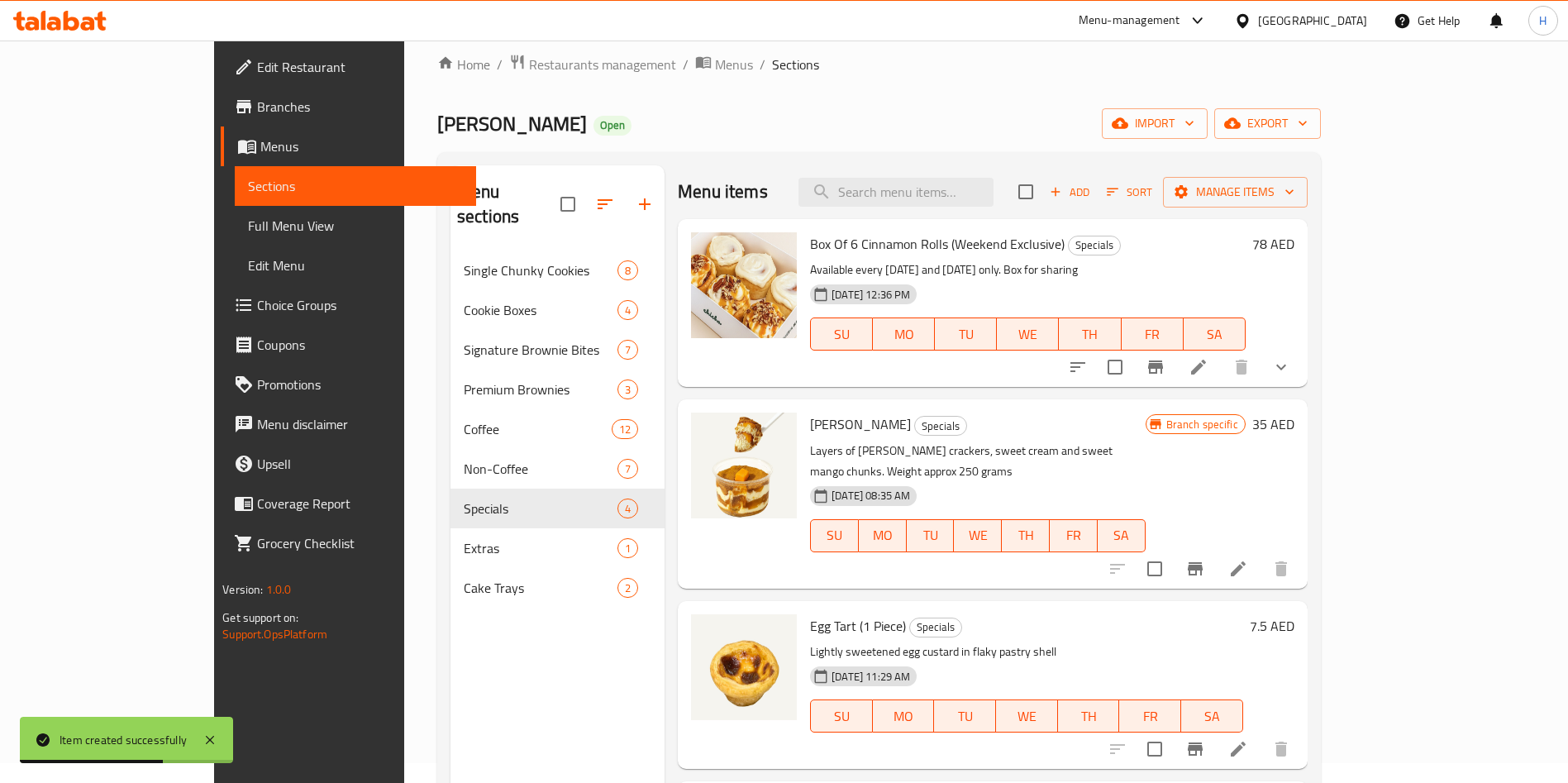
scroll to position [232, 0]
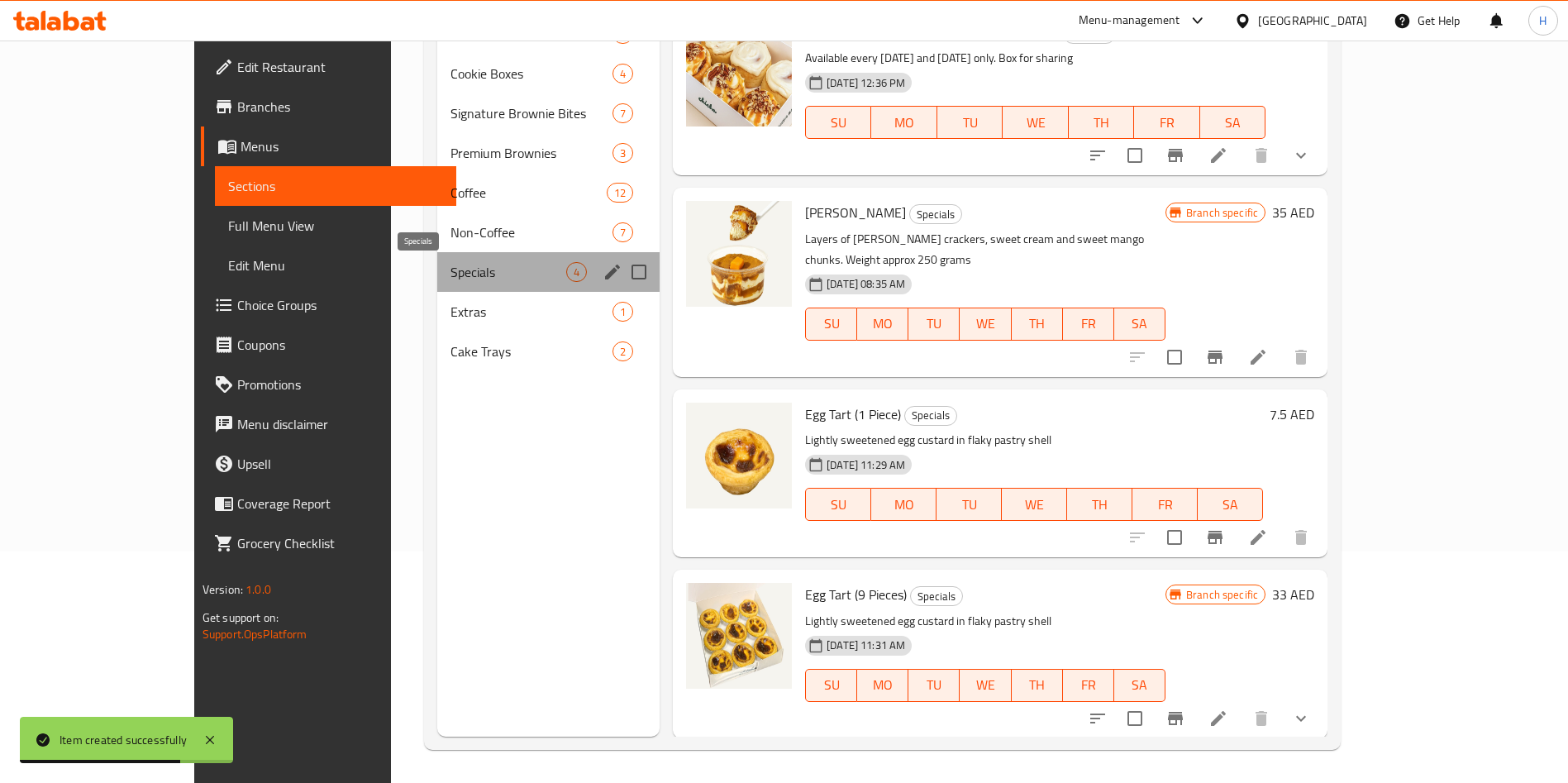
click at [489, 278] on span "Specials" at bounding box center [508, 272] width 116 height 20
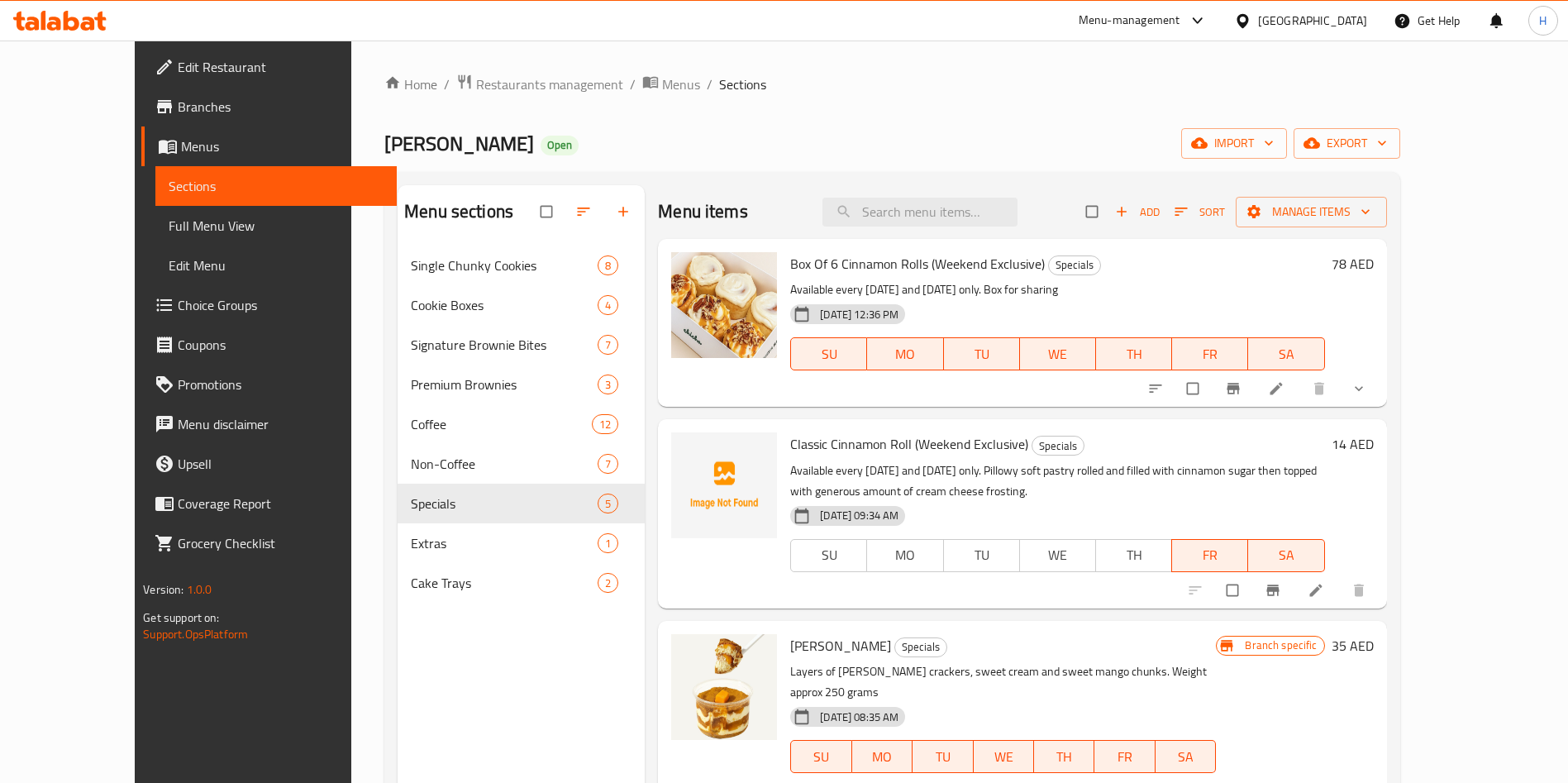
click at [1325, 590] on icon at bounding box center [1316, 590] width 16 height 16
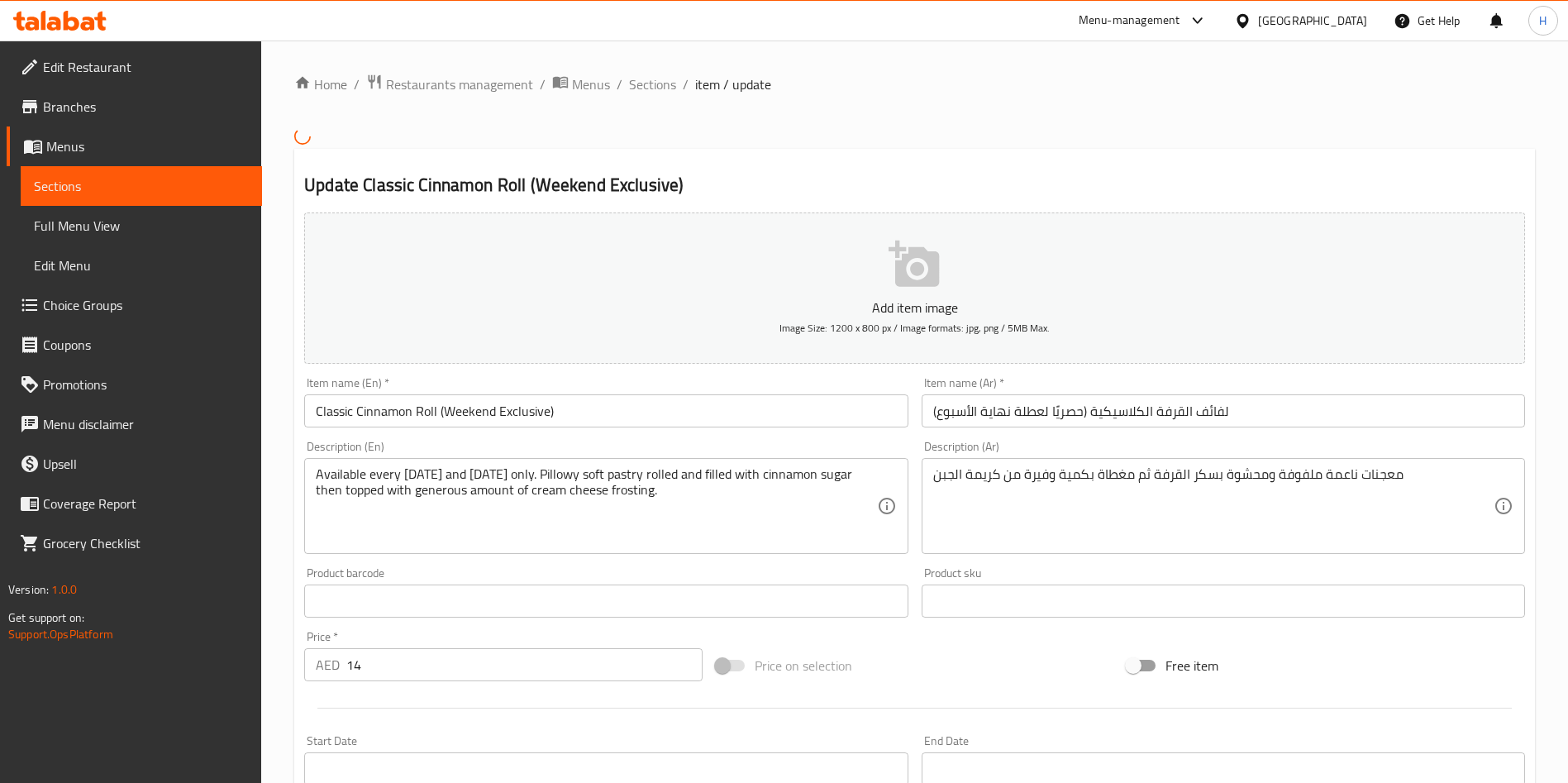
click at [909, 278] on icon "button" at bounding box center [914, 263] width 50 height 46
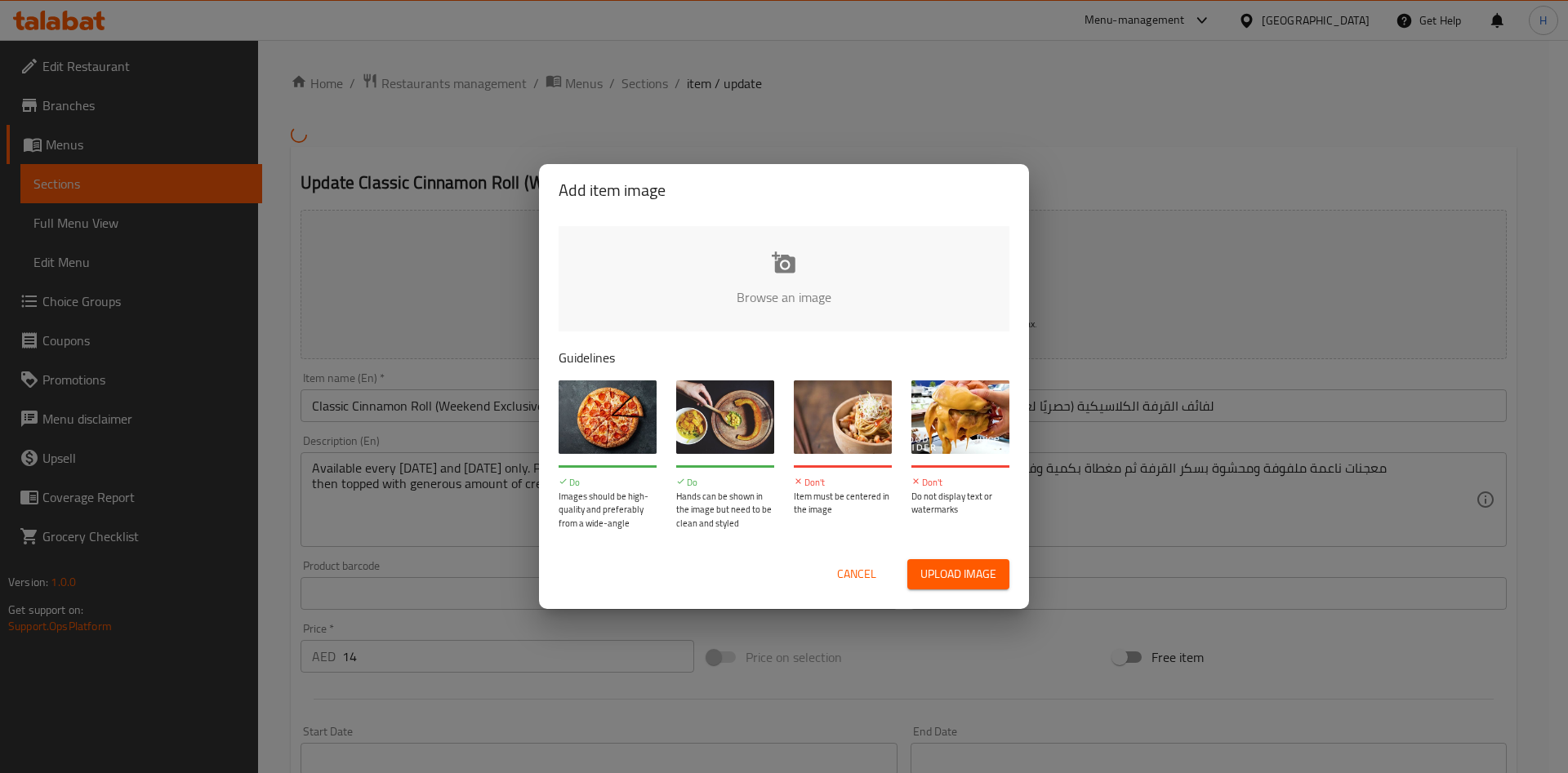
click at [785, 268] on input "file" at bounding box center [1337, 302] width 1556 height 153
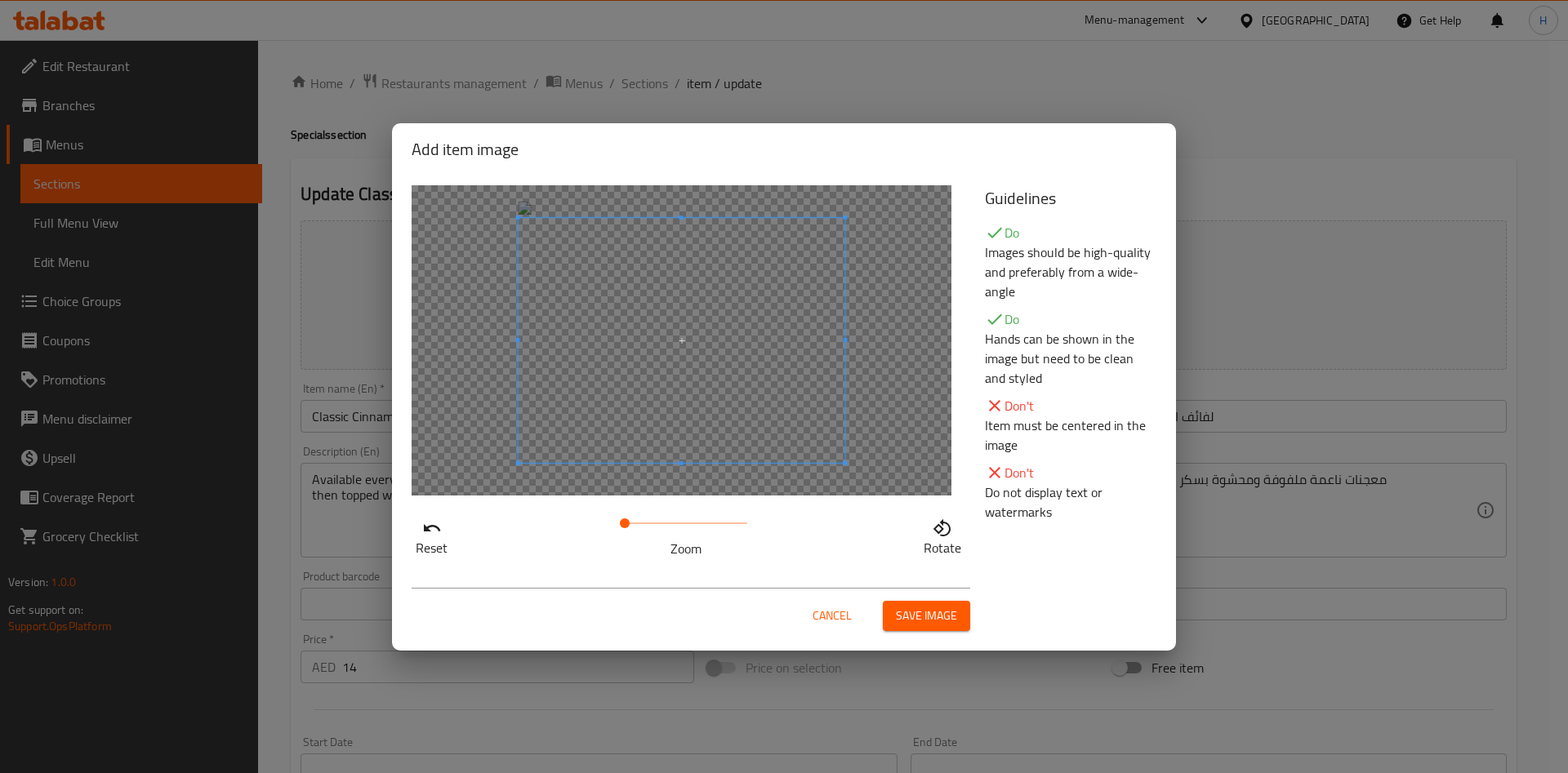
click at [931, 603] on button "Save image" at bounding box center [926, 616] width 87 height 30
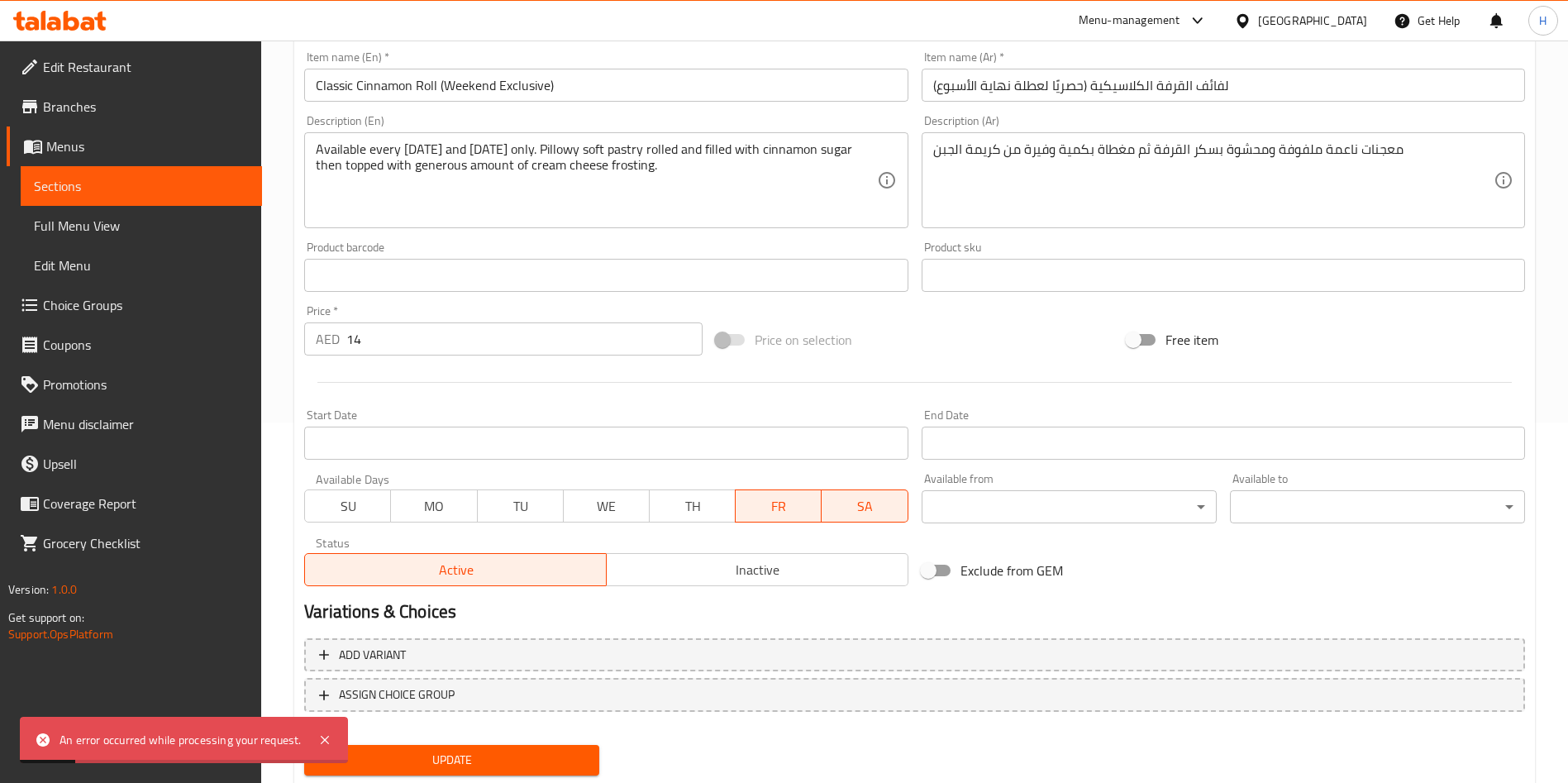
scroll to position [409, 0]
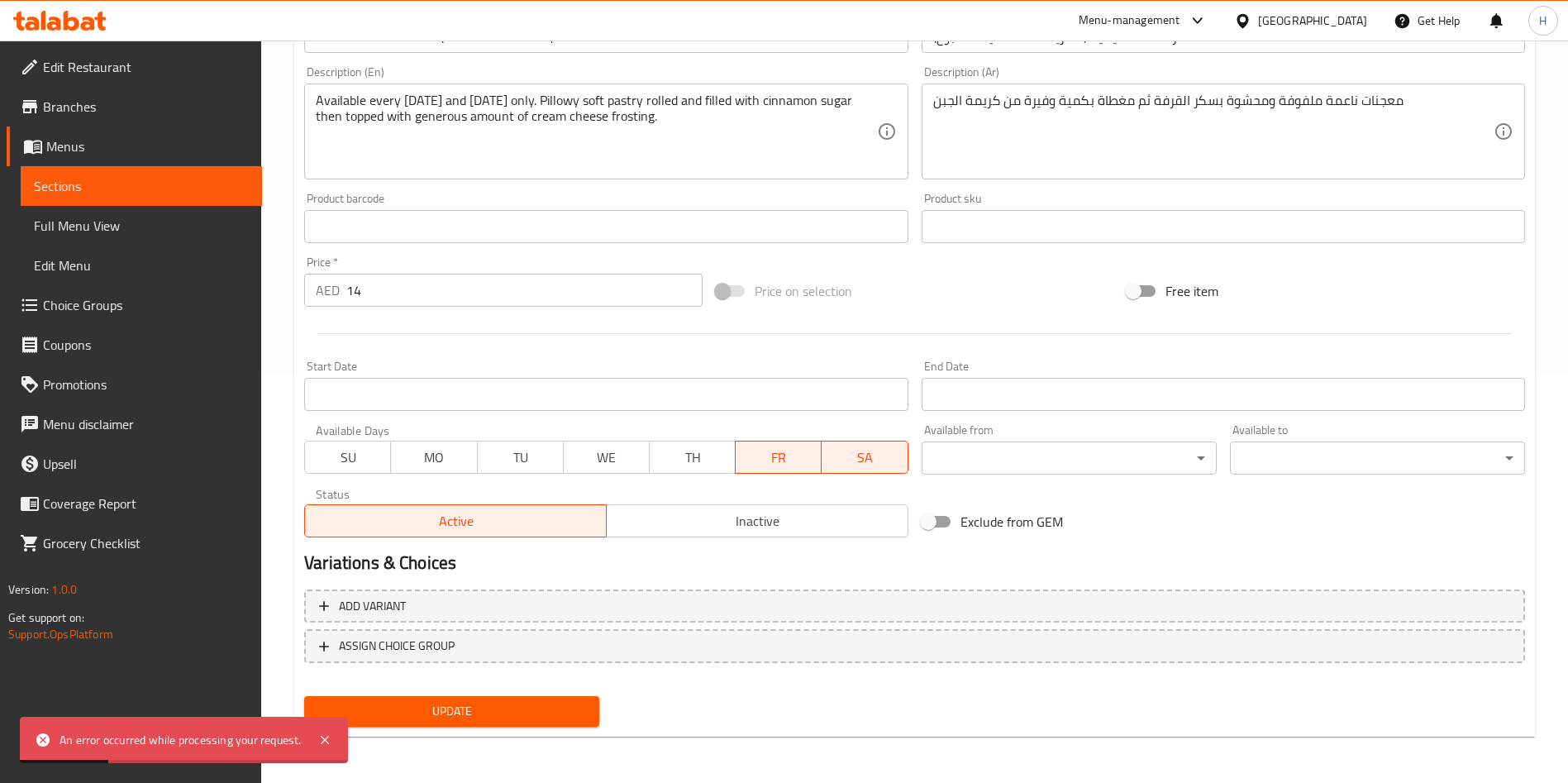
click at [518, 715] on span "Update" at bounding box center [451, 711] width 268 height 21
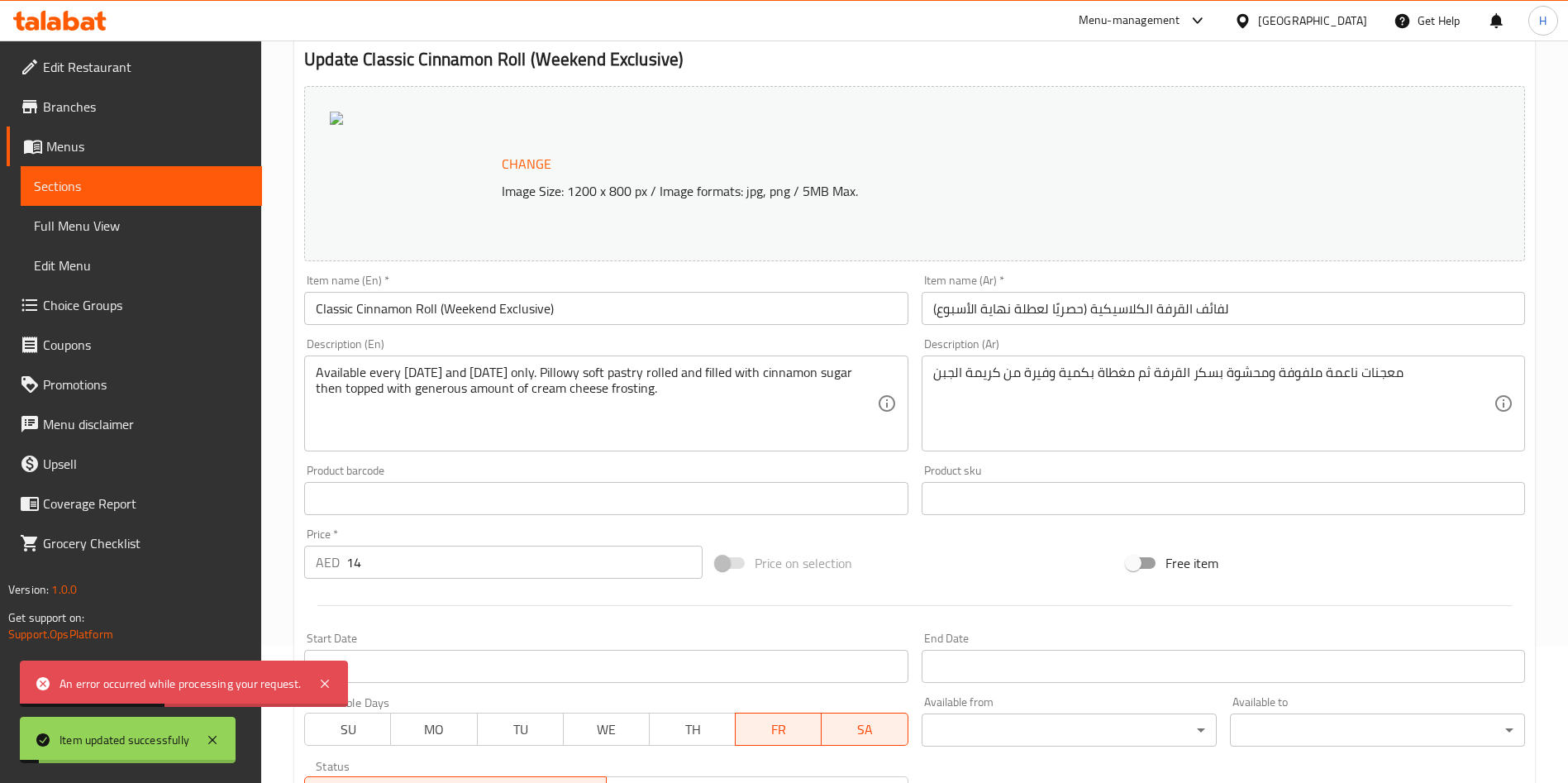
scroll to position [0, 0]
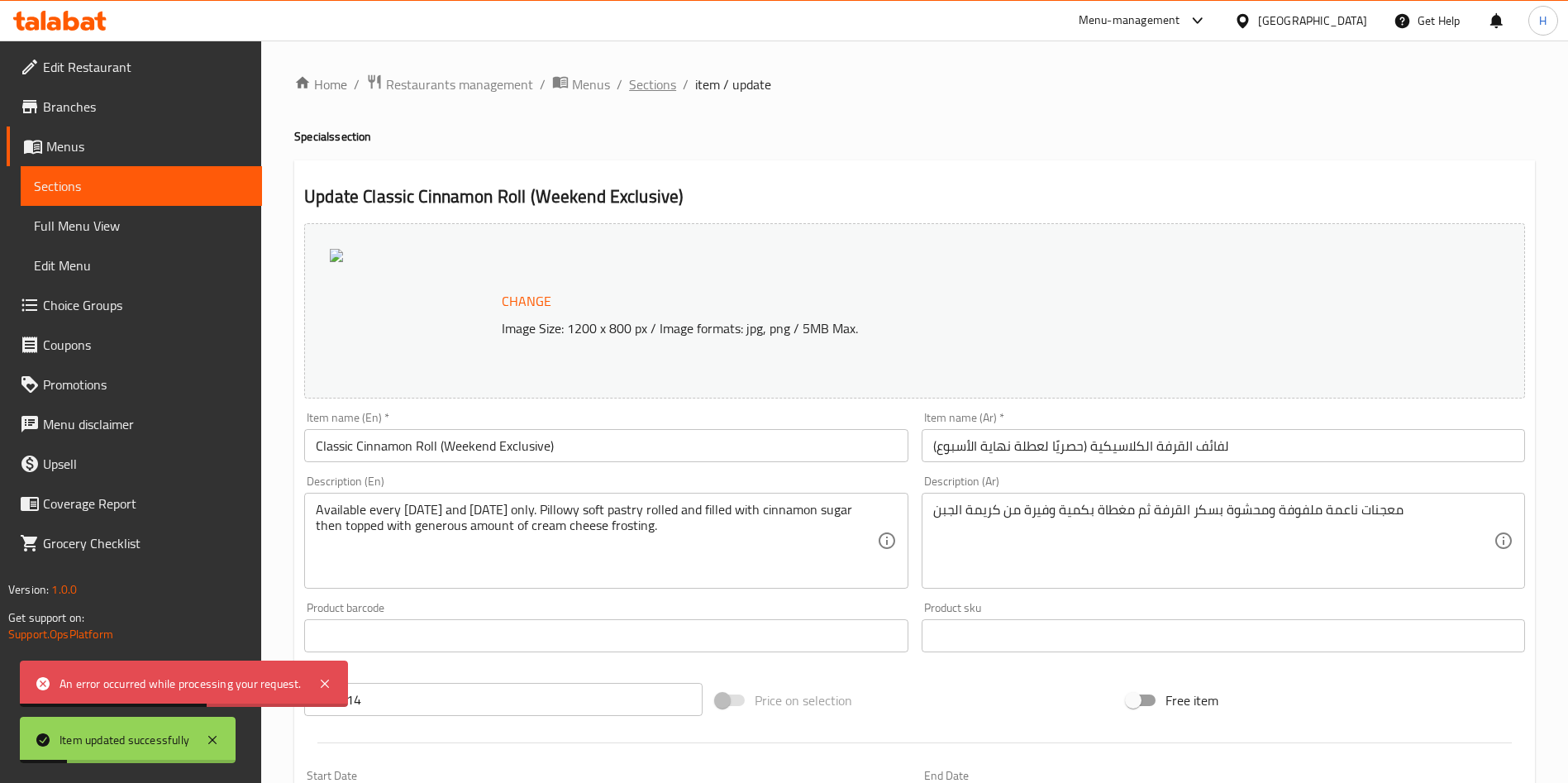
click at [648, 84] on span "Sections" at bounding box center [653, 85] width 47 height 20
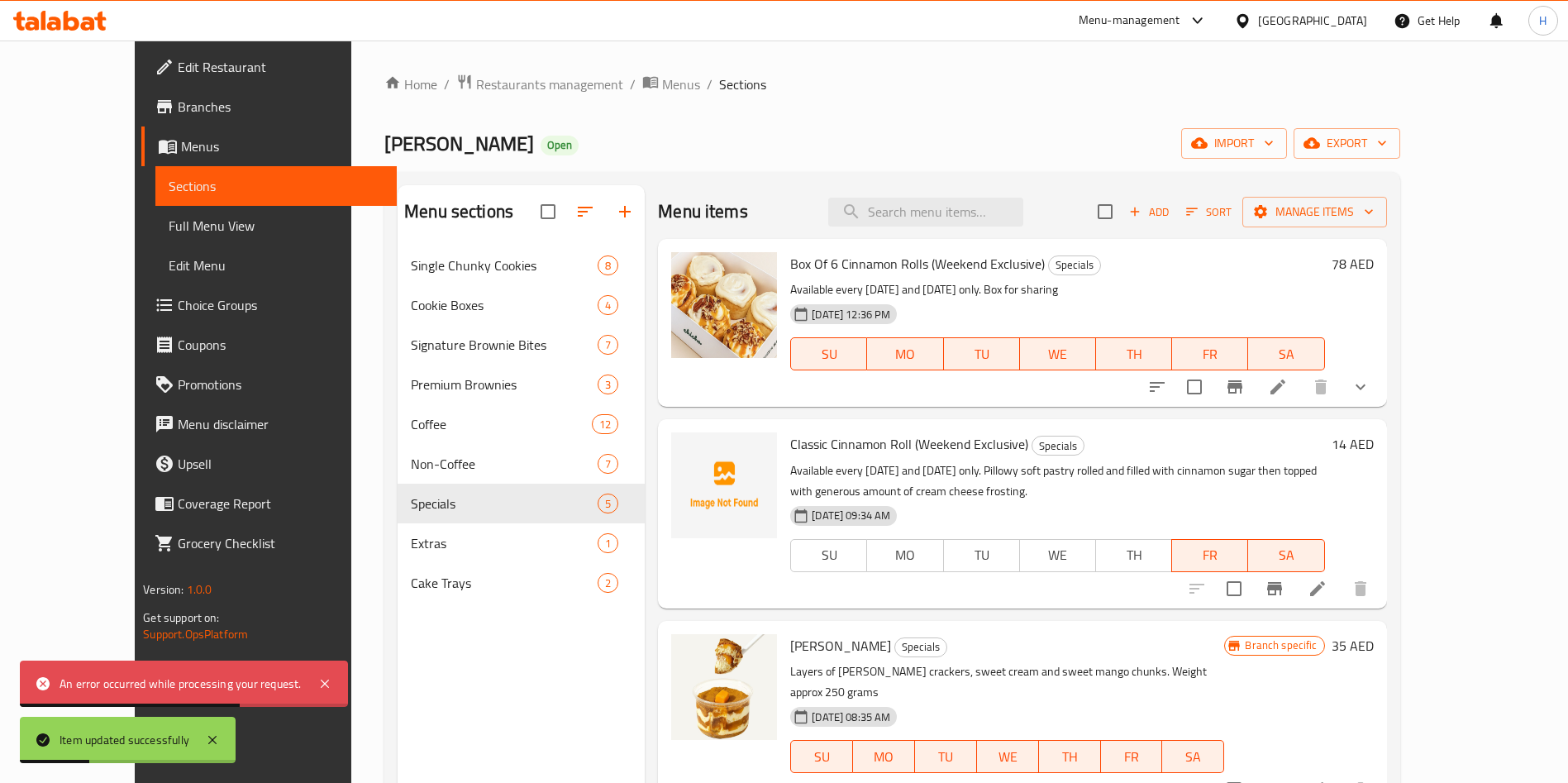
click at [693, 465] on img at bounding box center [723, 485] width 105 height 105
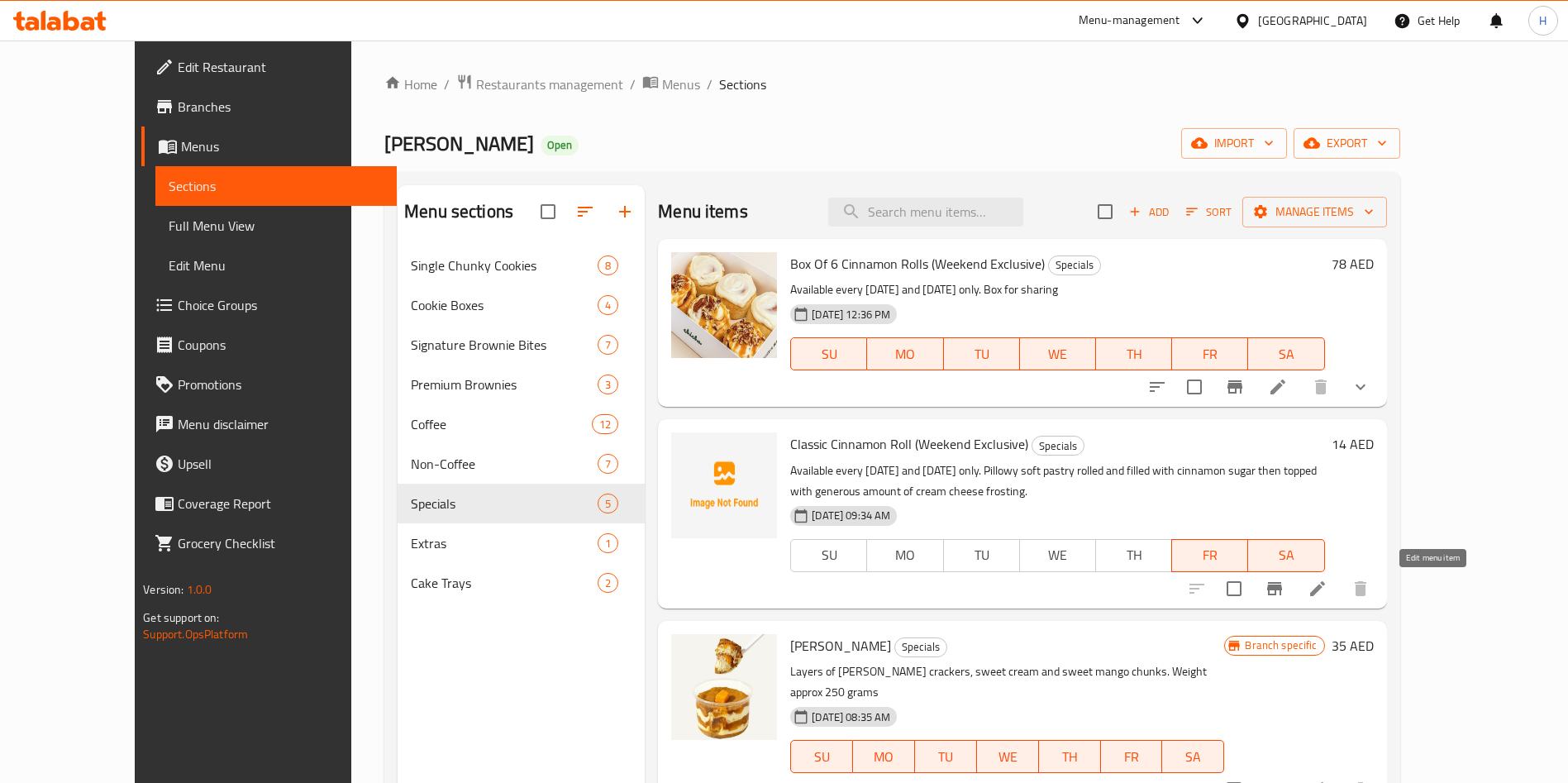
click at [1328, 590] on icon at bounding box center [1318, 589] width 20 height 20
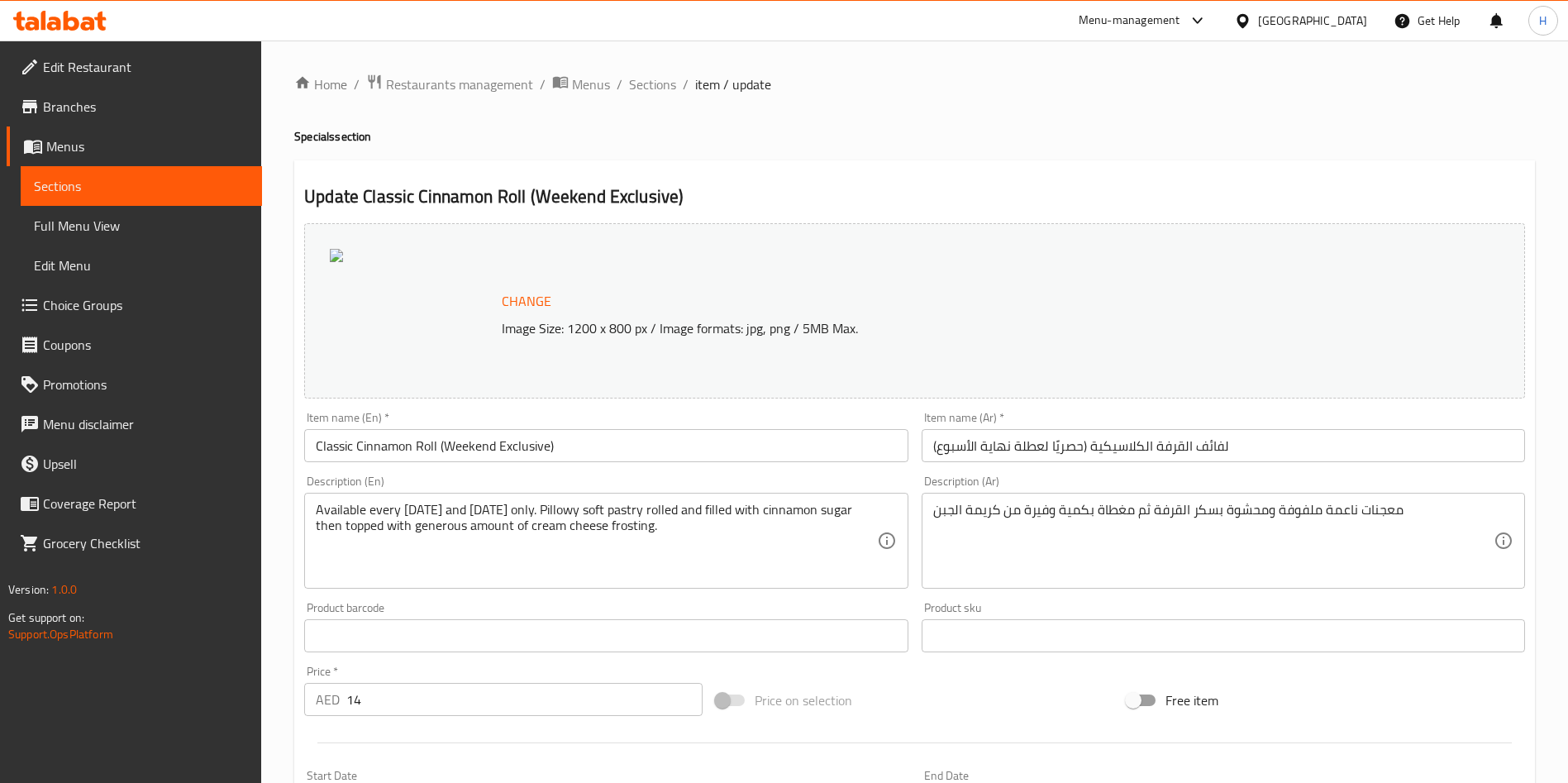
click at [563, 318] on p "Image Size: 1200 x 800 px / Image formats: jpg, png / 5MB Max." at bounding box center [934, 328] width 877 height 20
click at [404, 289] on div at bounding box center [412, 311] width 166 height 124
click at [529, 305] on span "Change" at bounding box center [526, 301] width 50 height 24
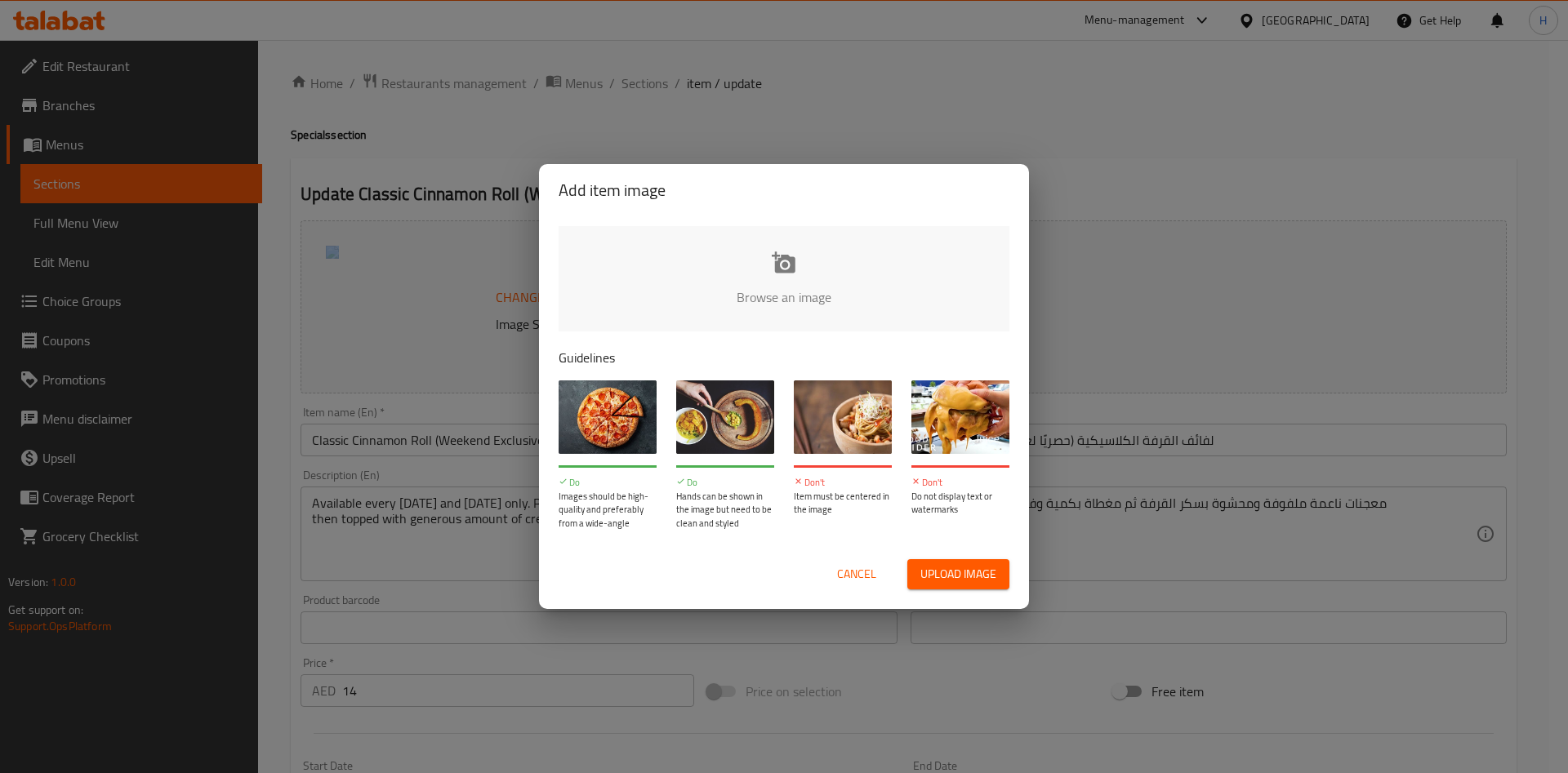
click at [788, 280] on input "file" at bounding box center [1337, 302] width 1556 height 153
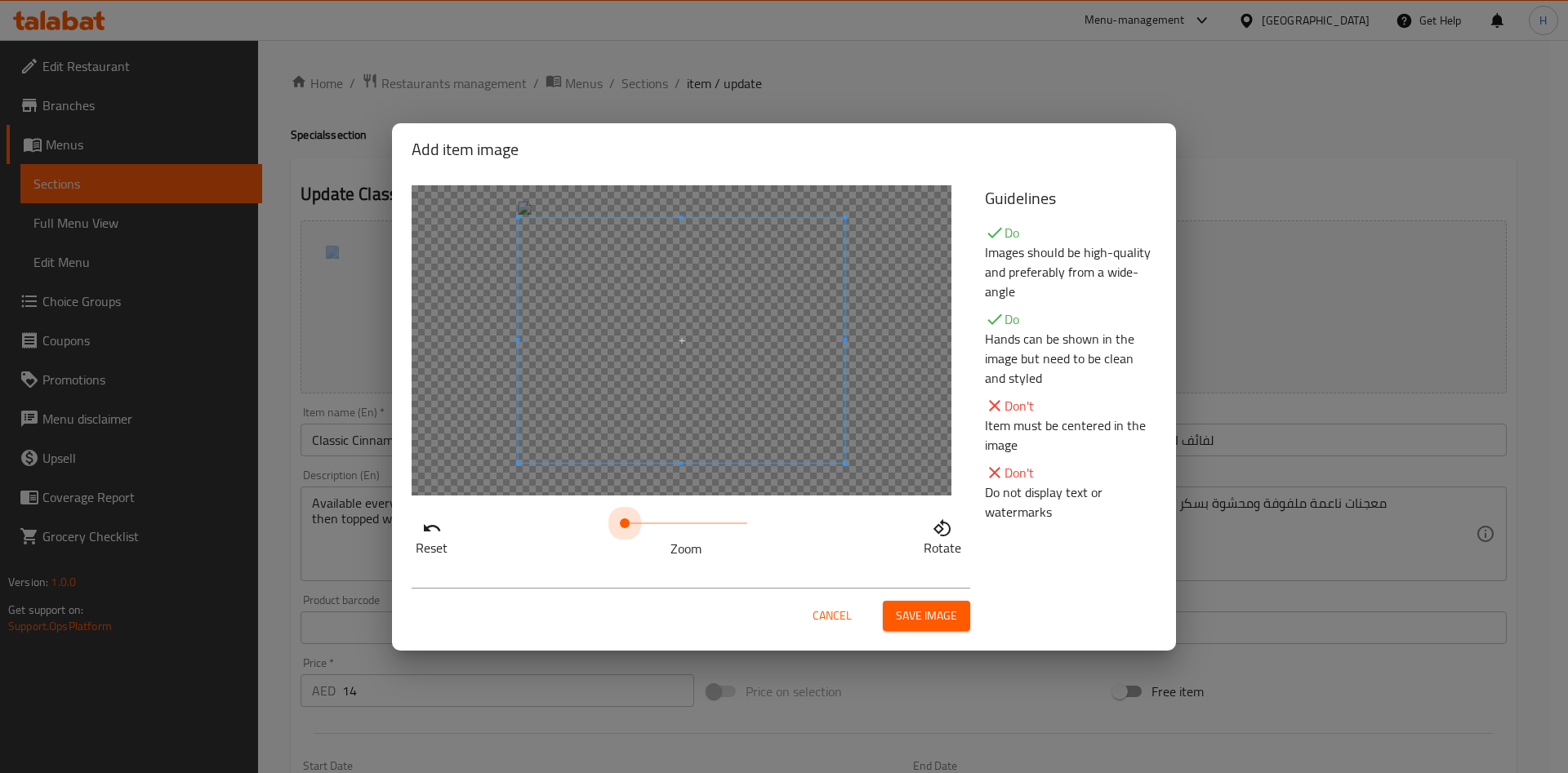
drag, startPoint x: 667, startPoint y: 519, endPoint x: 236, endPoint y: 525, distance: 431.0
click at [236, 525] on div "Add item image Reset Zoom Rotate Guidelines Do Images should be high-quality an…" at bounding box center [784, 386] width 1568 height 773
click at [901, 610] on span "Save image" at bounding box center [926, 616] width 61 height 20
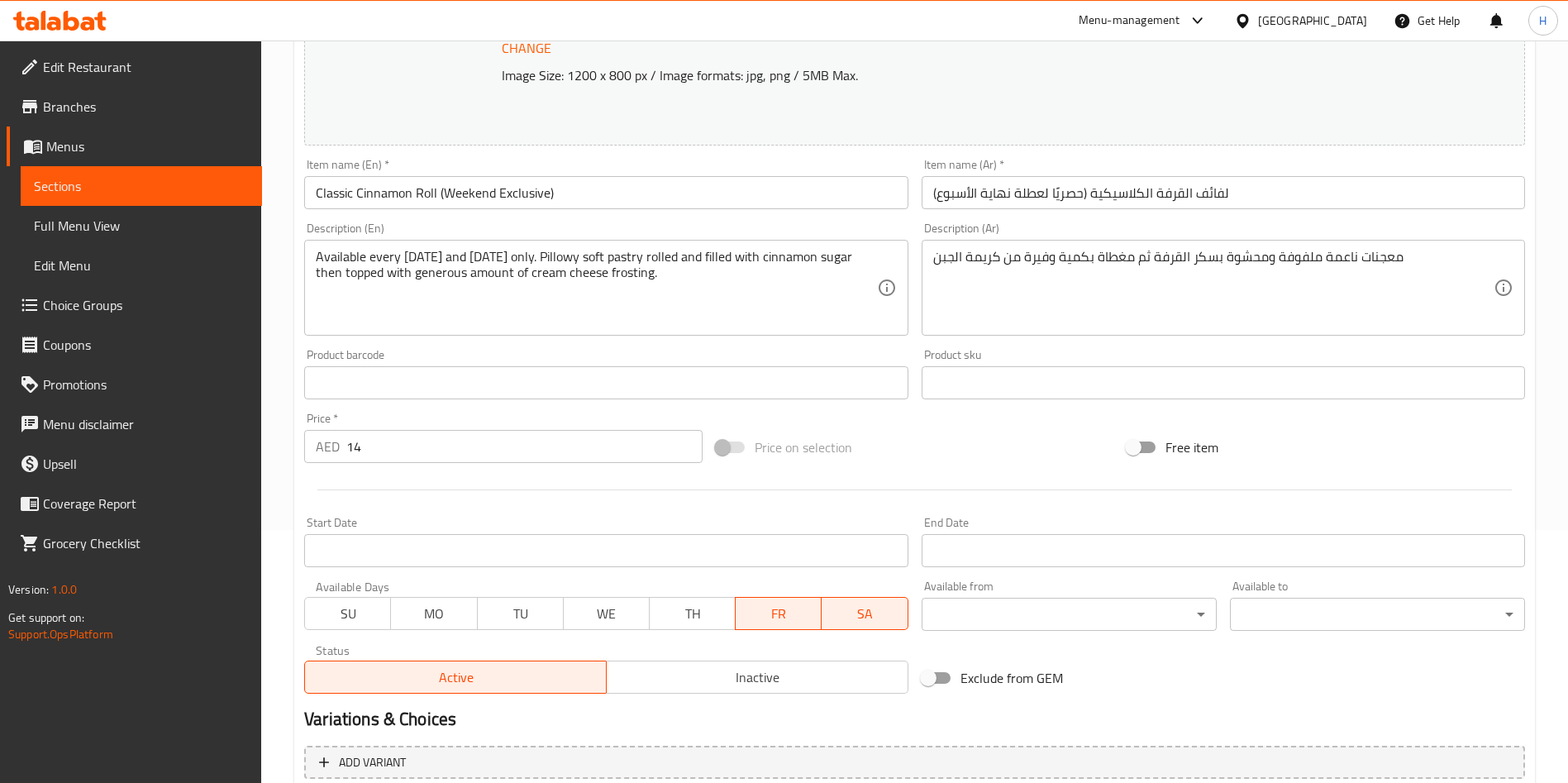
scroll to position [409, 0]
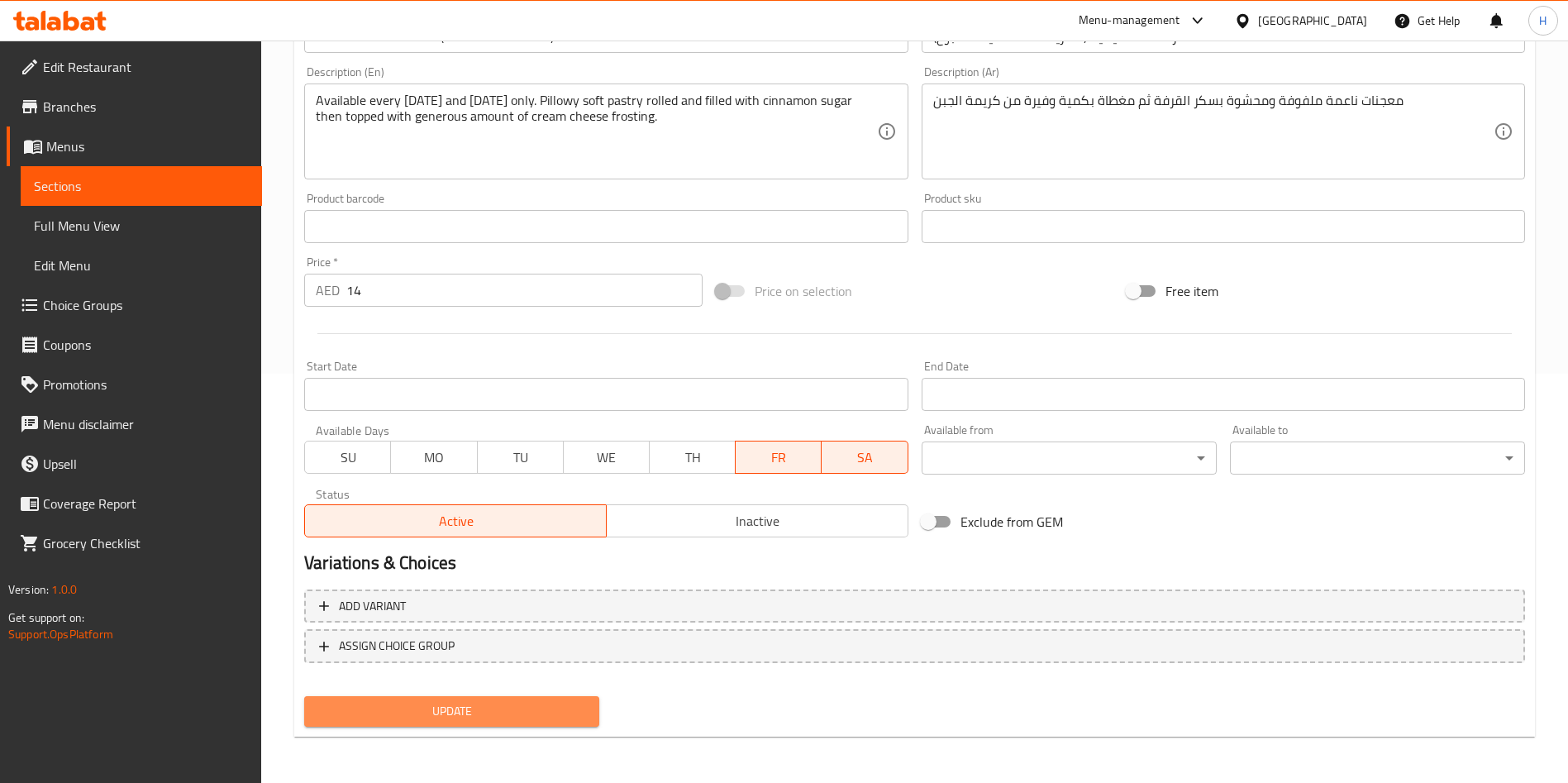
click at [450, 709] on span "Update" at bounding box center [451, 711] width 268 height 21
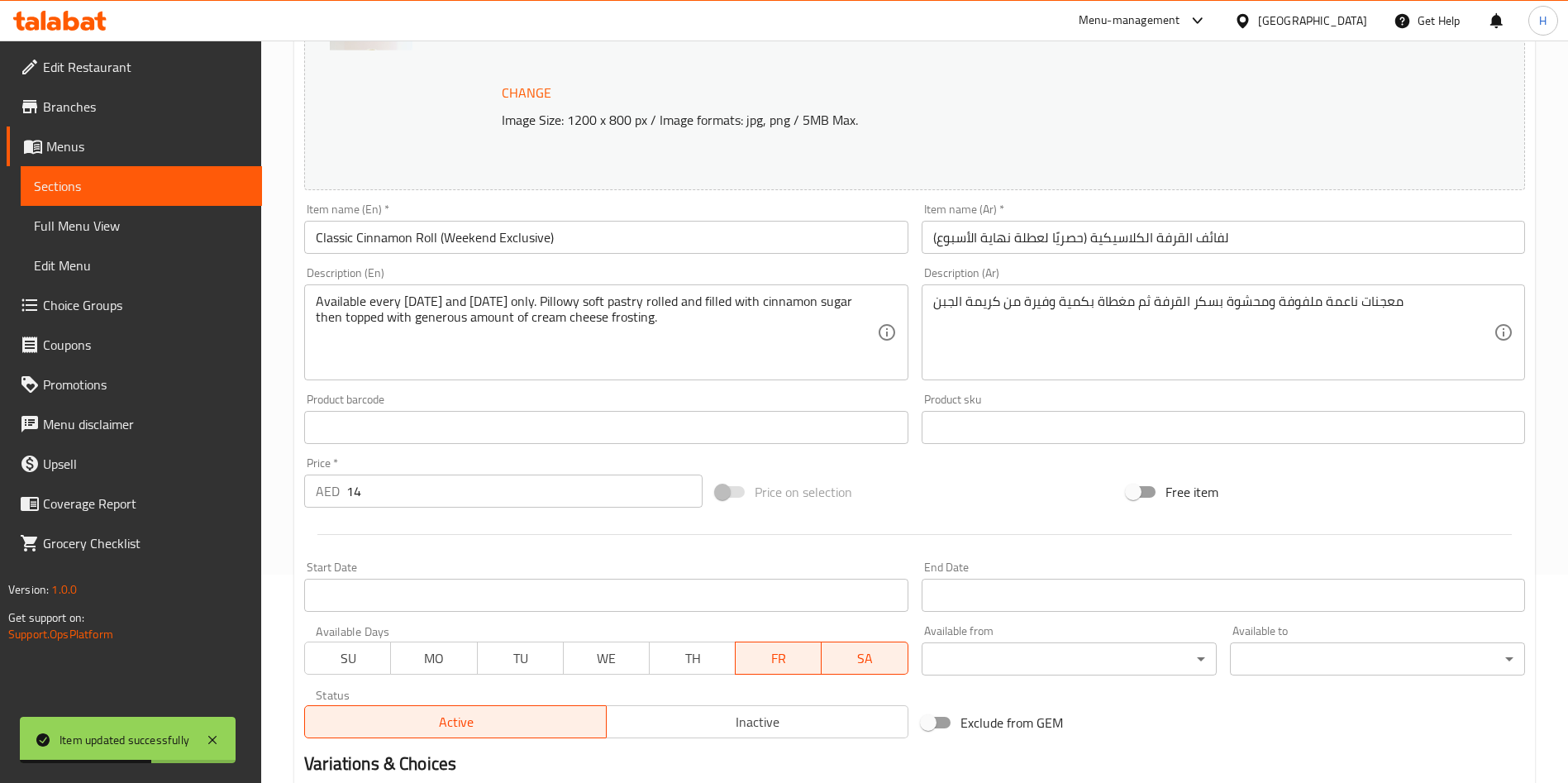
scroll to position [0, 0]
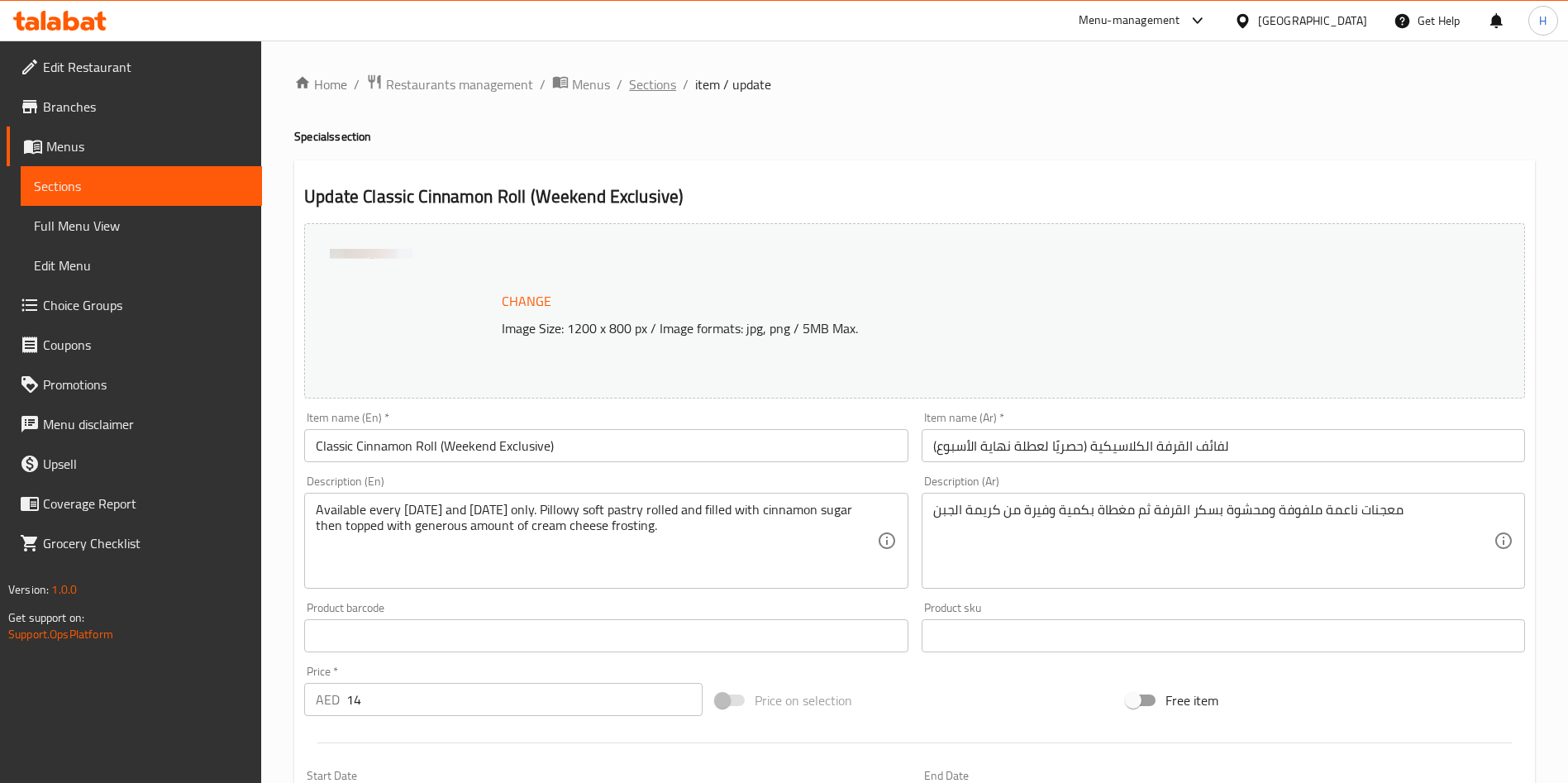
click at [651, 86] on span "Sections" at bounding box center [653, 85] width 47 height 20
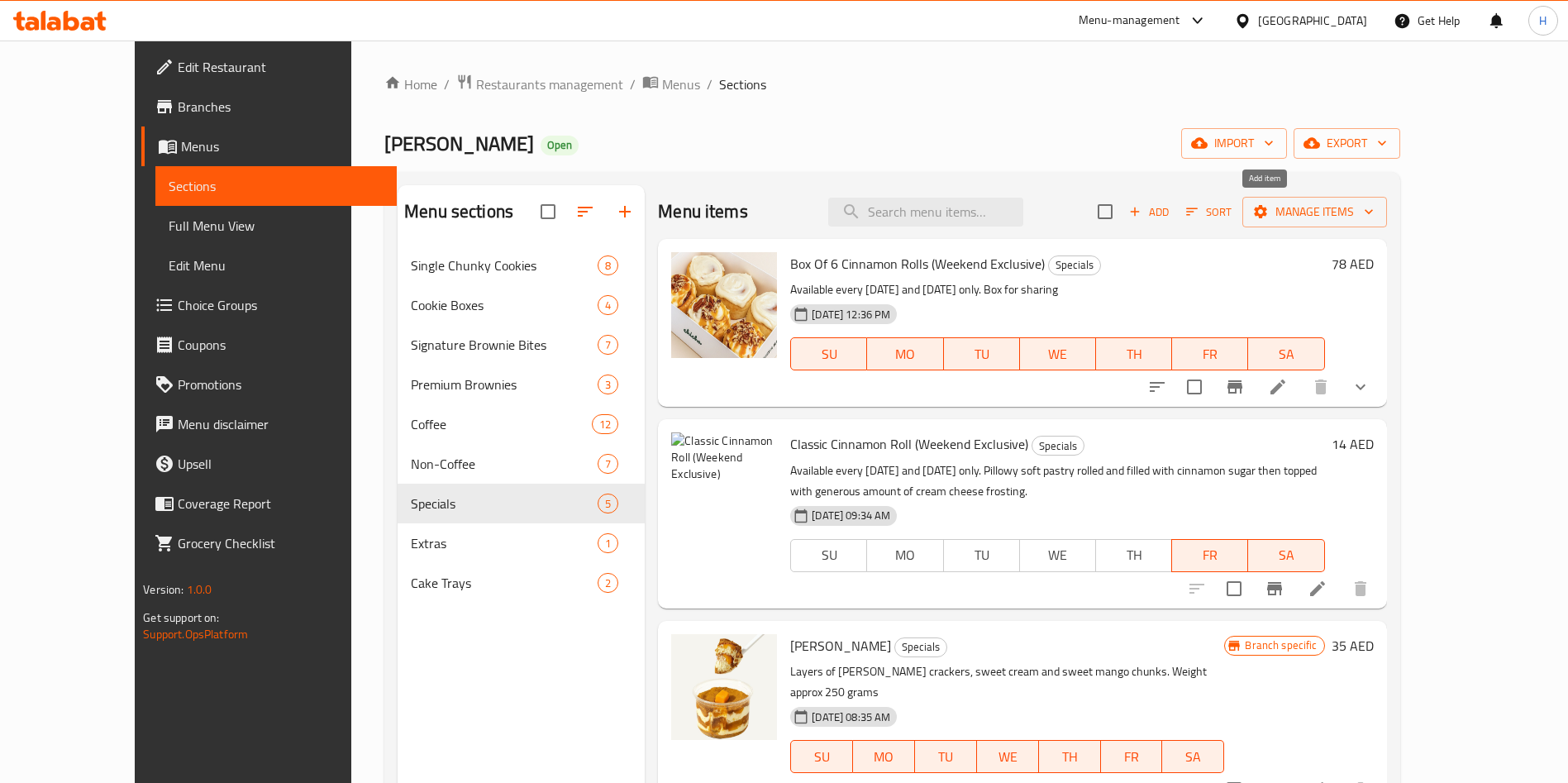
click at [1172, 211] on span "Add" at bounding box center [1149, 212] width 45 height 19
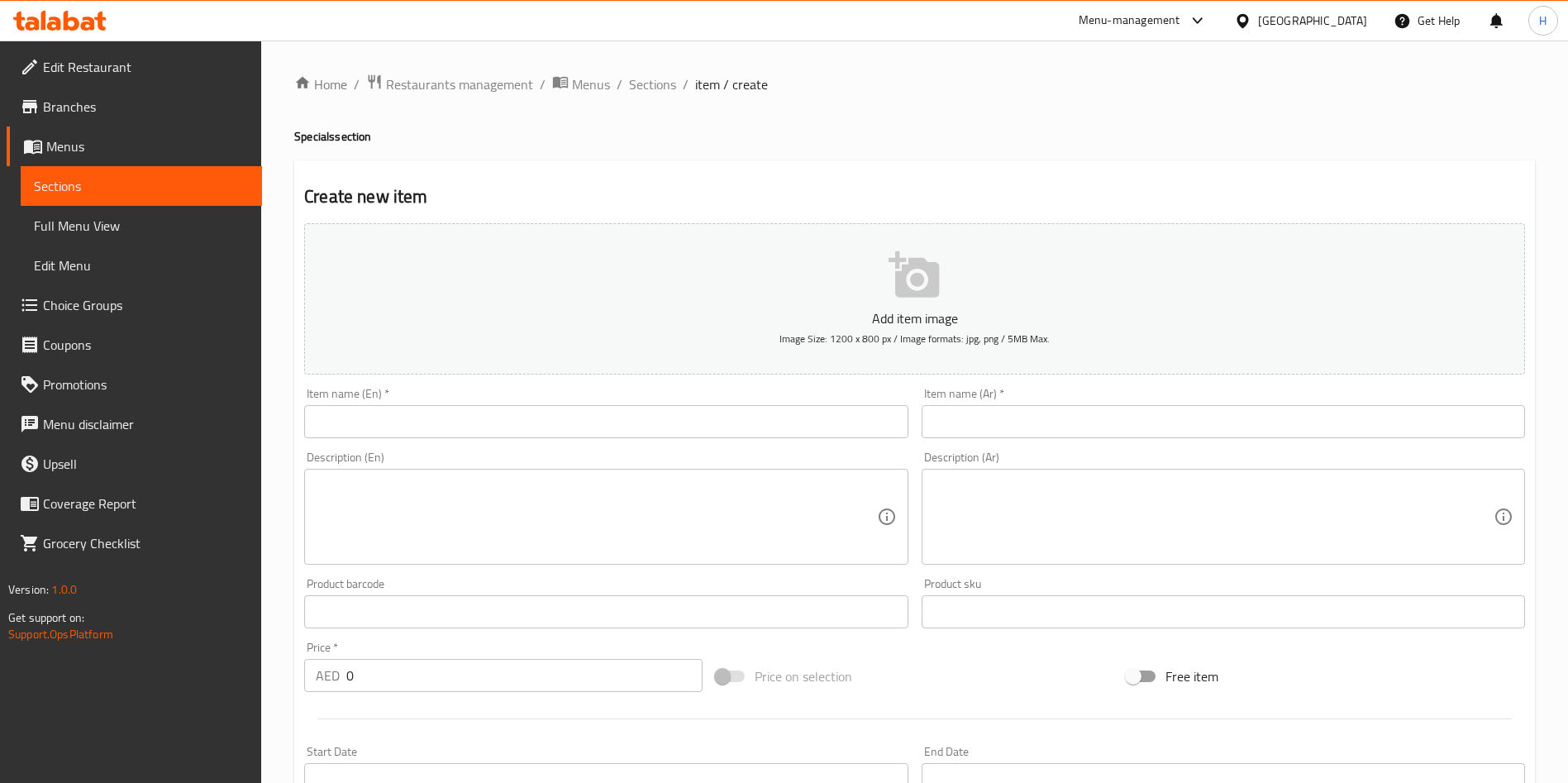
click at [880, 286] on button "Add item image Image Size: 1200 x 800 px / Image formats: jpg, png / 5MB Max." at bounding box center [915, 299] width 1221 height 151
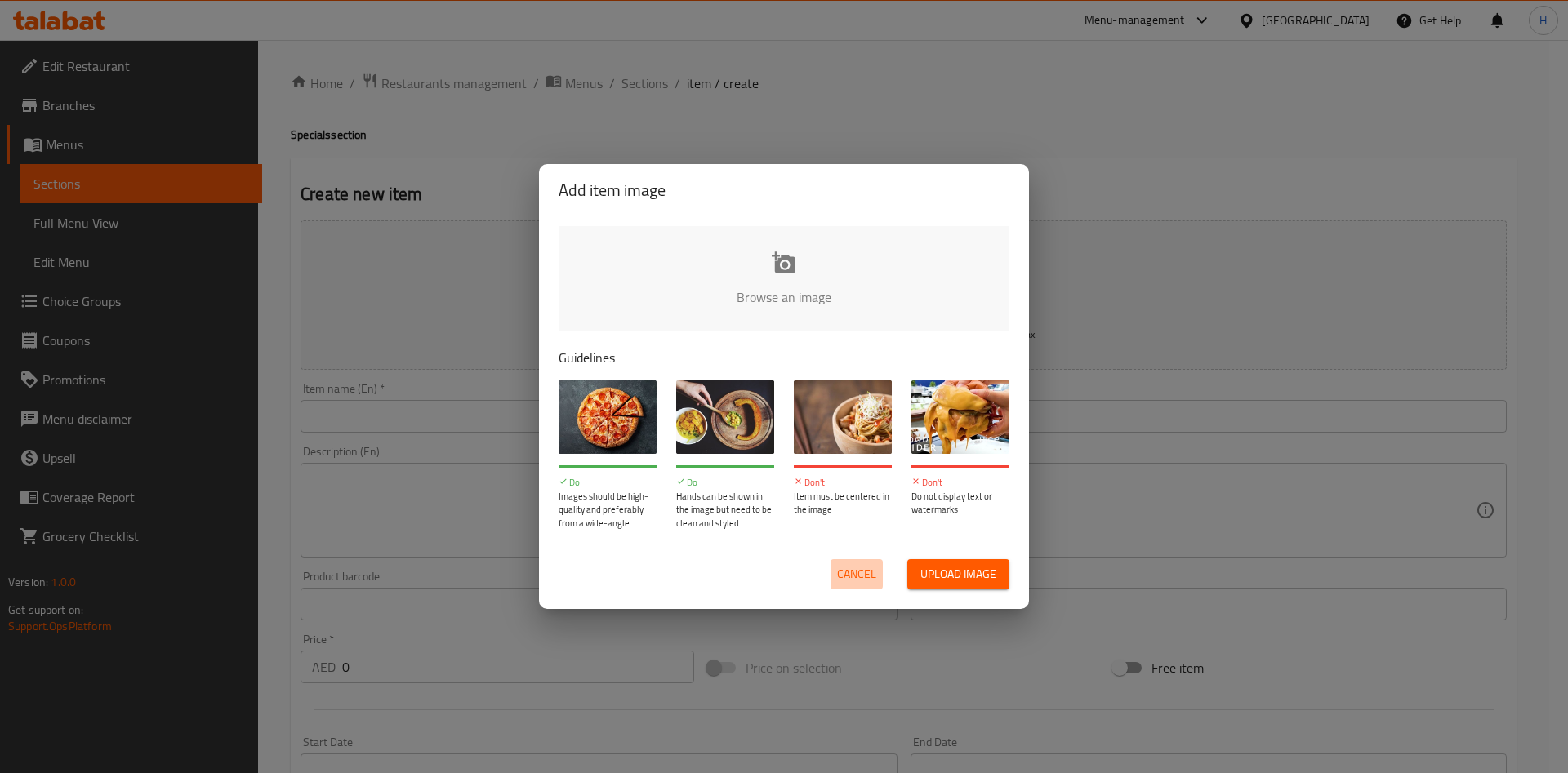
drag, startPoint x: 852, startPoint y: 573, endPoint x: 851, endPoint y: 560, distance: 13.0
click at [852, 574] on span "Cancel" at bounding box center [857, 574] width 39 height 20
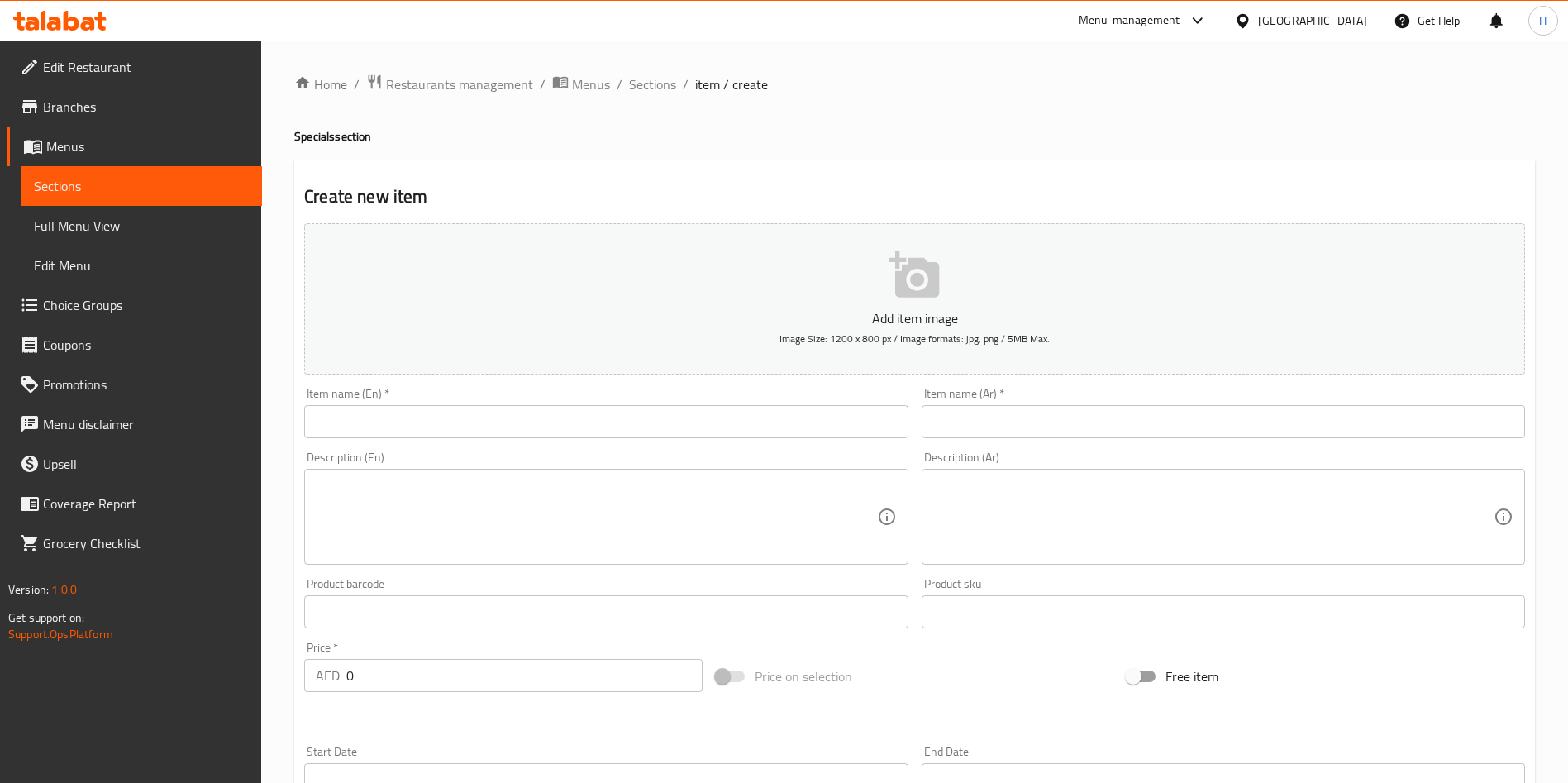
click at [539, 418] on input "text" at bounding box center [606, 422] width 603 height 33
paste input "Caramel Pecan Cinnamon Roll (Weekend Exclusive)"
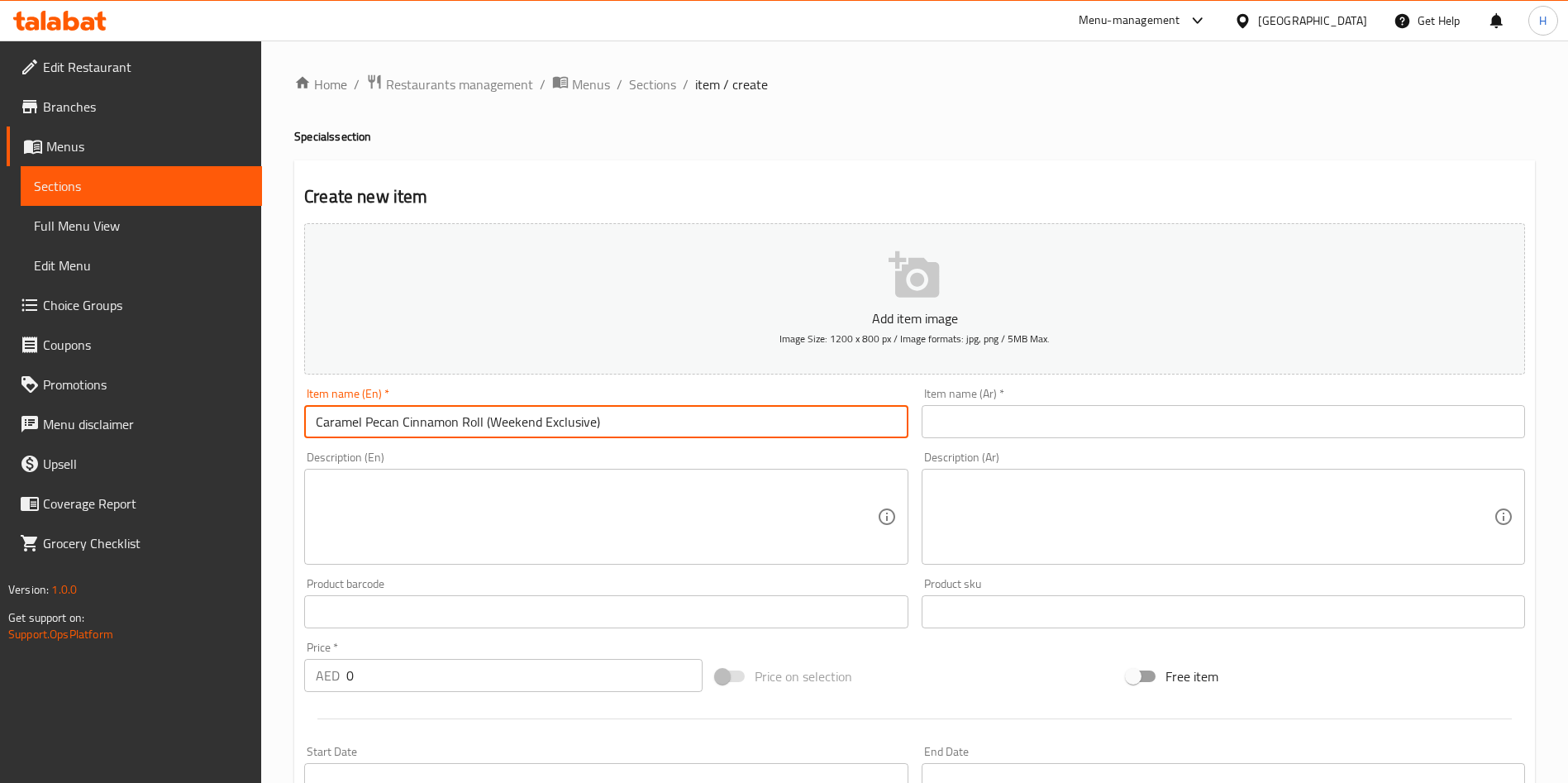
type input "Caramel Pecan Cinnamon Roll (Weekend Exclusive)"
click at [1034, 434] on input "text" at bounding box center [1224, 422] width 603 height 33
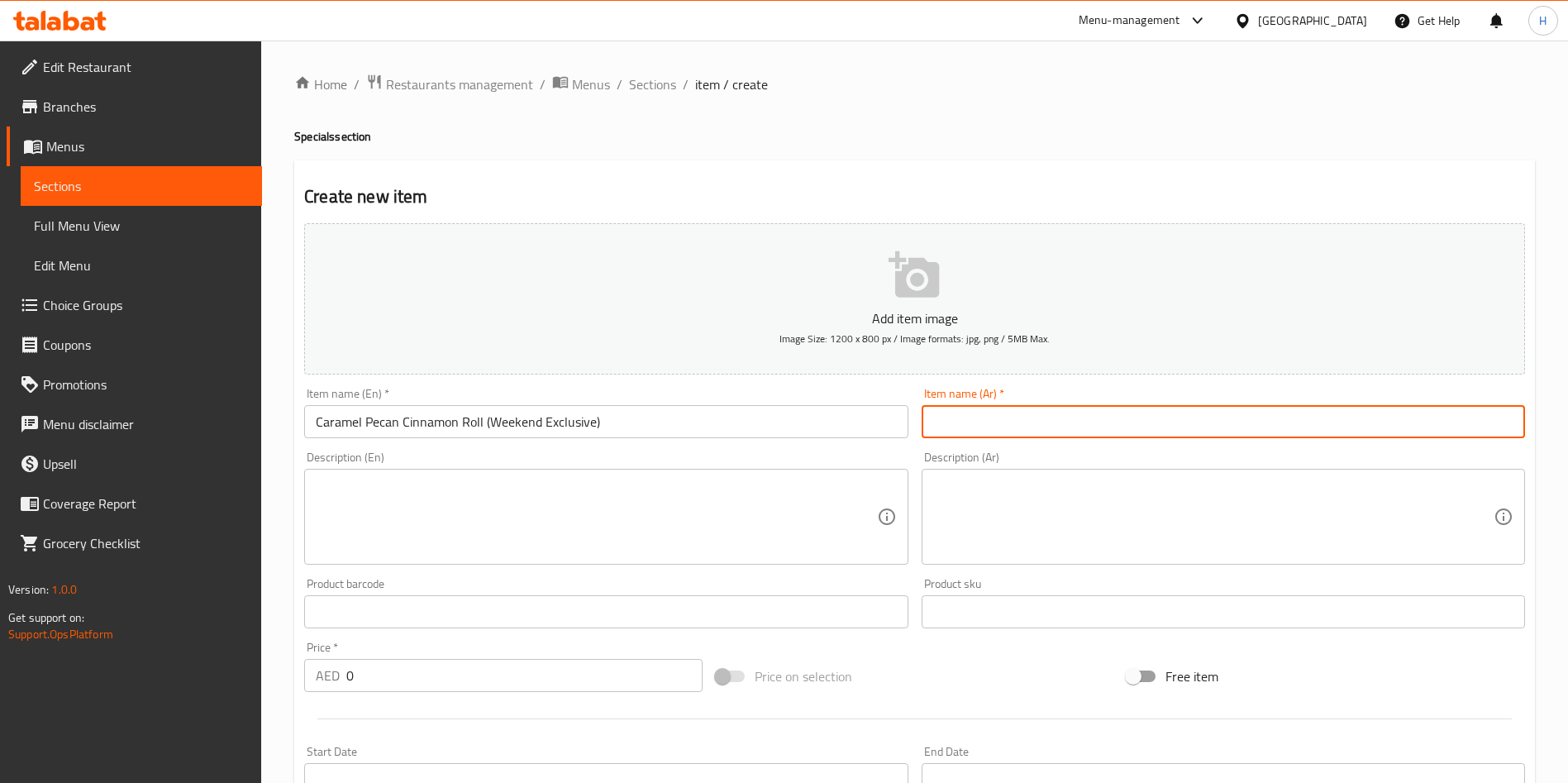
paste input "لفائف القرفة بالكراميل والجوز البقان (حصريًا لعطلة نهاية الأسبوع)"
type input "لفائف القرفة بالكراميل والجوز البقان (حصريًا لعطلة نهاية الأسبوع)"
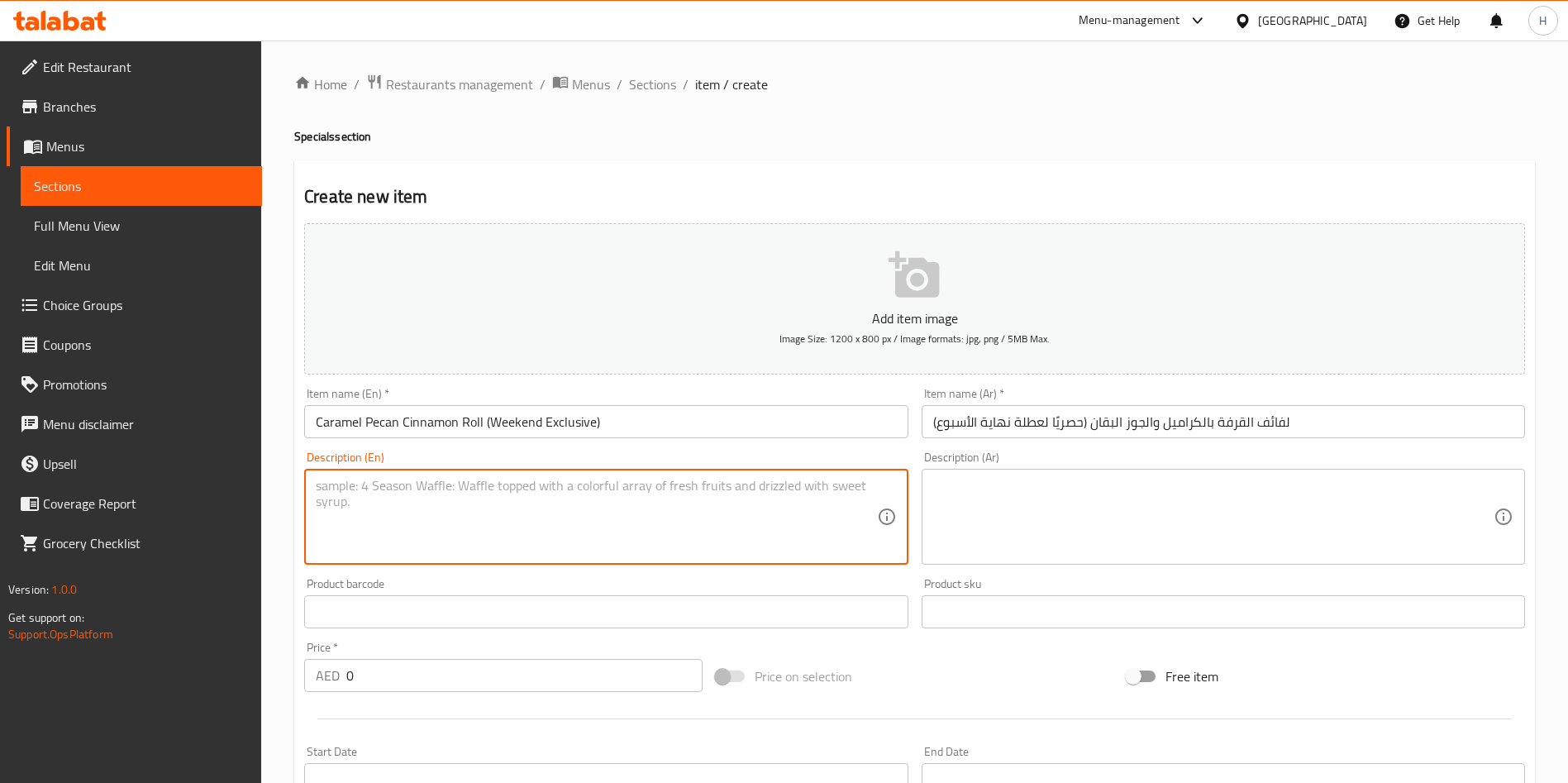
click at [536, 525] on textarea at bounding box center [596, 517] width 560 height 78
paste textarea "Available every Friday and Saturday only. Pillowy soft pastry rolled and filled…"
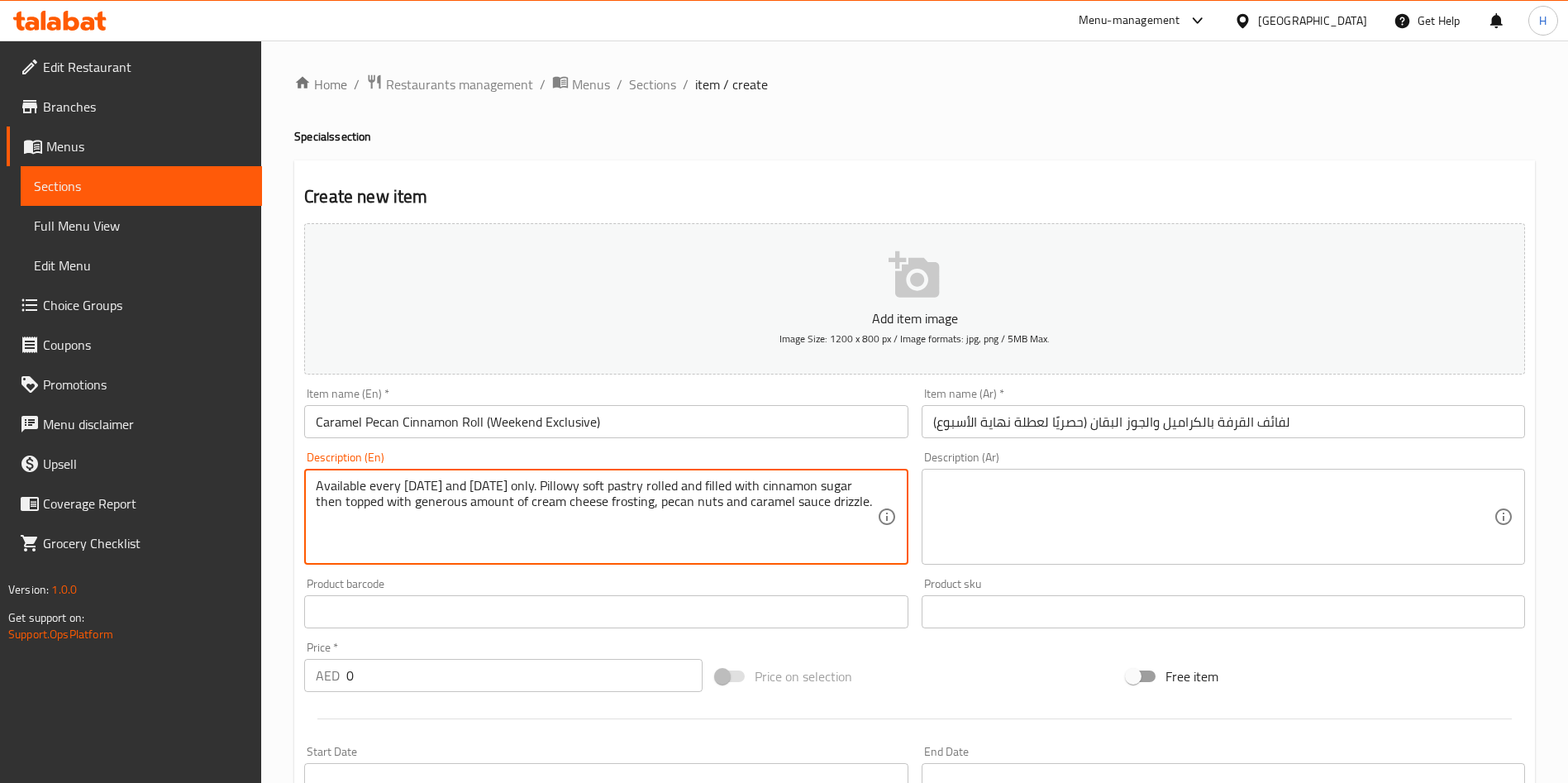
type textarea "Available every Friday and Saturday only. Pillowy soft pastry rolled and filled…"
click at [1133, 502] on textarea at bounding box center [1213, 517] width 560 height 78
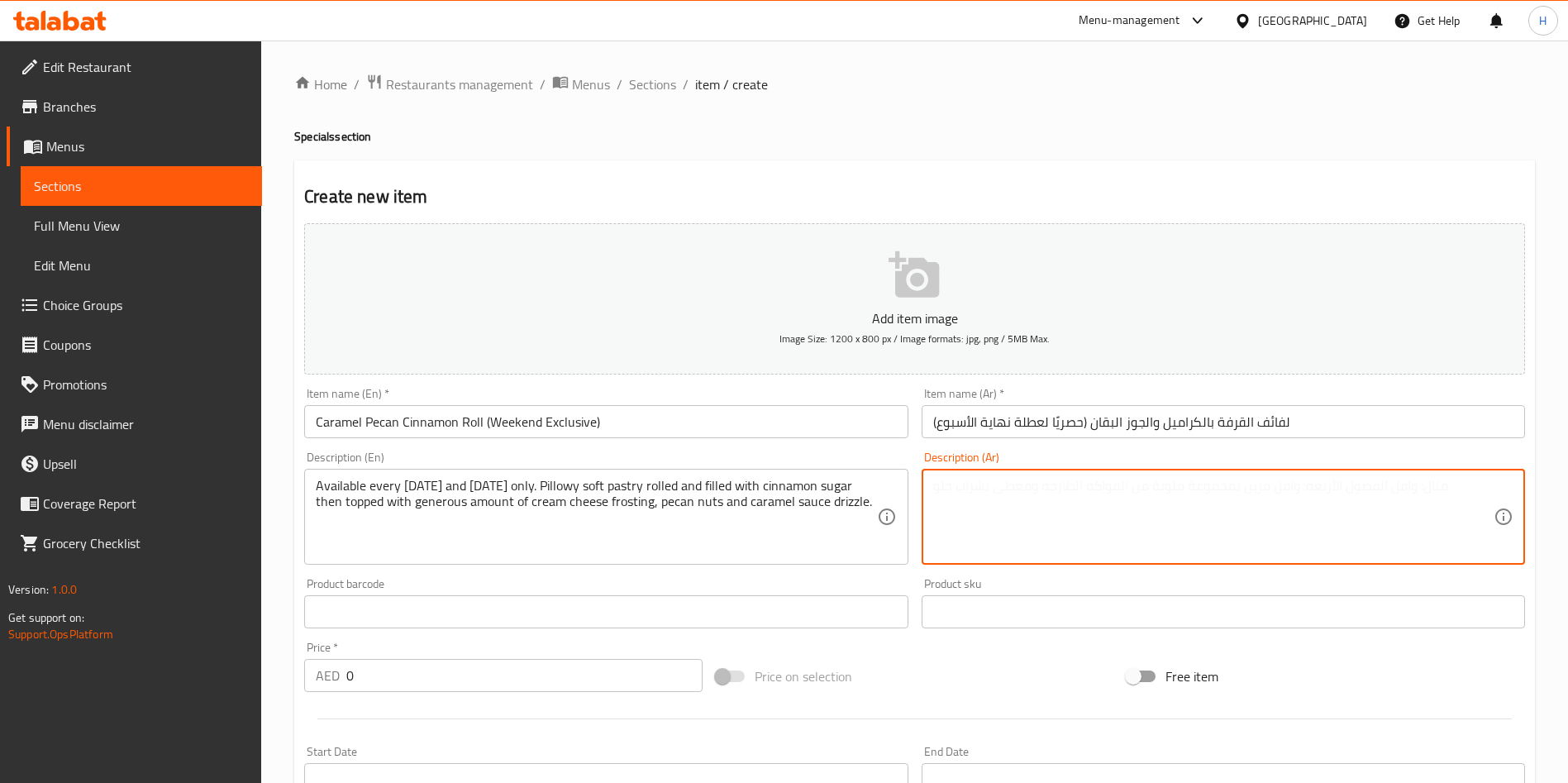
paste textarea "معجنات ناعمة ملفوفة ومحشوة بسكر القرفة ثم مغطاة بكمية وفيرة من كريمة الجبن والج…"
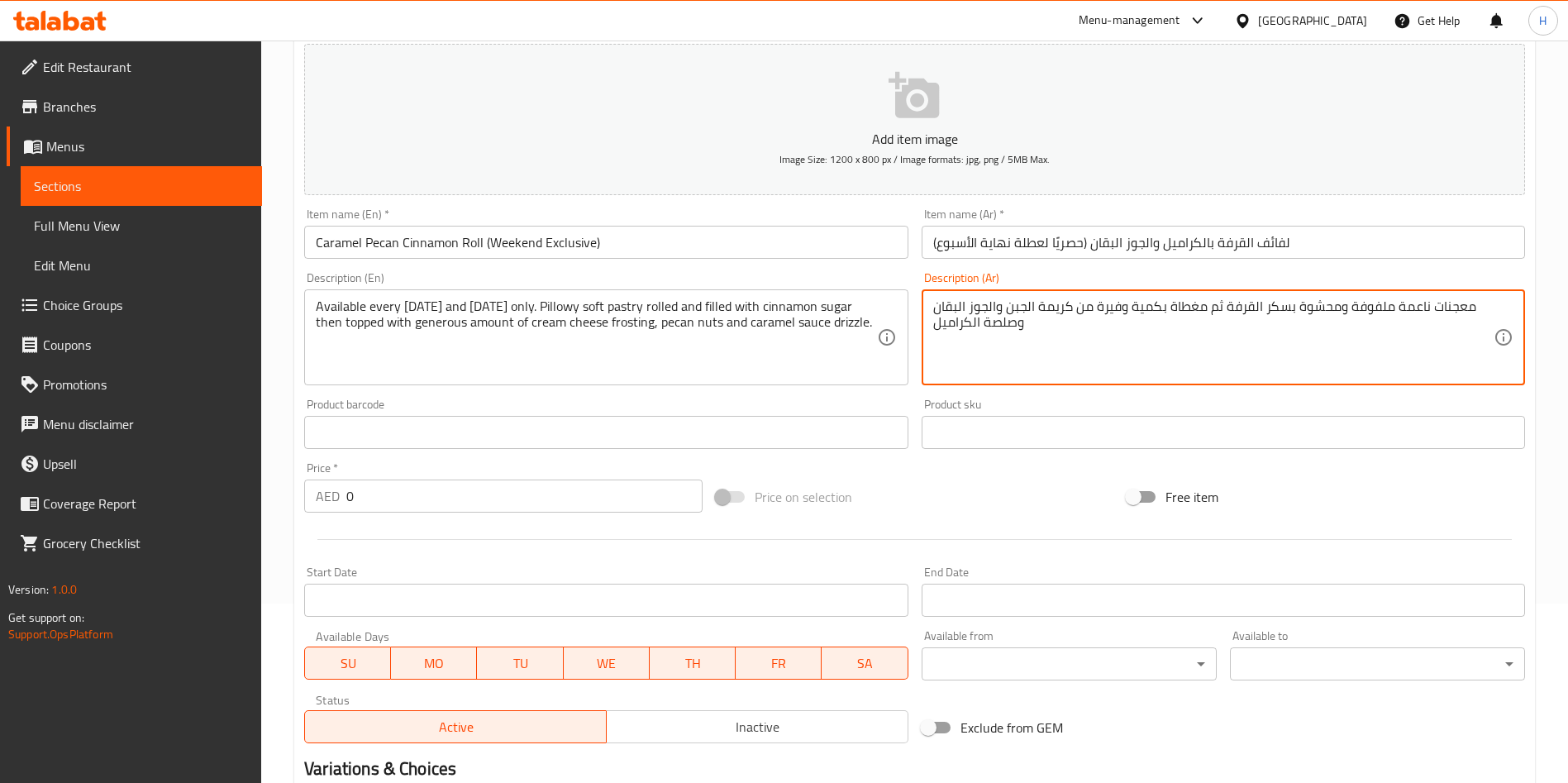
scroll to position [372, 0]
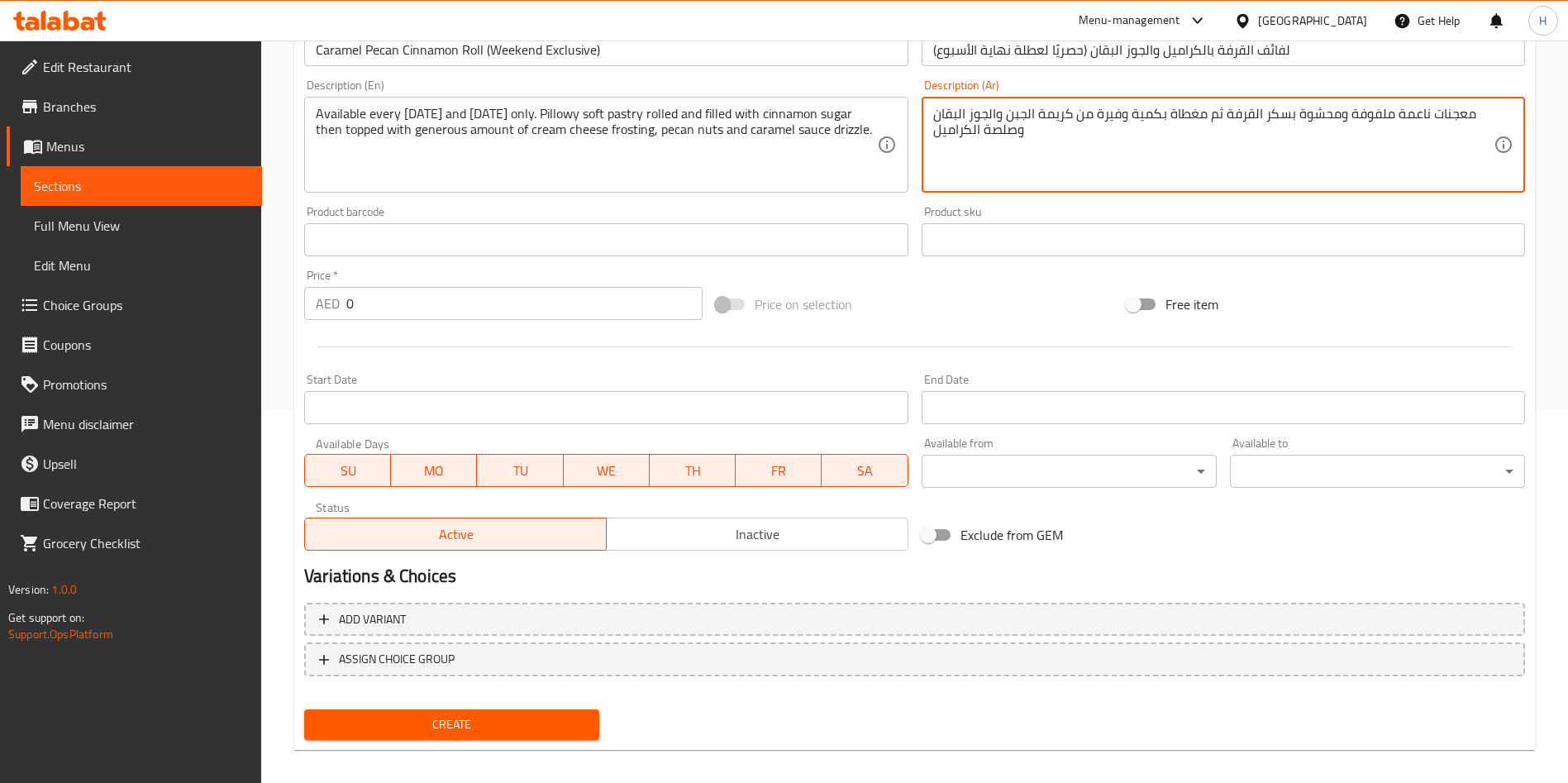
type textarea "معجنات ناعمة ملفوفة ومحشوة بسكر القرفة ثم مغطاة بكمية وفيرة من كريمة الجبن والج…"
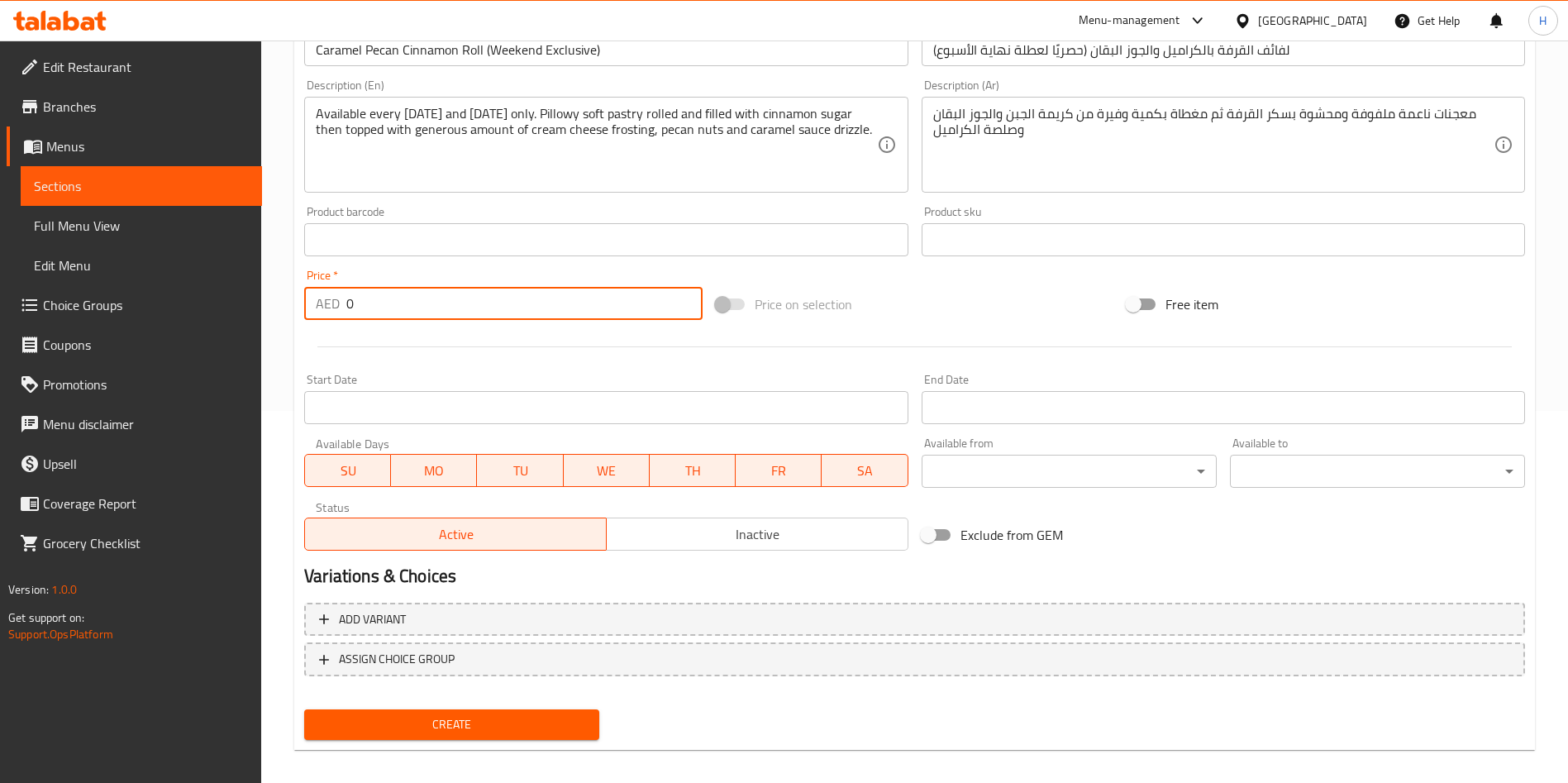
click at [483, 302] on input "0" at bounding box center [525, 304] width 357 height 33
type input "17"
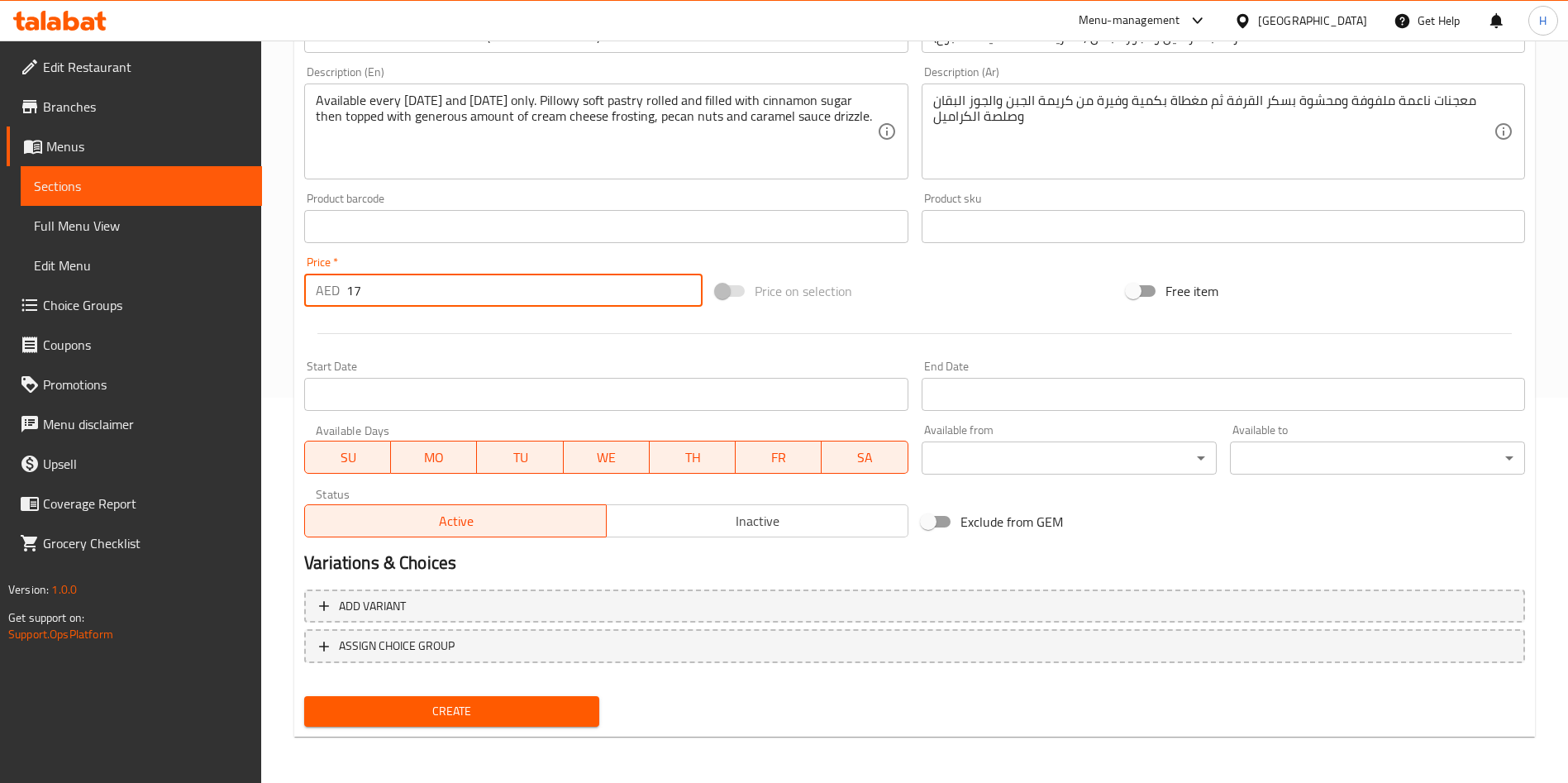
click at [685, 459] on span "TH" at bounding box center [693, 458] width 73 height 24
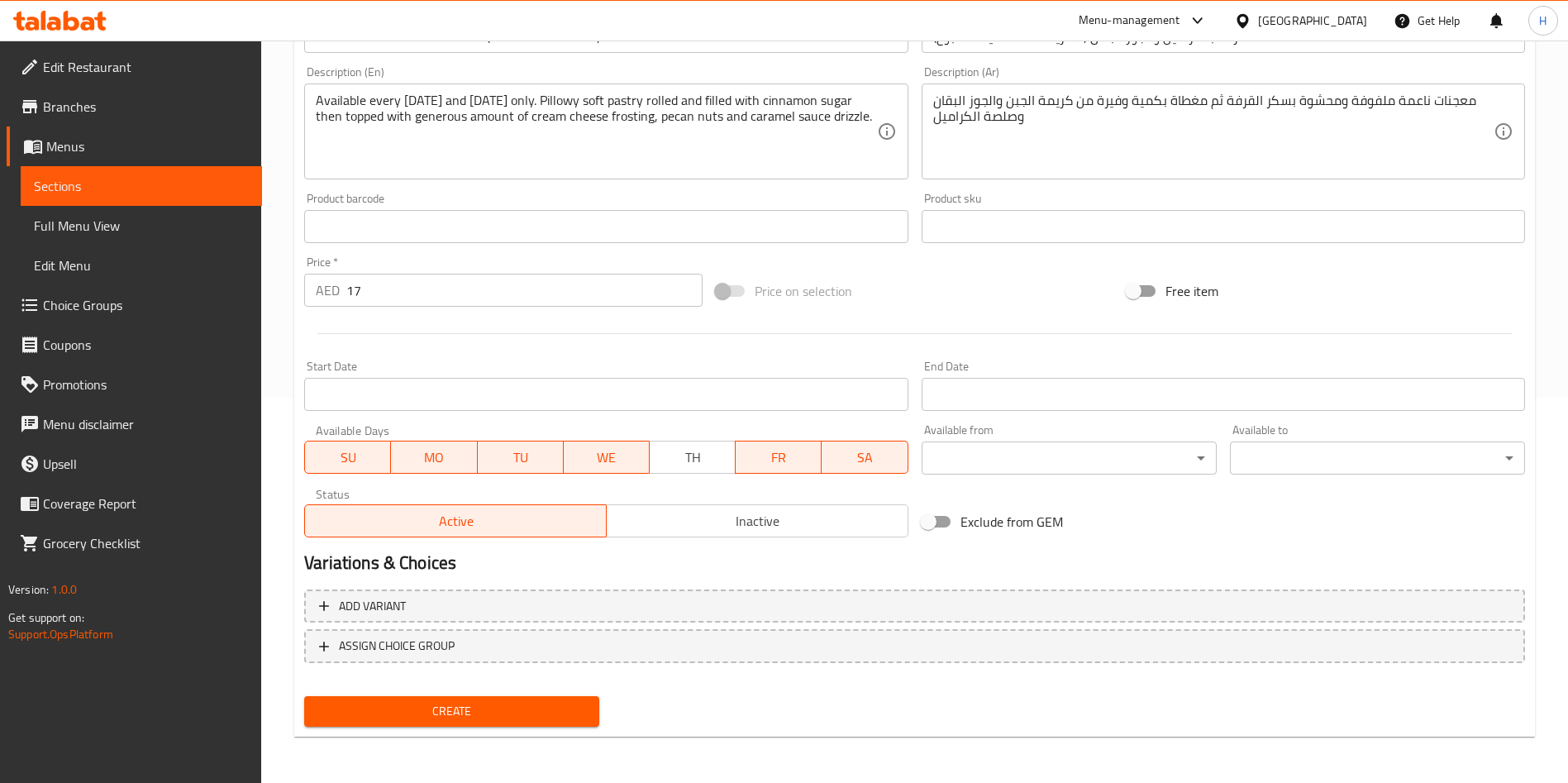
drag, startPoint x: 612, startPoint y: 465, endPoint x: 562, endPoint y: 464, distance: 50.0
click at [611, 465] on span "WE" at bounding box center [606, 458] width 73 height 24
click at [479, 449] on button "TU" at bounding box center [521, 457] width 86 height 33
click at [436, 451] on span "MO" at bounding box center [434, 458] width 73 height 24
click at [332, 451] on span "SU" at bounding box center [348, 458] width 73 height 24
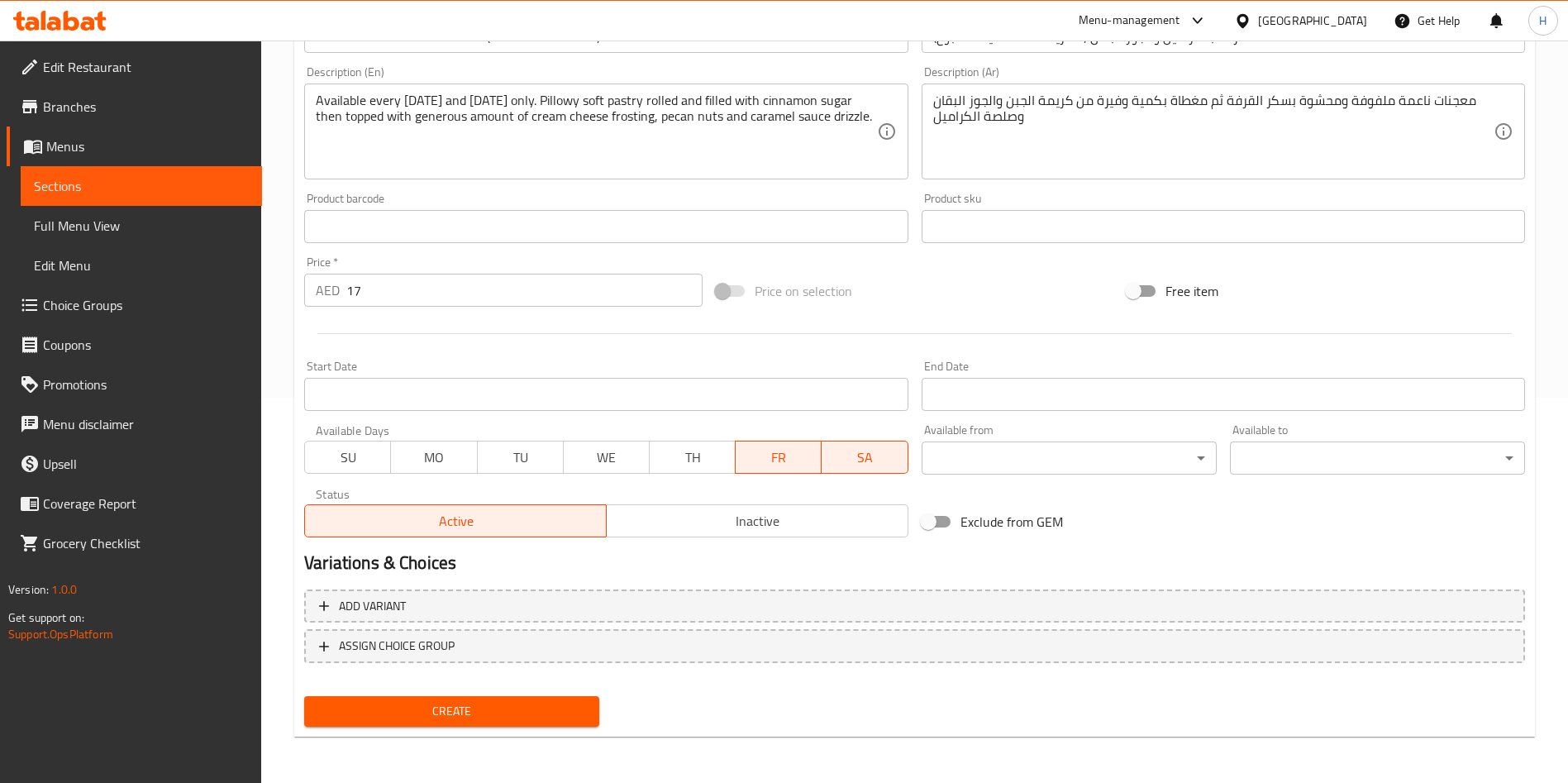
scroll to position [0, 0]
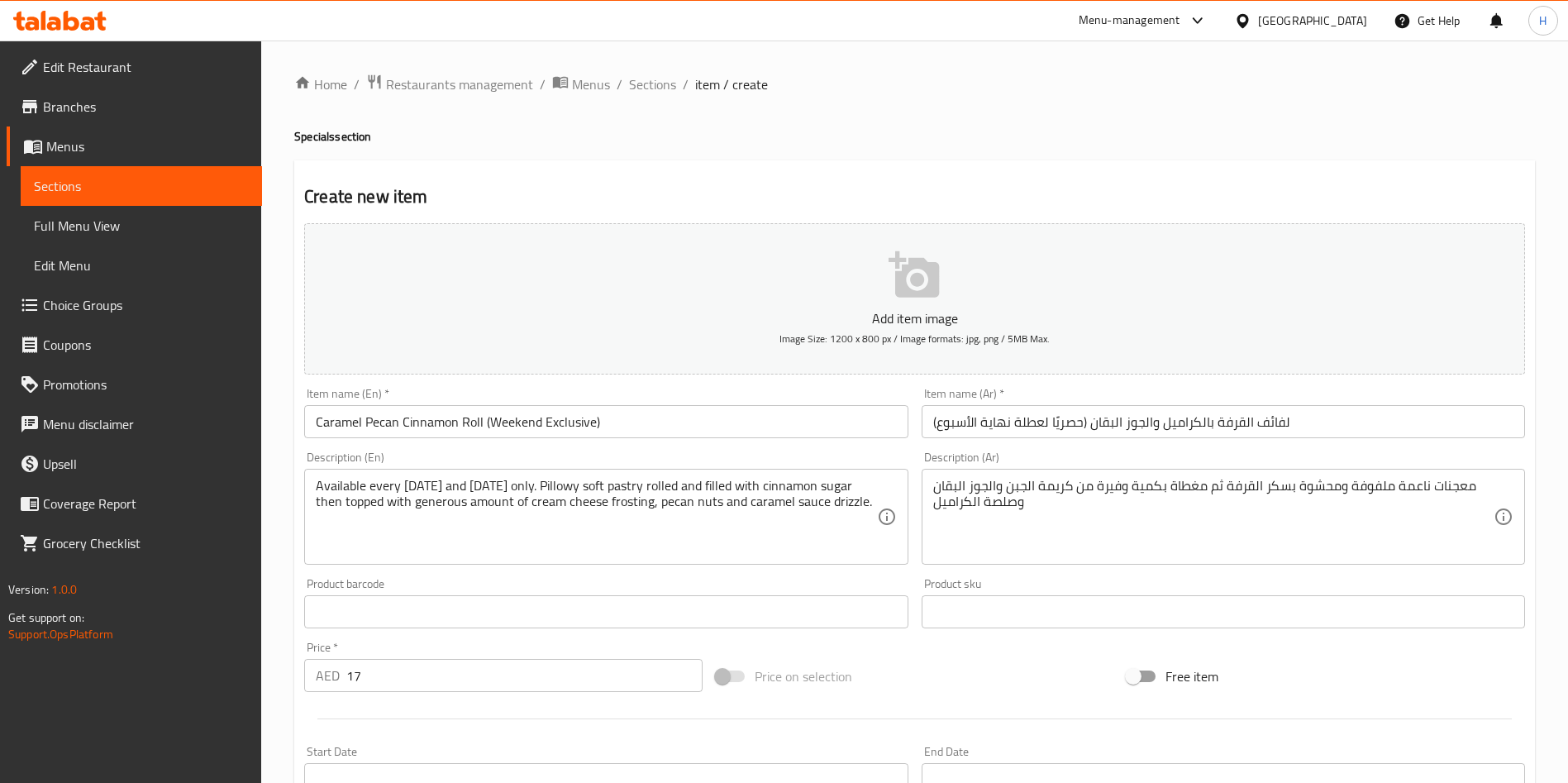
type button "0"
click at [875, 315] on p "Add item image" at bounding box center [914, 318] width 1170 height 20
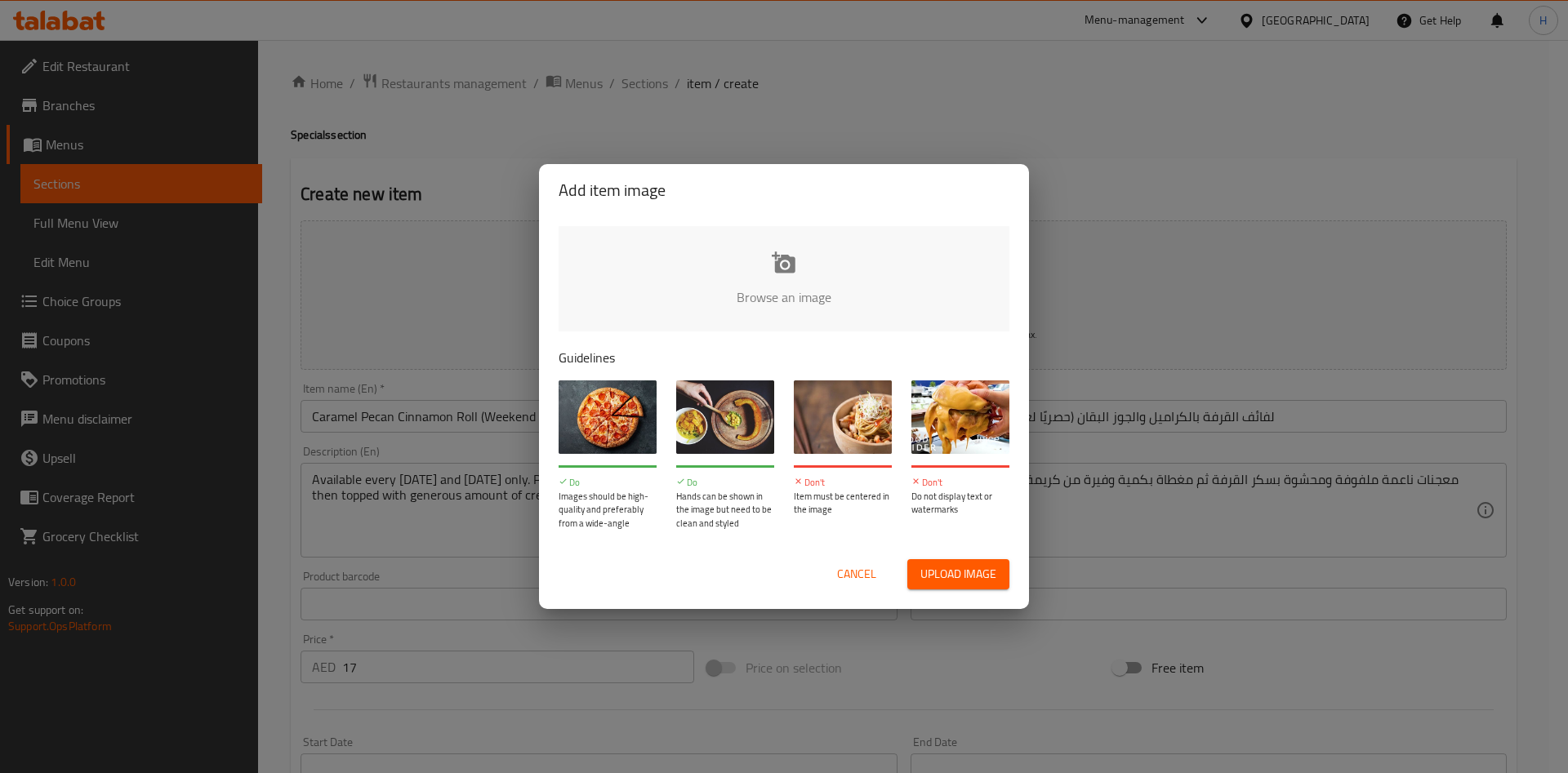
click at [792, 294] on input "file" at bounding box center [1337, 302] width 1556 height 153
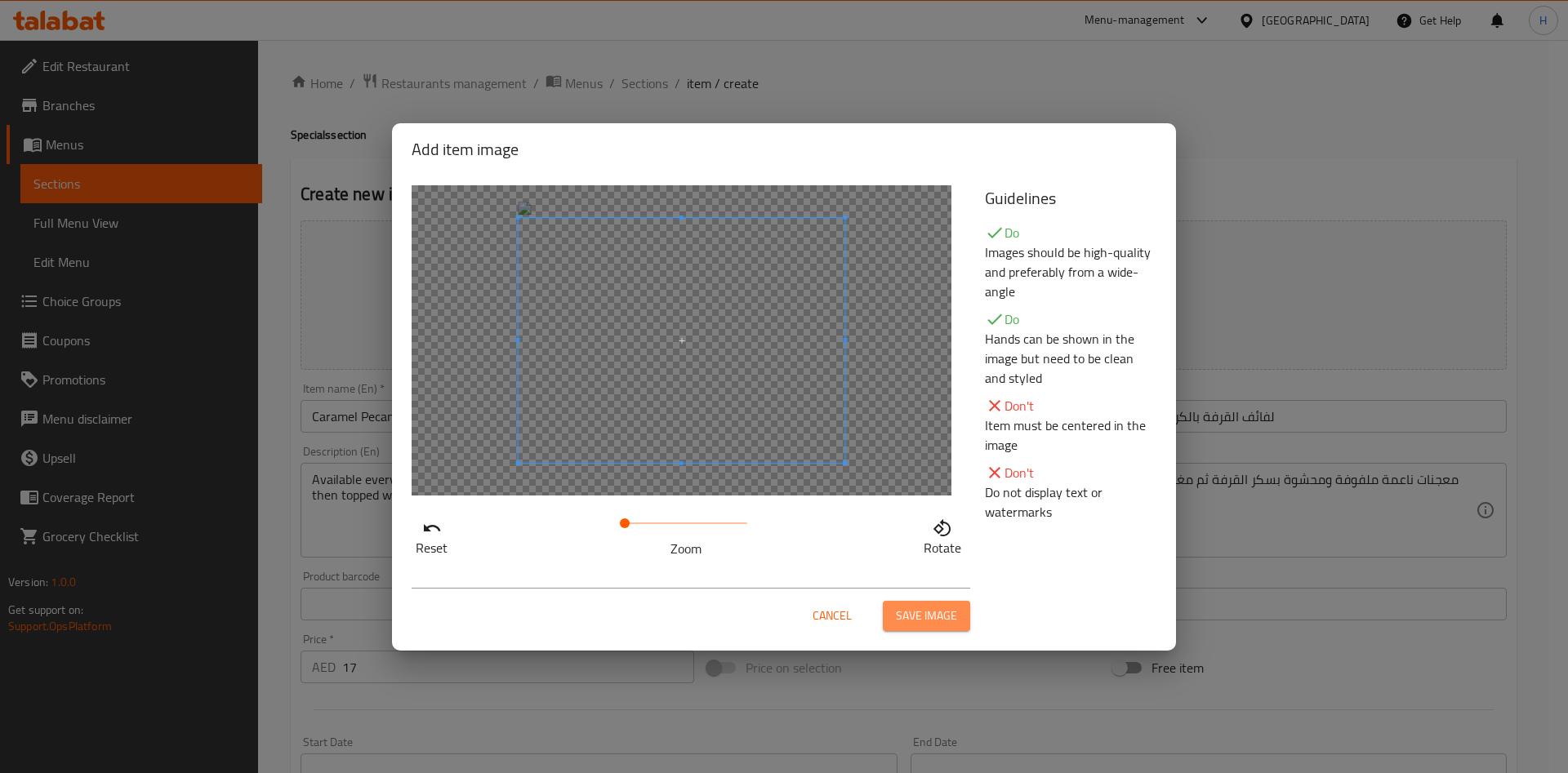
click at [931, 619] on span "Save image" at bounding box center [926, 616] width 61 height 20
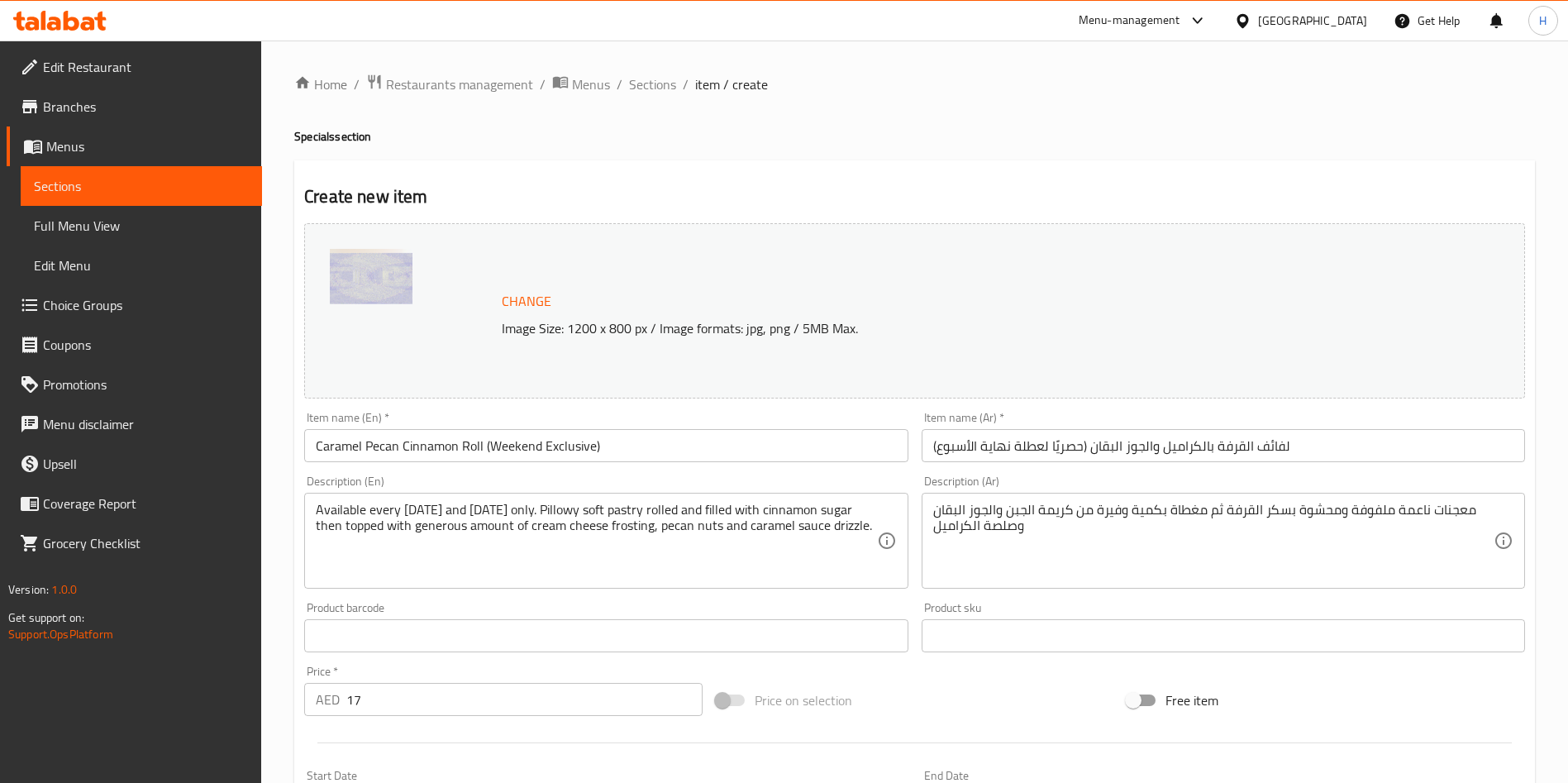
scroll to position [409, 0]
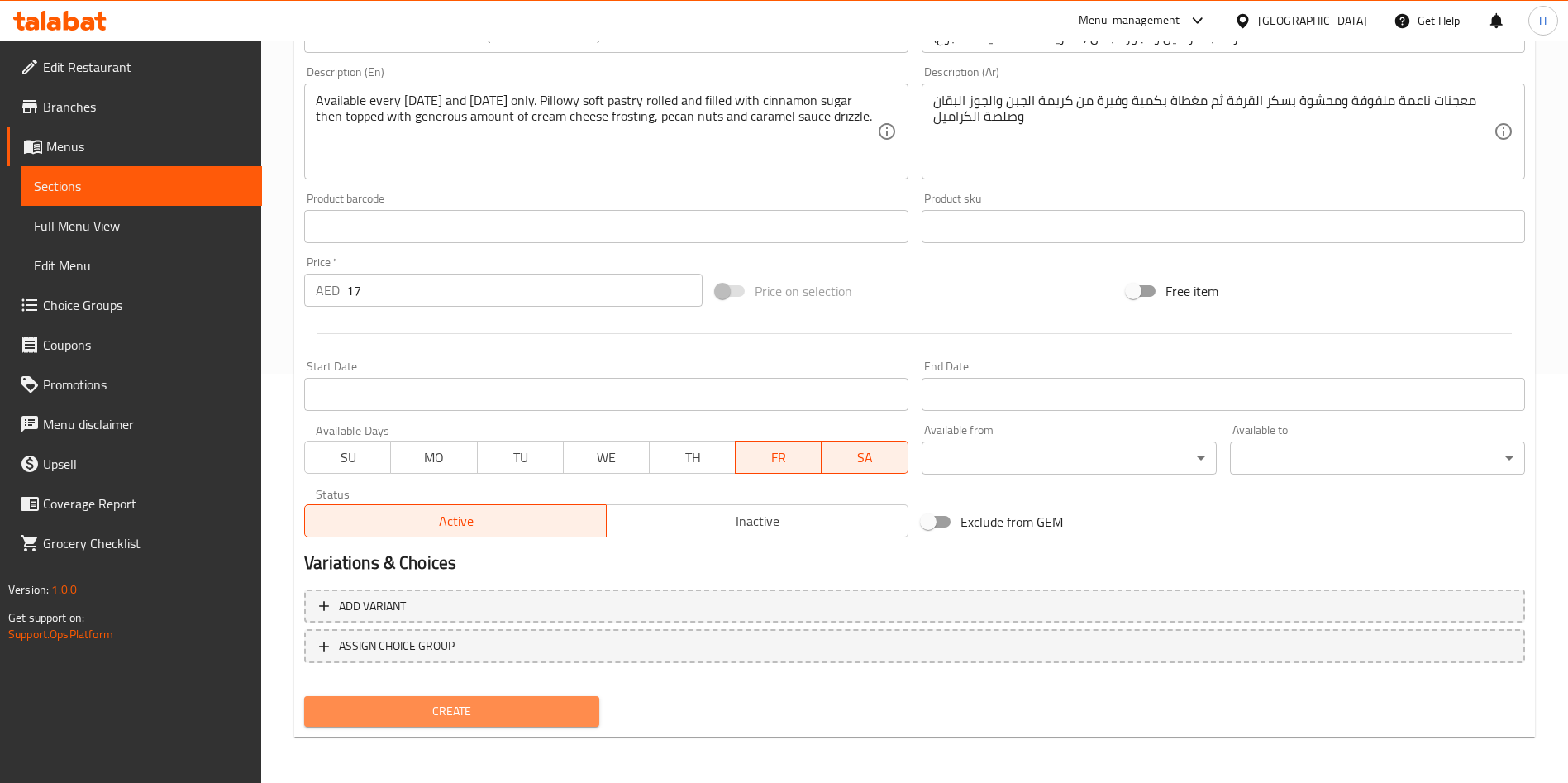
click at [532, 711] on span "Create" at bounding box center [451, 711] width 268 height 21
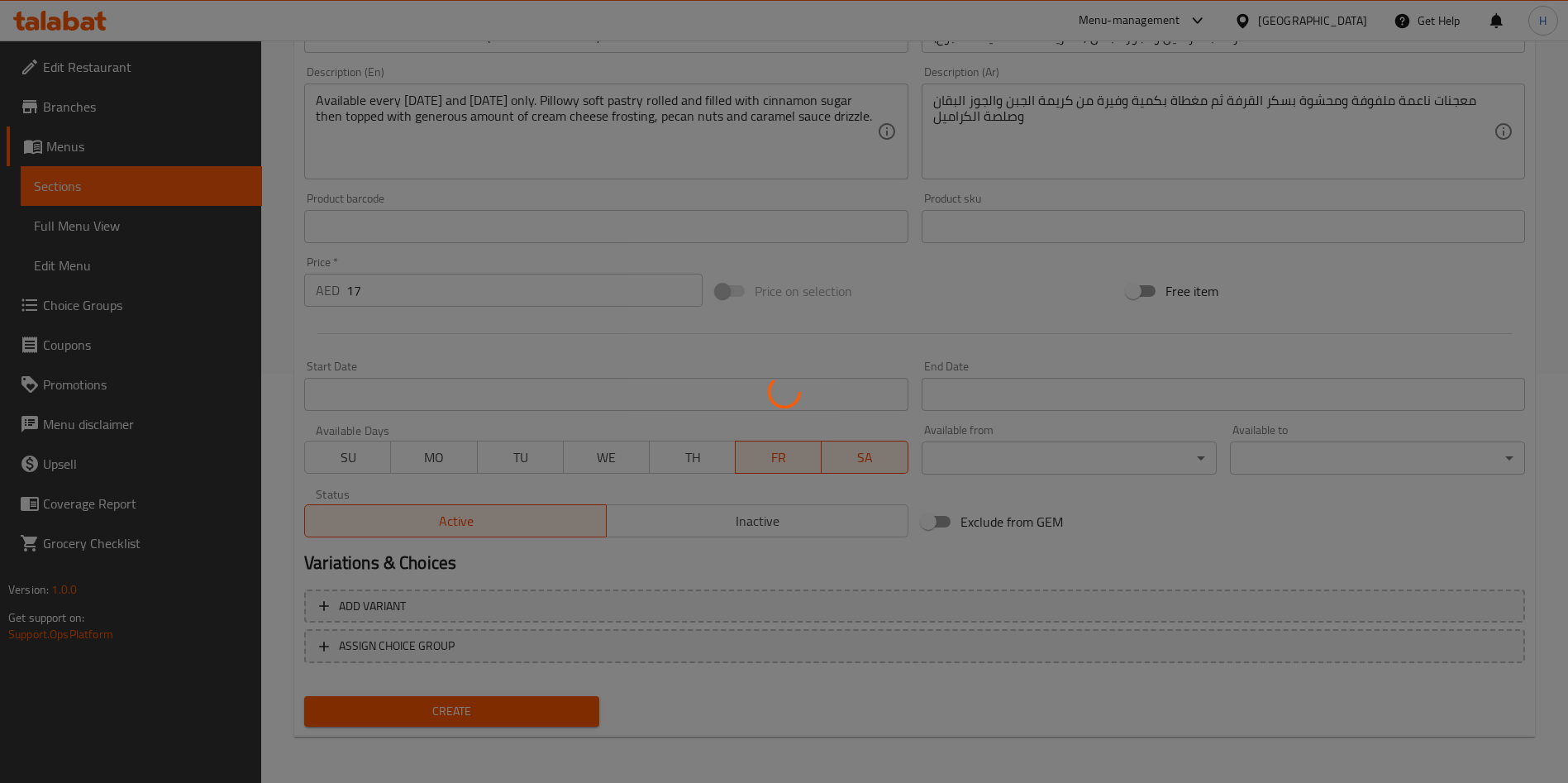
type input "0"
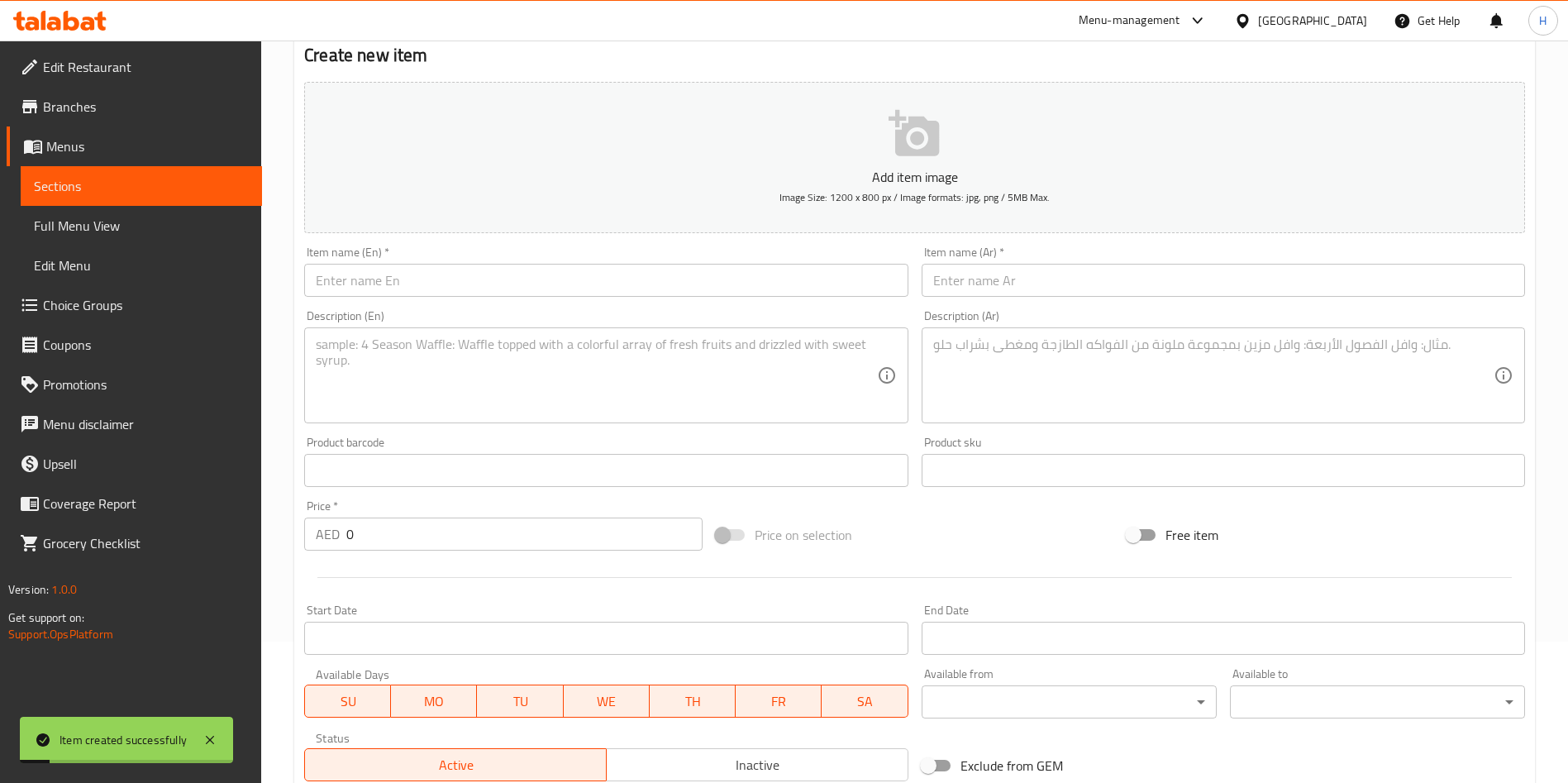
scroll to position [0, 0]
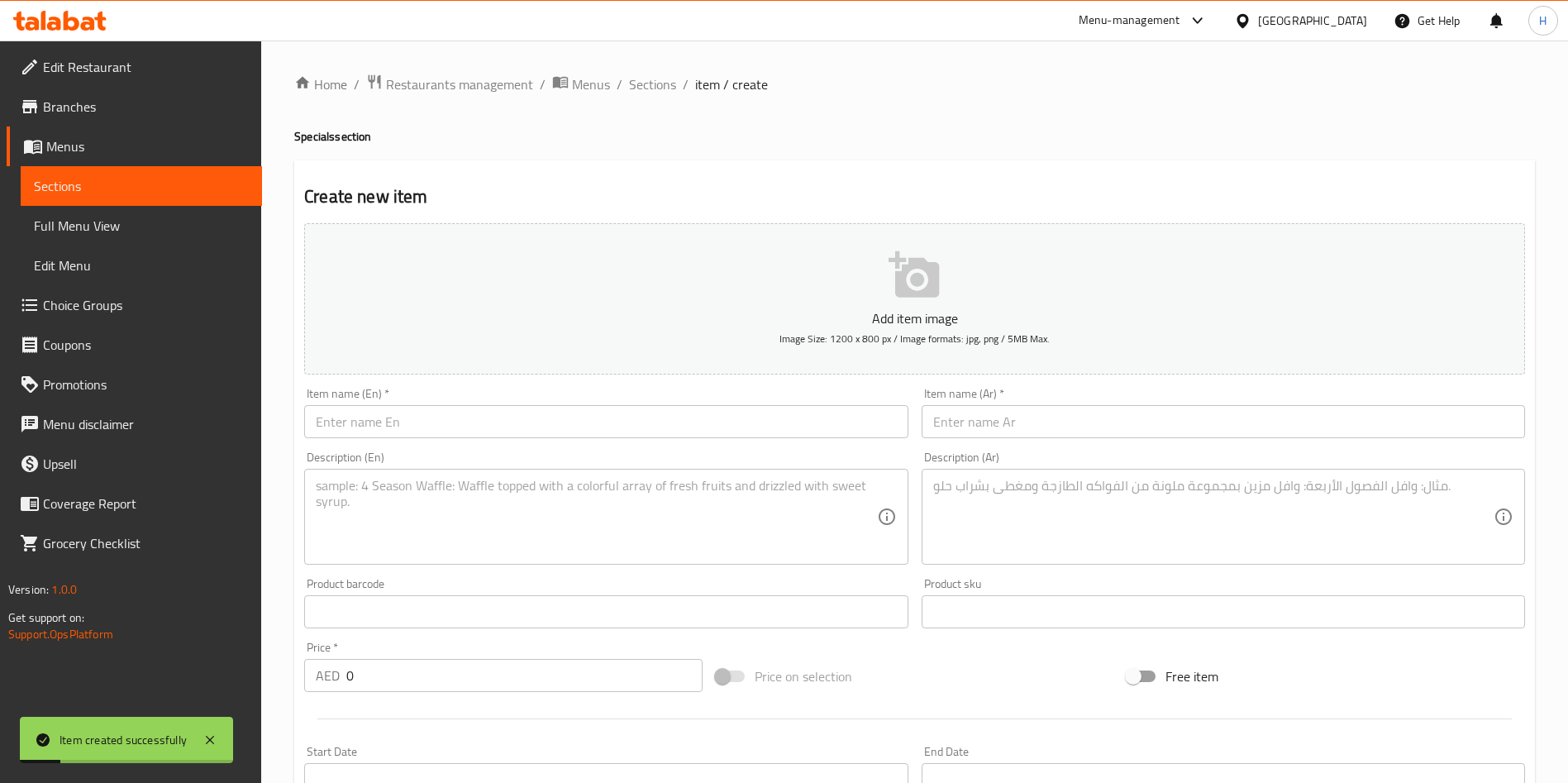
click at [159, 167] on link "Sections" at bounding box center [141, 187] width 241 height 40
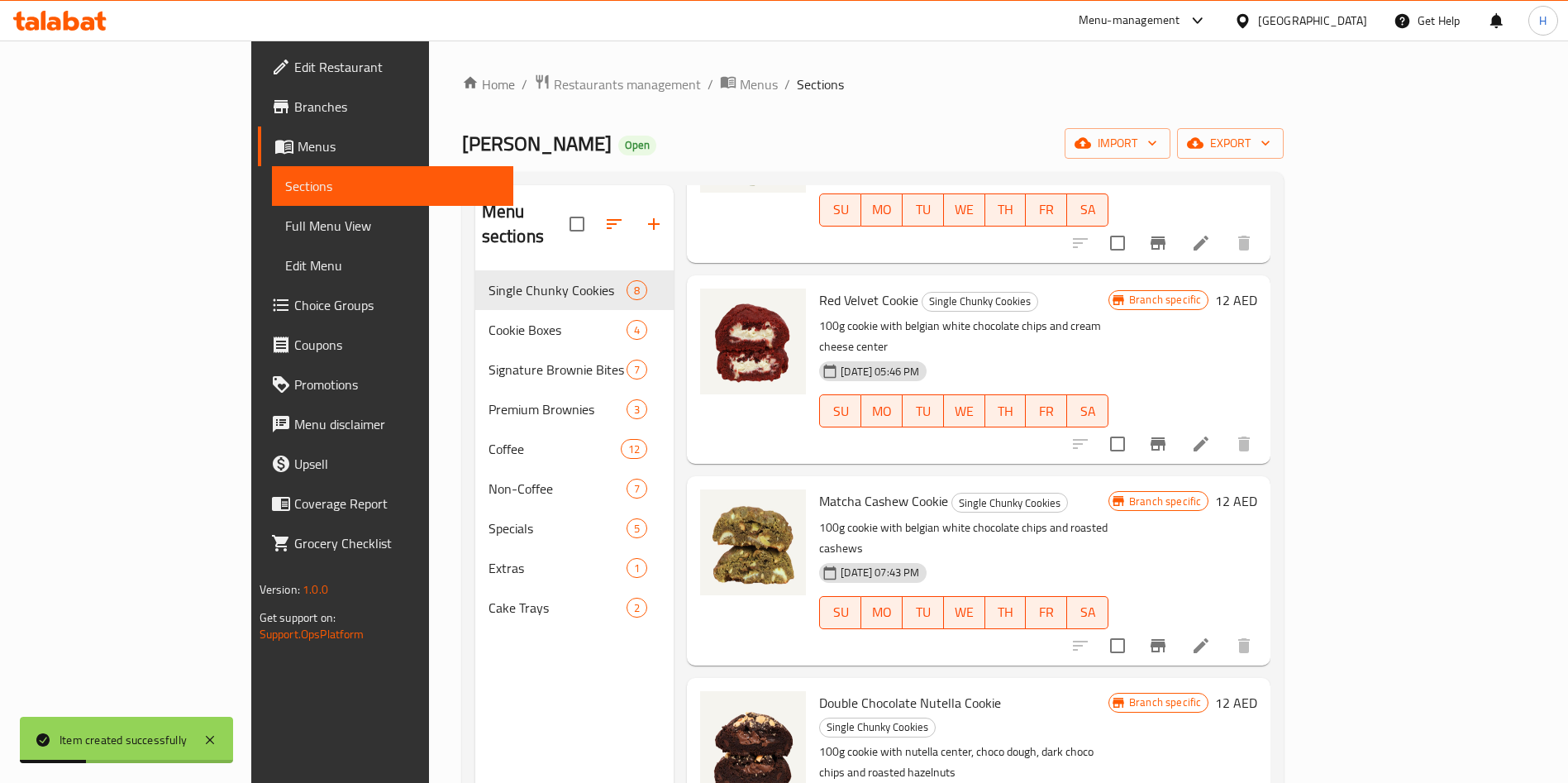
scroll to position [620, 0]
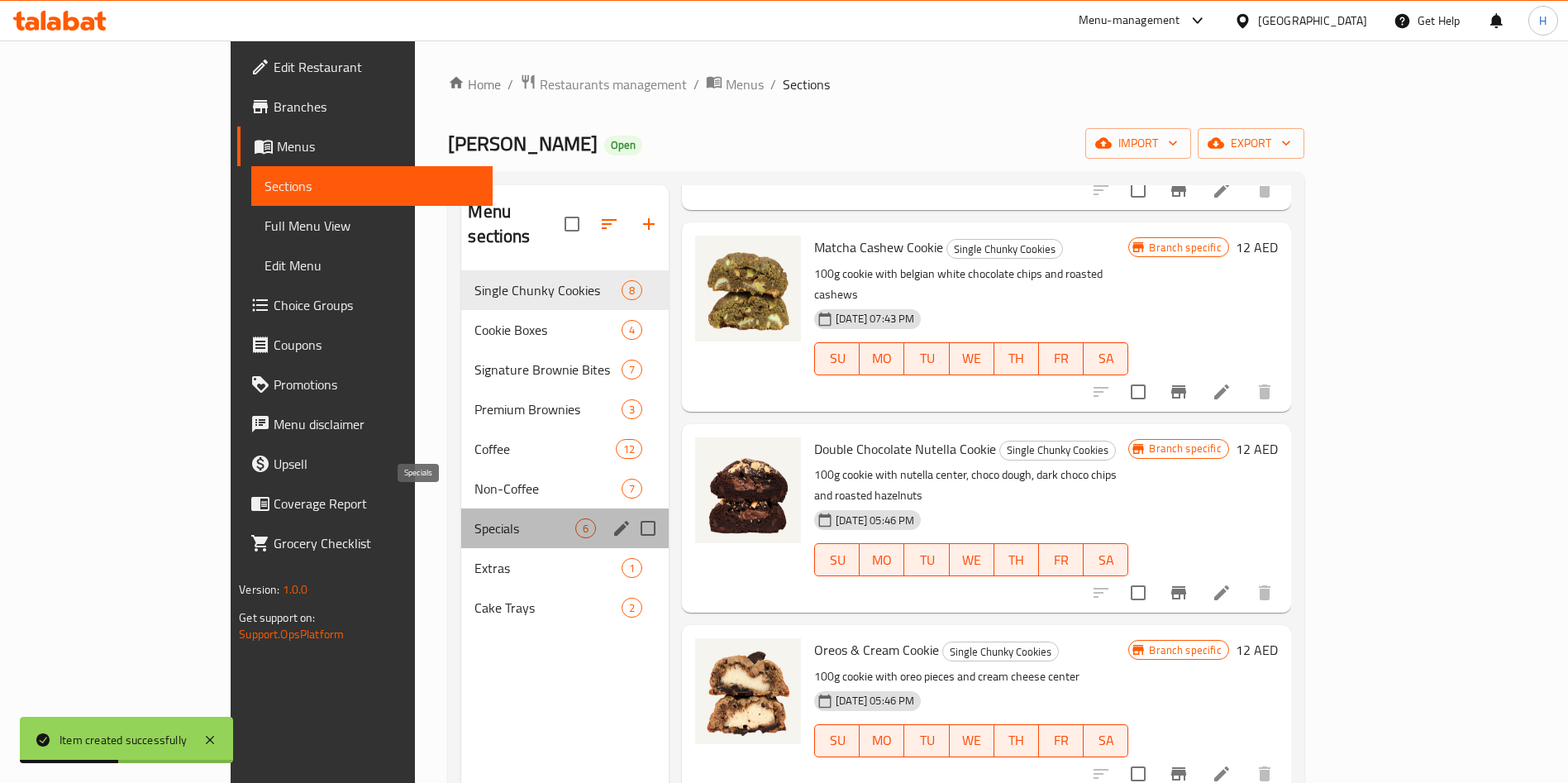
click at [475, 519] on span "Specials" at bounding box center [525, 529] width 101 height 20
